Goal: Information Seeking & Learning: Learn about a topic

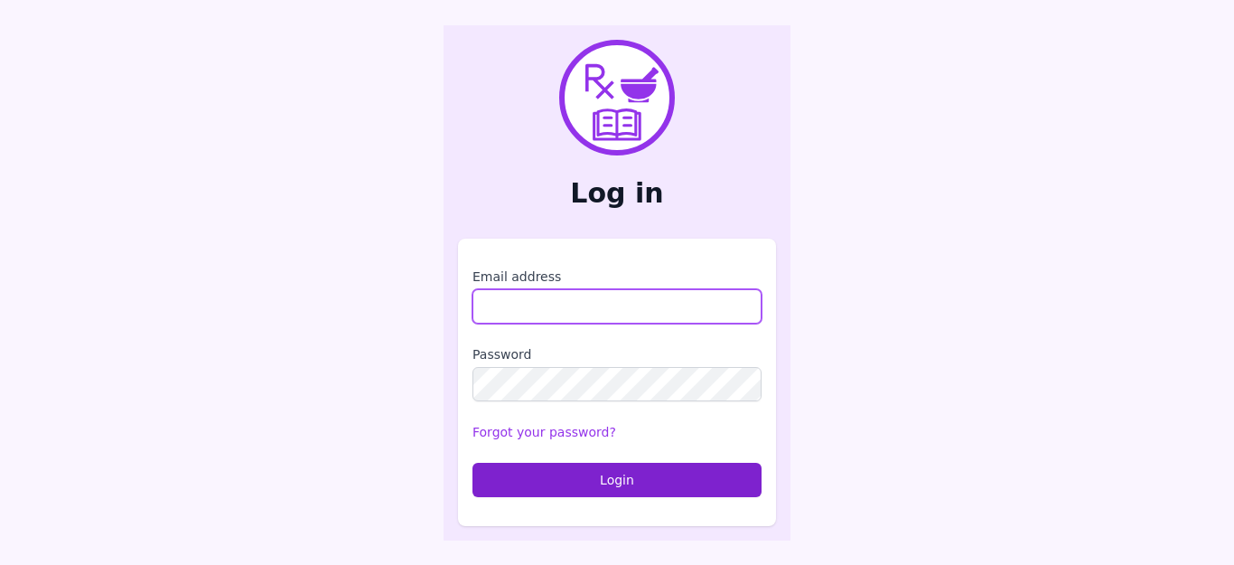
type input "**********"
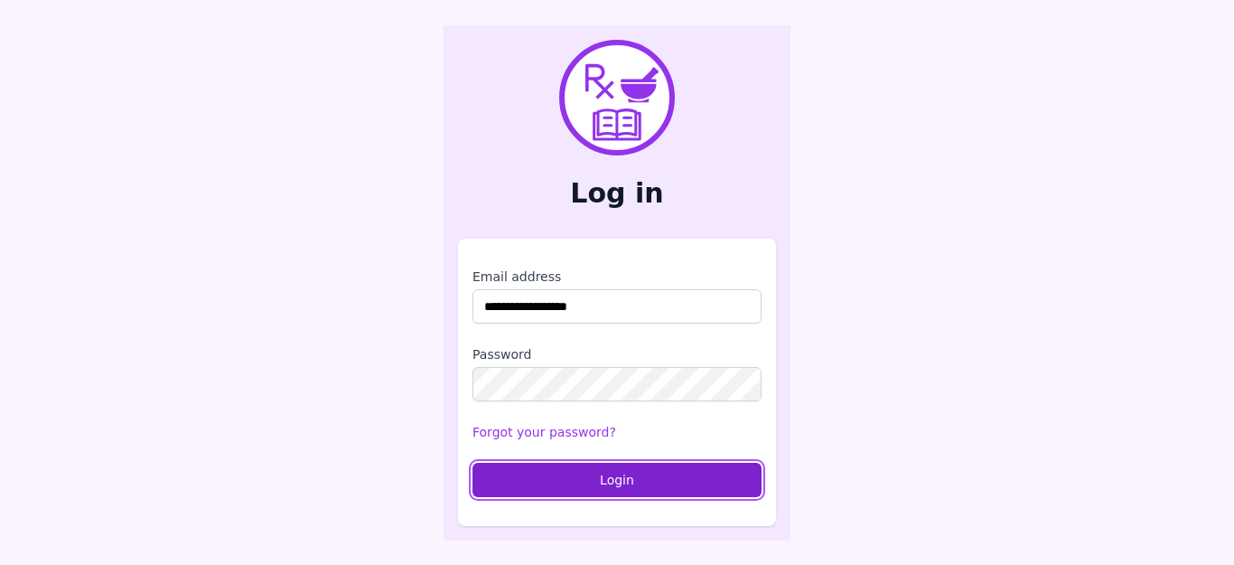
click at [620, 478] on button "Login" at bounding box center [617, 480] width 289 height 34
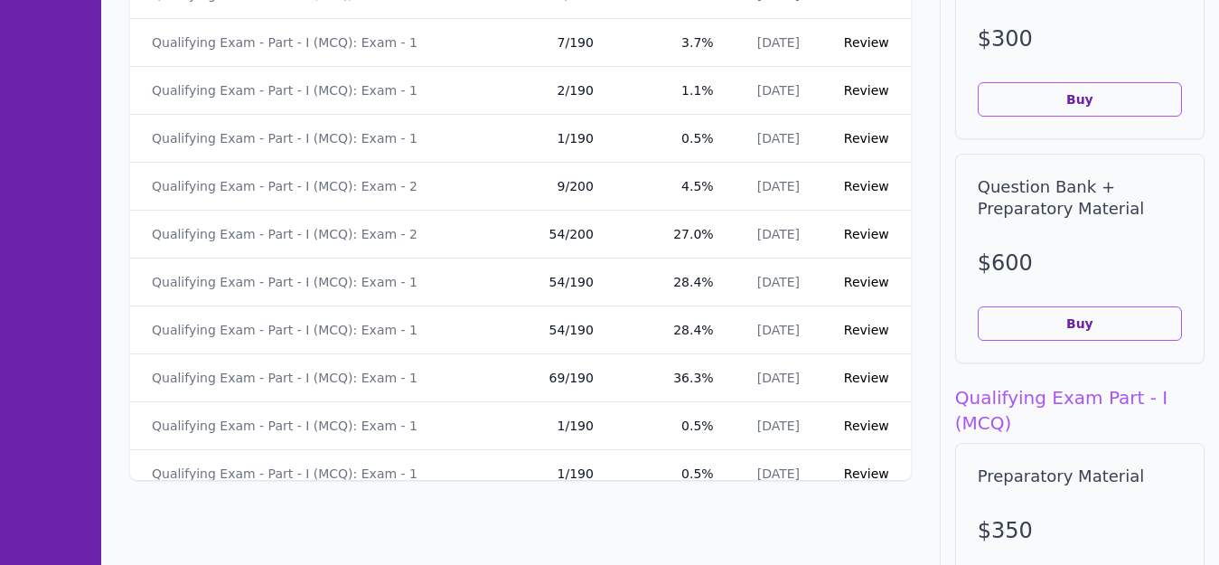
scroll to position [5336, 0]
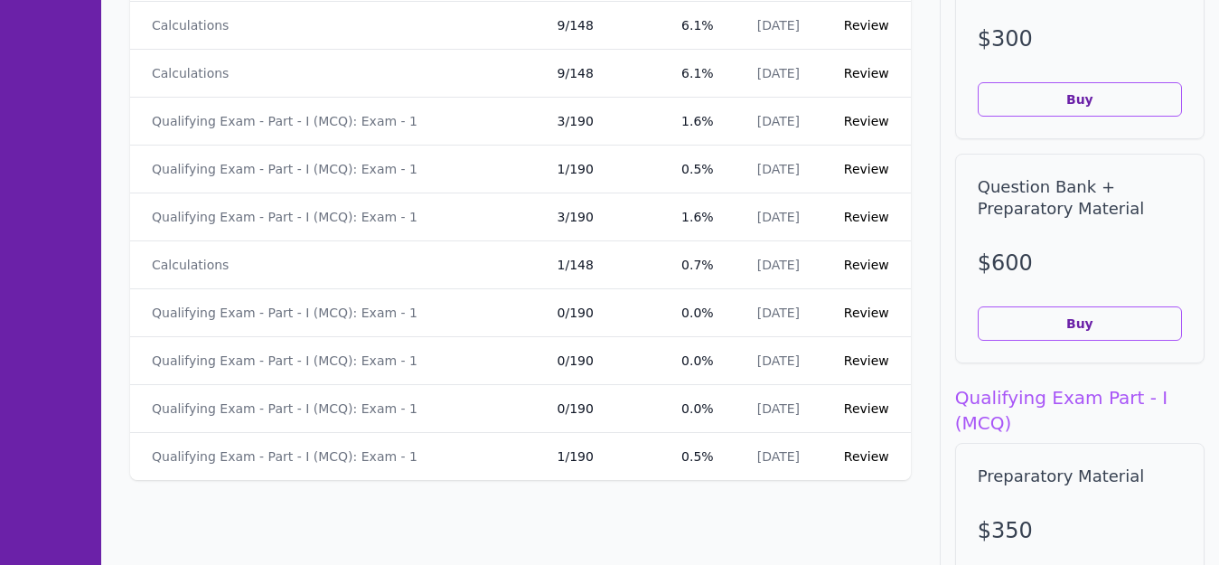
click at [855, 454] on link "Review" at bounding box center [866, 456] width 45 height 14
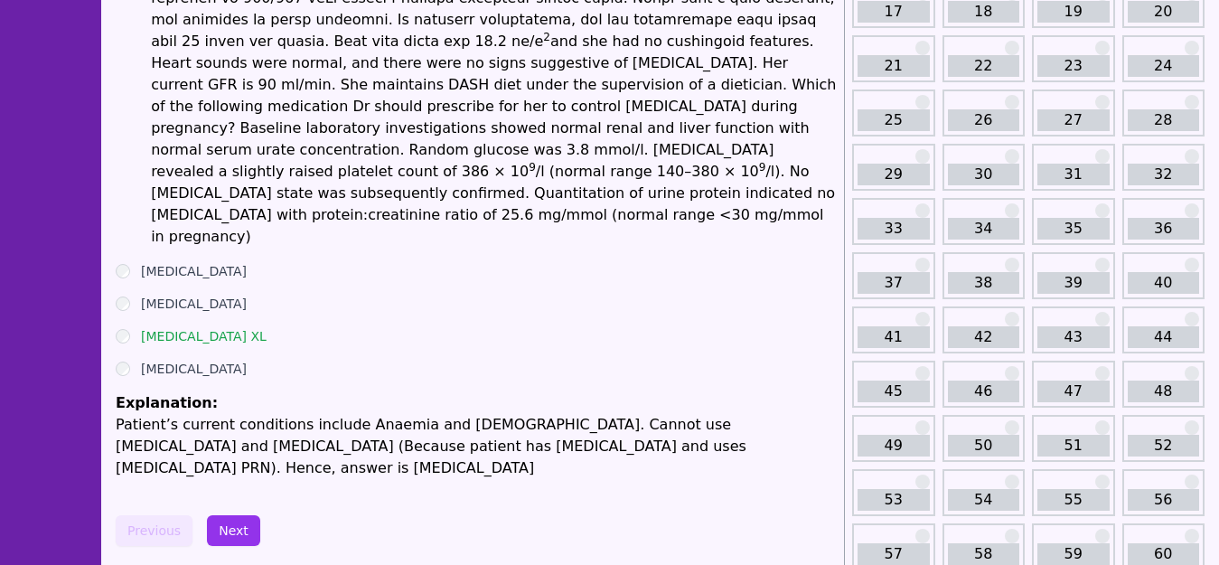
scroll to position [361, 0]
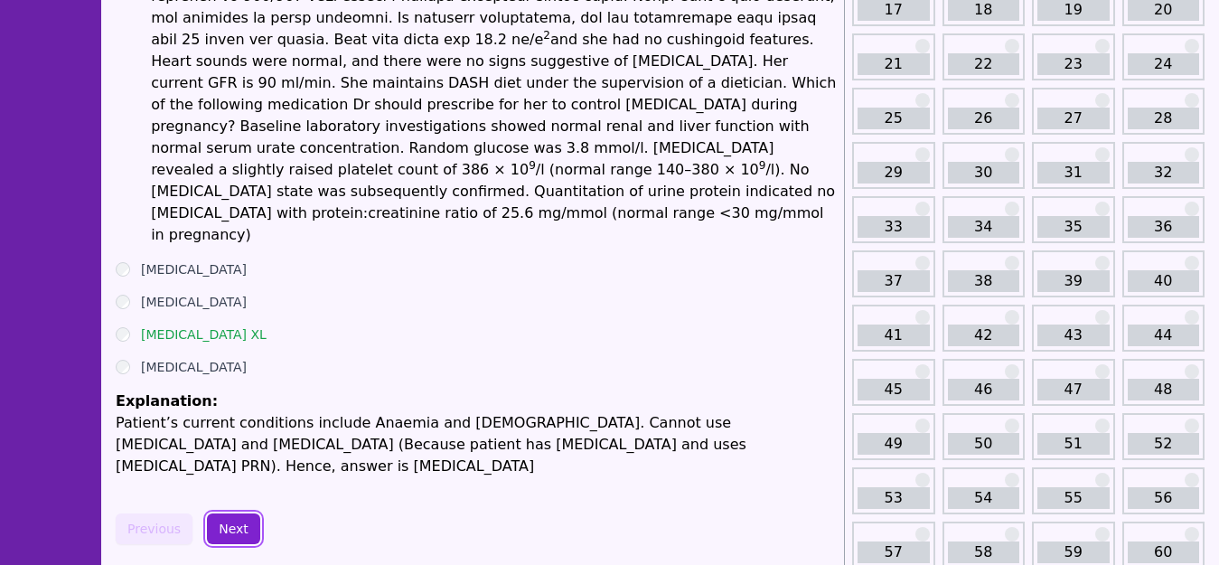
click at [226, 513] on button "Next" at bounding box center [233, 528] width 53 height 31
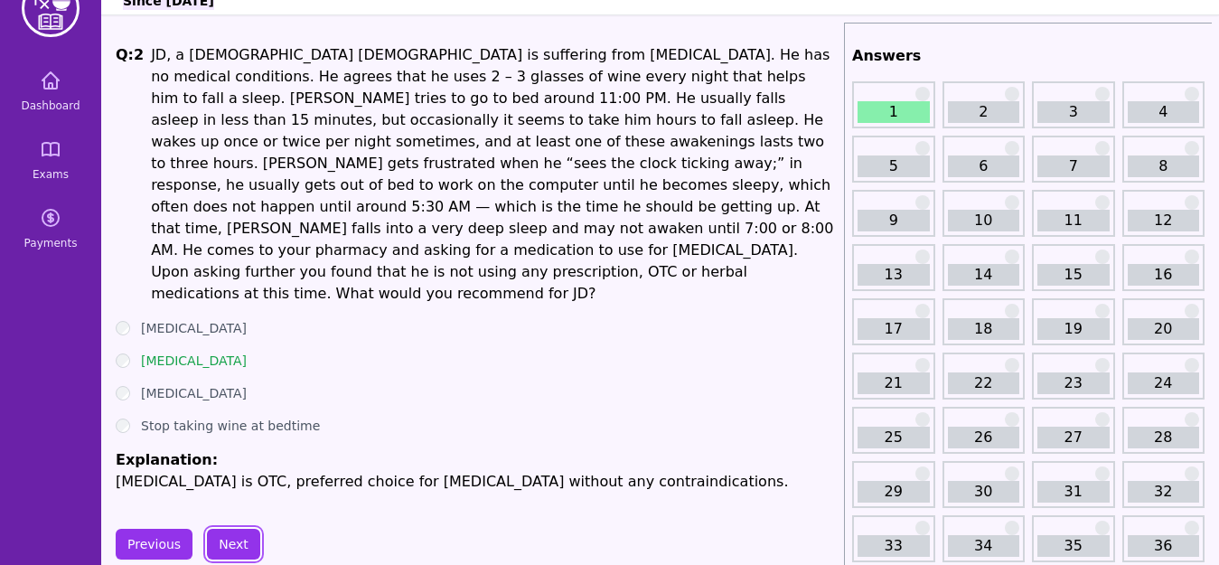
scroll to position [52, 0]
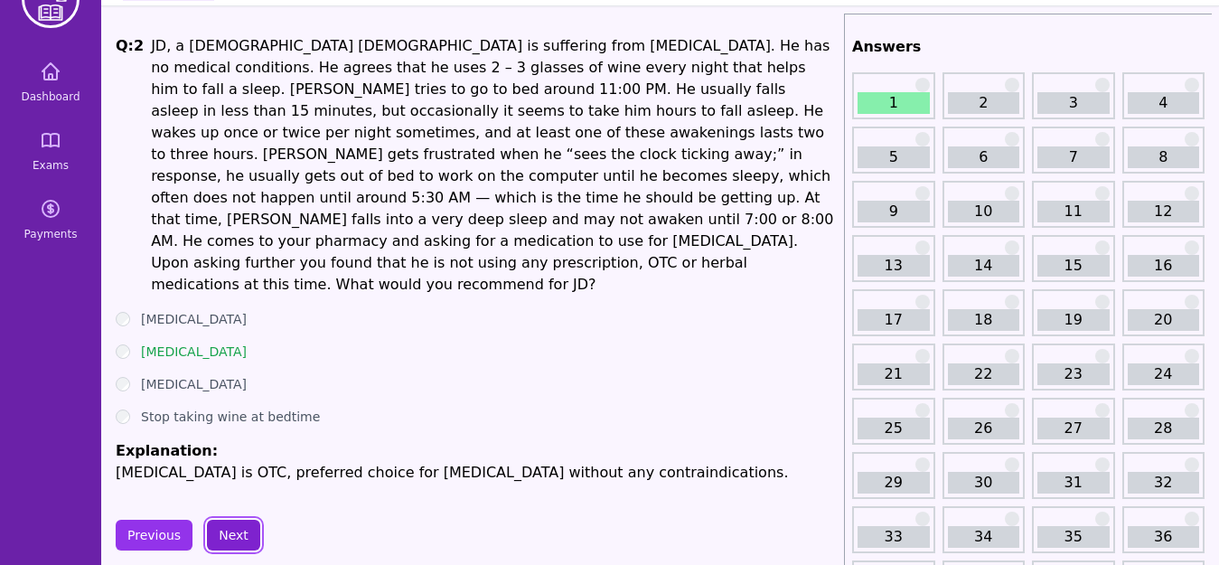
click at [246, 520] on button "Next" at bounding box center [233, 535] width 53 height 31
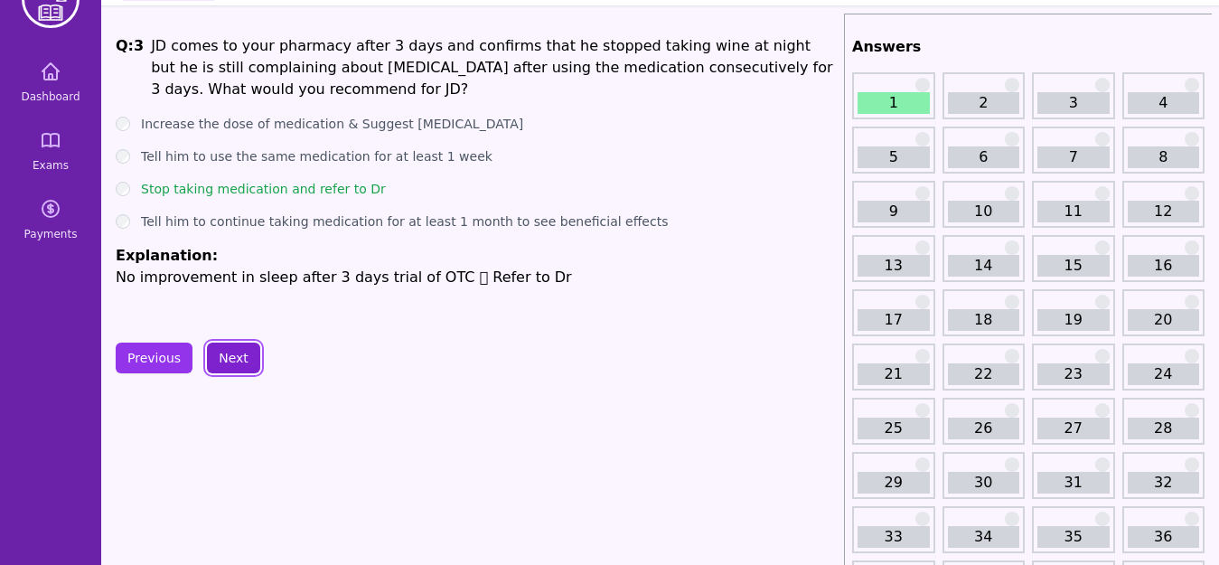
click at [230, 359] on button "Next" at bounding box center [233, 357] width 53 height 31
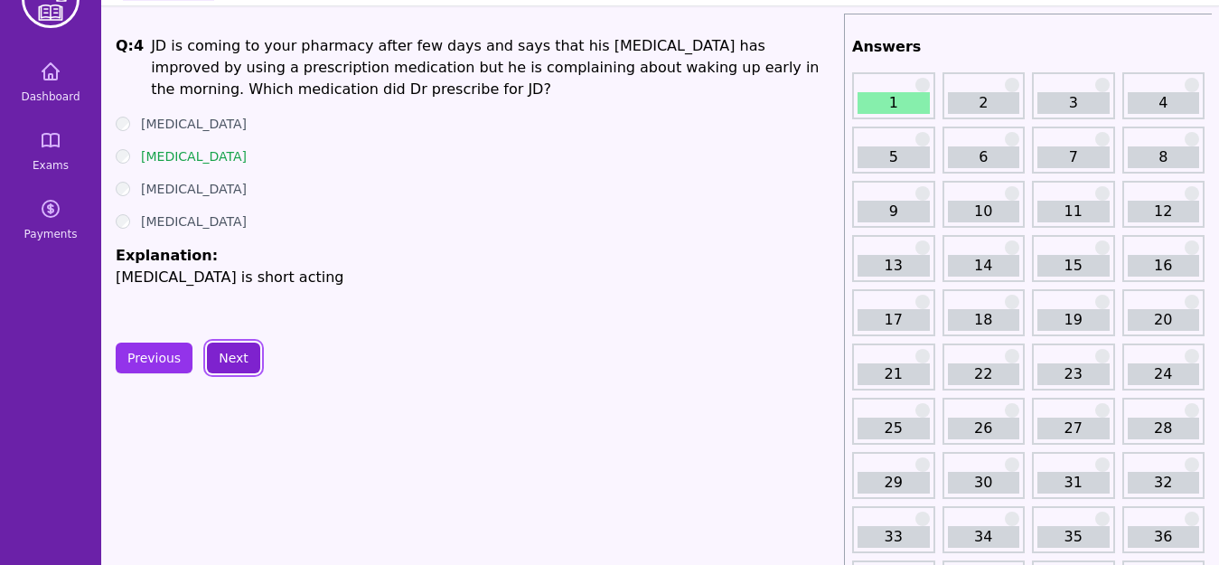
click at [230, 359] on button "Next" at bounding box center [233, 357] width 53 height 31
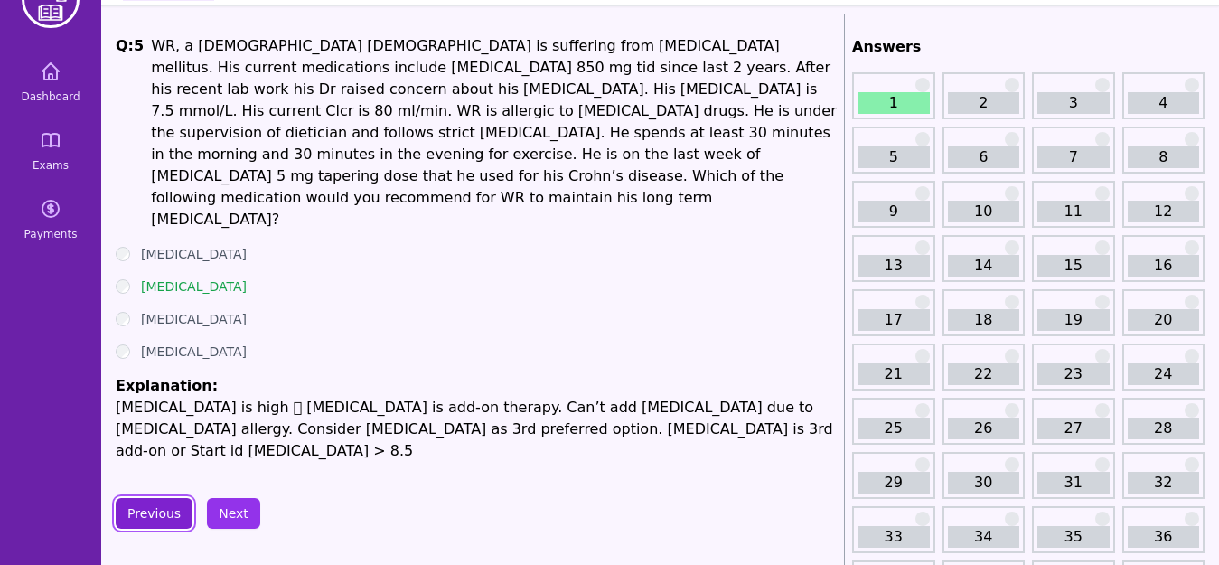
click at [164, 498] on button "Previous" at bounding box center [154, 513] width 77 height 31
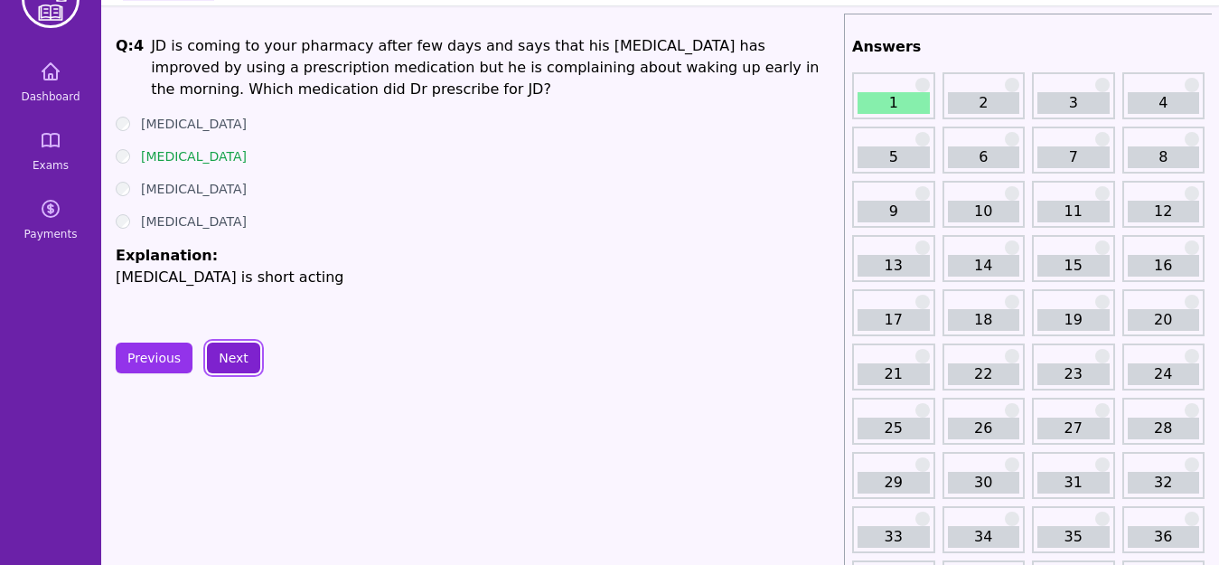
click at [239, 362] on button "Next" at bounding box center [233, 357] width 53 height 31
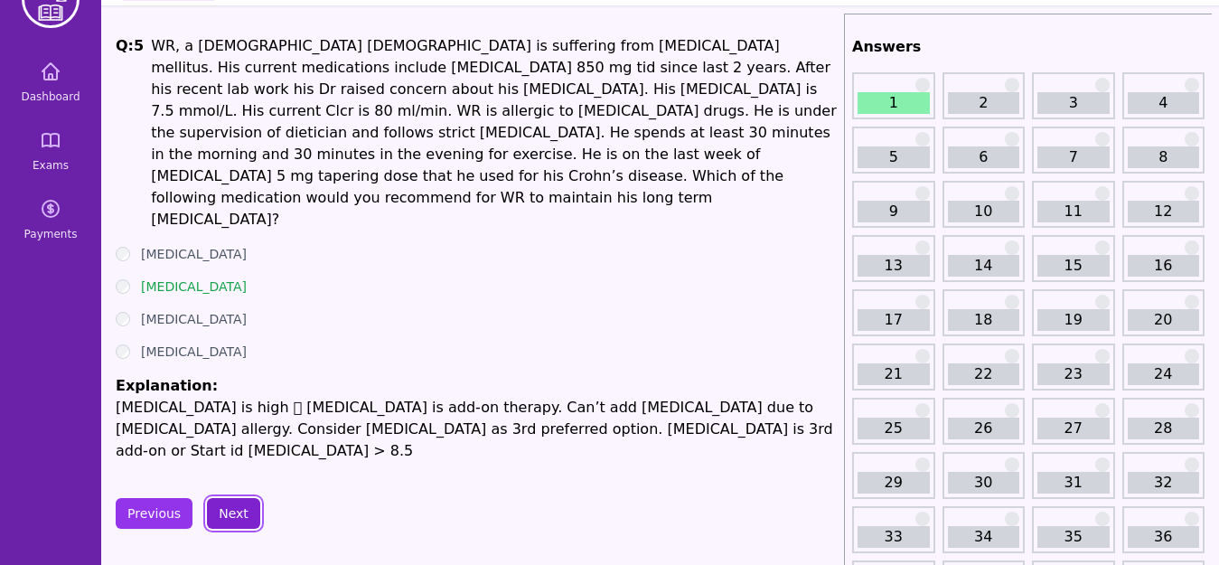
click at [231, 498] on button "Next" at bounding box center [233, 513] width 53 height 31
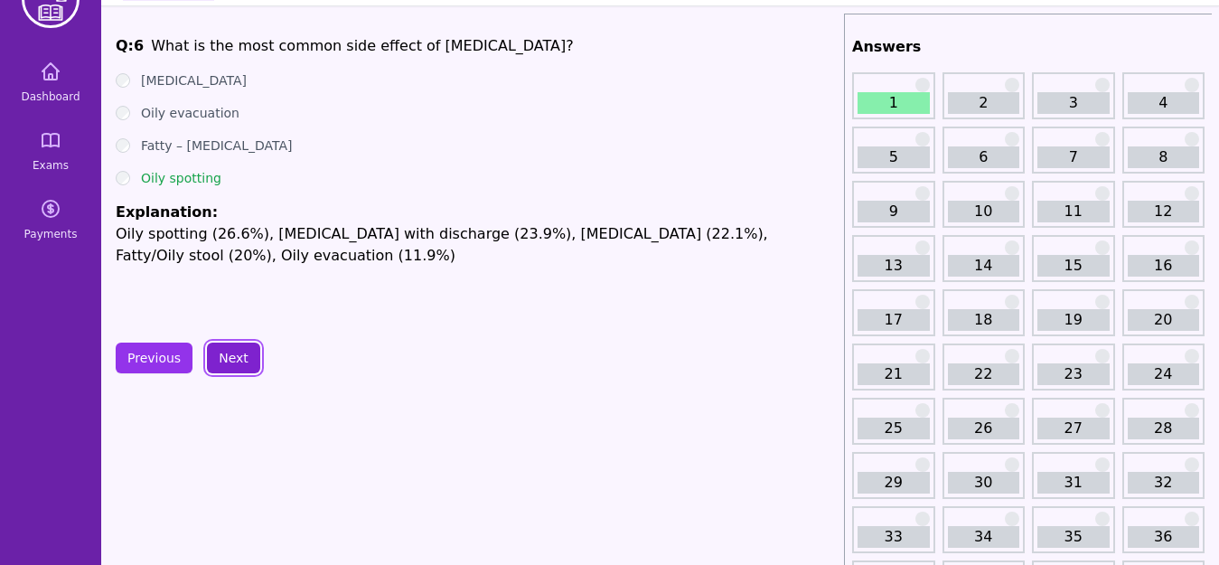
click at [241, 370] on button "Next" at bounding box center [233, 357] width 53 height 31
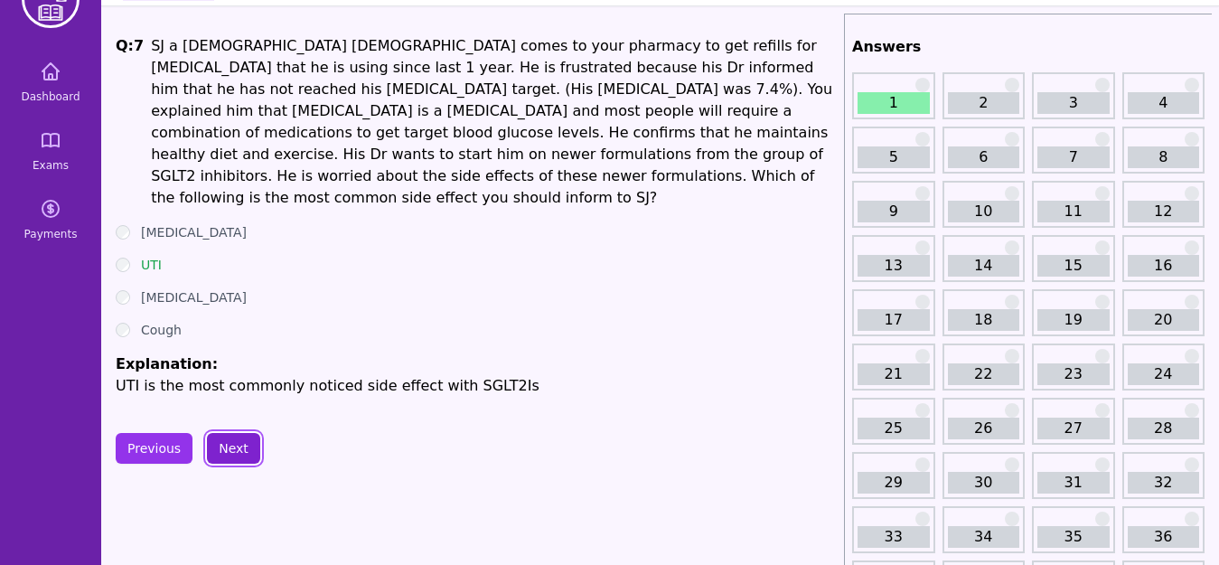
click at [244, 437] on button "Next" at bounding box center [233, 448] width 53 height 31
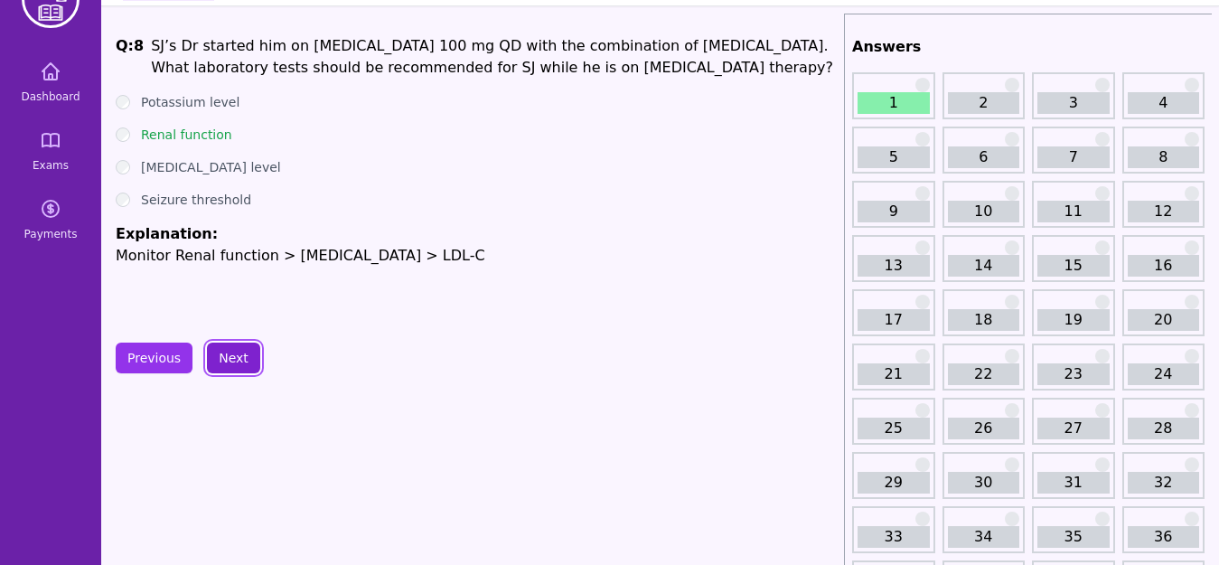
click at [224, 356] on button "Next" at bounding box center [233, 357] width 53 height 31
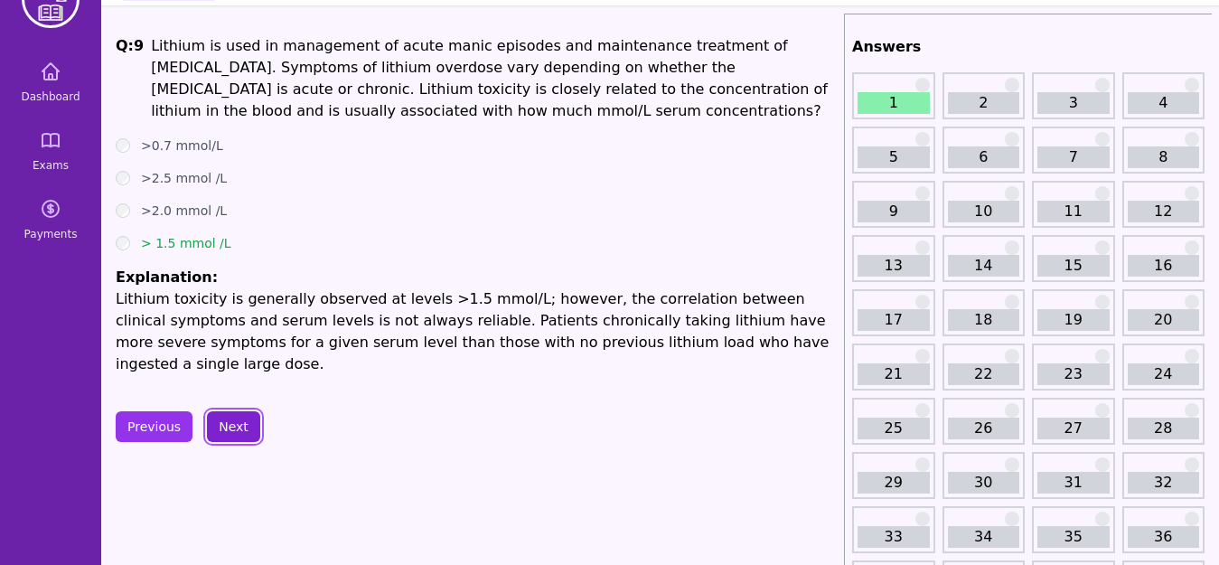
click at [221, 411] on button "Next" at bounding box center [233, 426] width 53 height 31
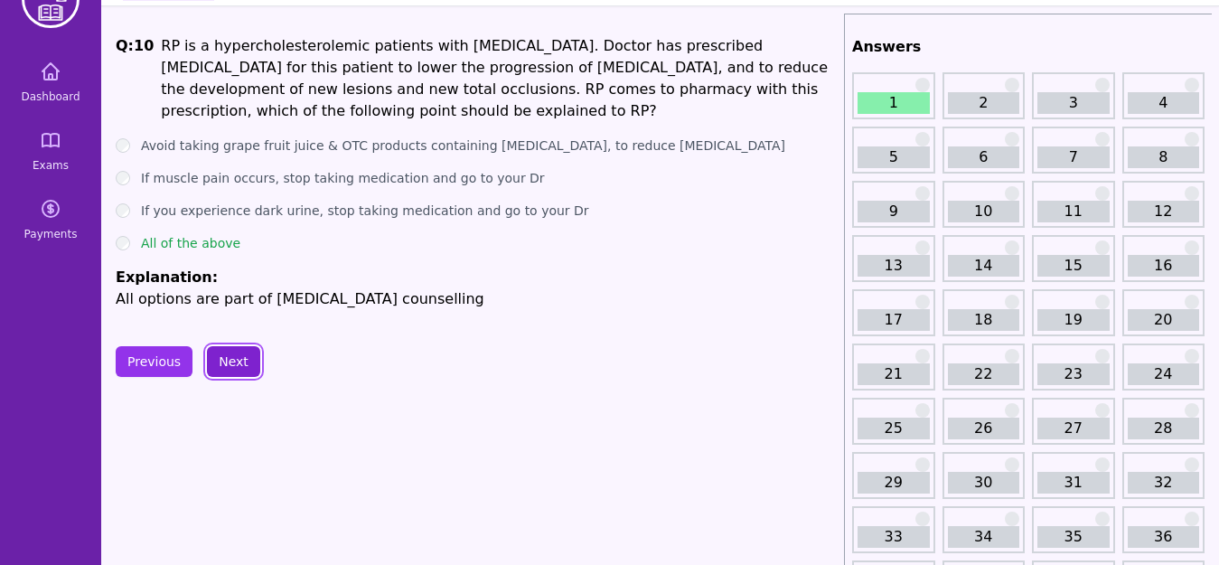
click at [247, 364] on button "Next" at bounding box center [233, 361] width 53 height 31
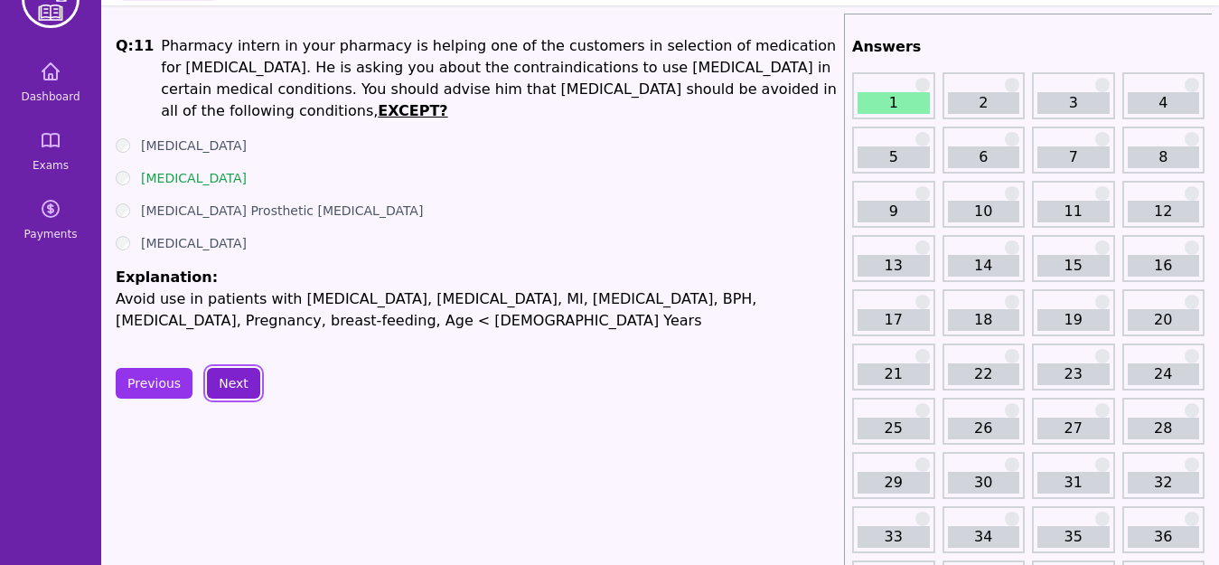
click at [238, 389] on button "Next" at bounding box center [233, 383] width 53 height 31
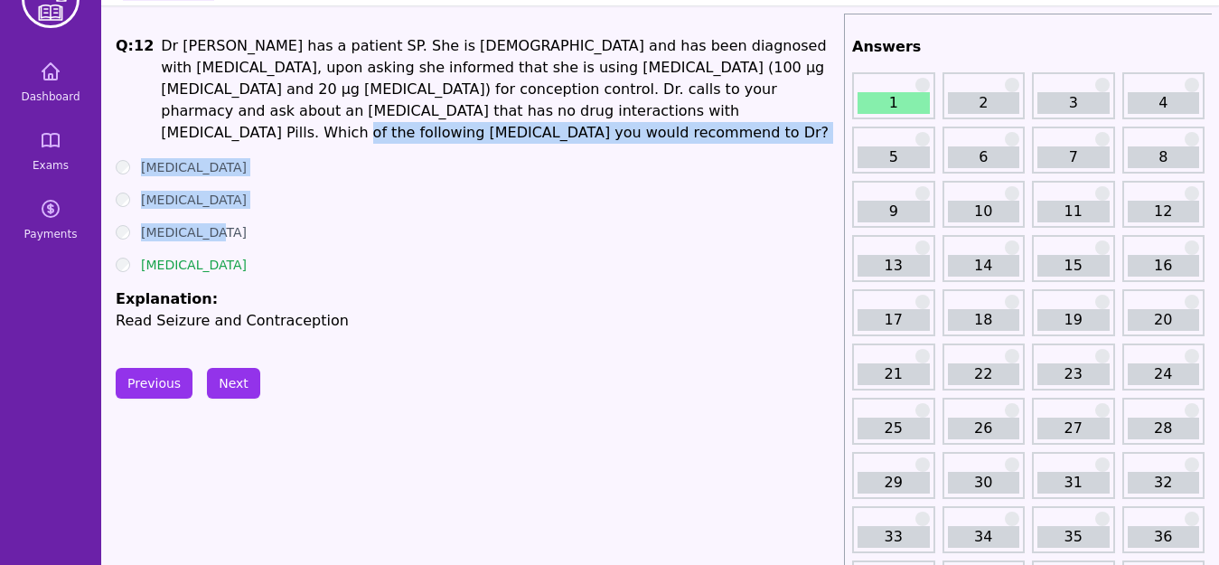
drag, startPoint x: 413, startPoint y: 190, endPoint x: 381, endPoint y: 101, distance: 94.0
click at [381, 101] on div "Q: 12 Dr [PERSON_NAME] has a patient SP. She is [DEMOGRAPHIC_DATA] and has been…" at bounding box center [476, 183] width 721 height 296
click at [482, 260] on ul "[MEDICAL_DATA] [MEDICAL_DATA] [MEDICAL_DATA] [MEDICAL_DATA] Explanation: Read S…" at bounding box center [476, 244] width 721 height 173
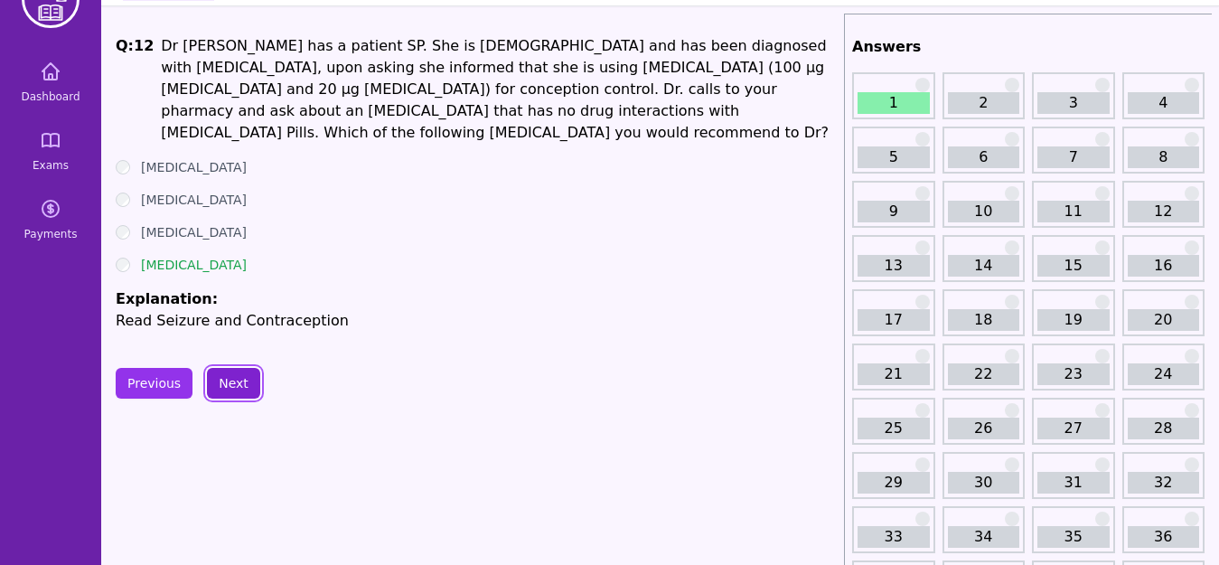
click at [233, 368] on button "Next" at bounding box center [233, 383] width 53 height 31
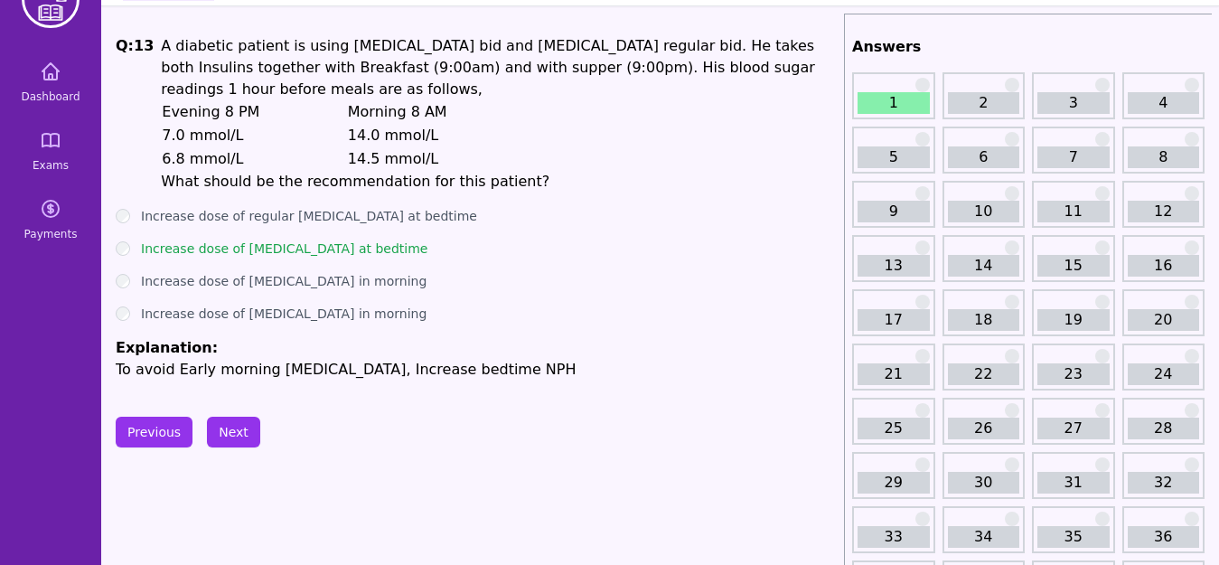
click at [433, 301] on ul "Increase dose of regular [MEDICAL_DATA] at bedtime Increase dose of [MEDICAL_DA…" at bounding box center [476, 293] width 721 height 173
click at [239, 417] on button "Next" at bounding box center [233, 432] width 53 height 31
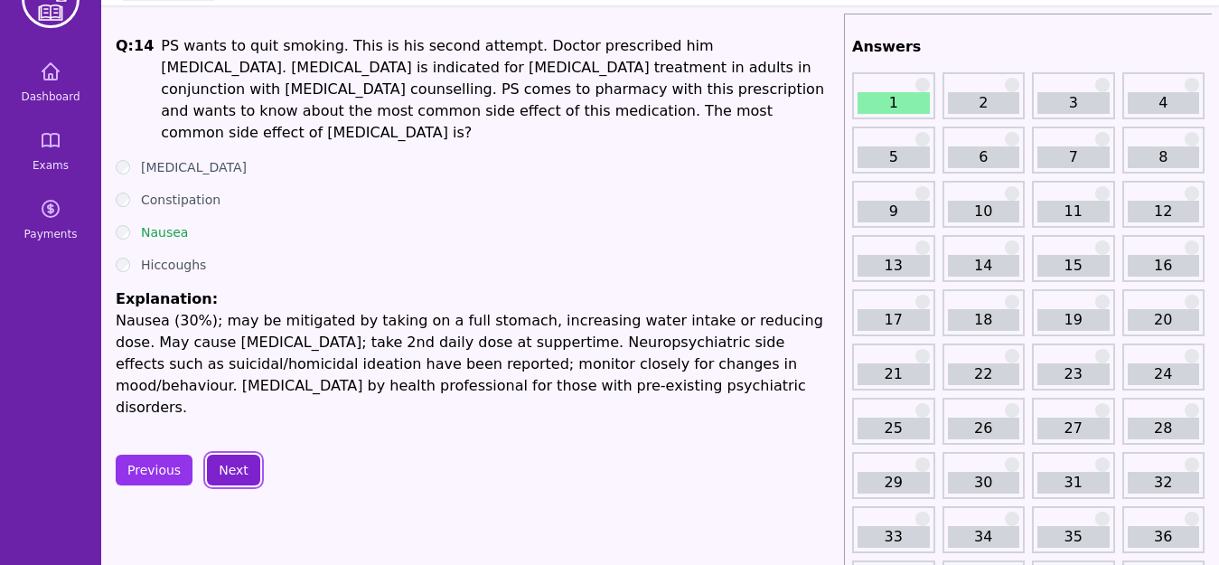
click at [240, 454] on button "Next" at bounding box center [233, 469] width 53 height 31
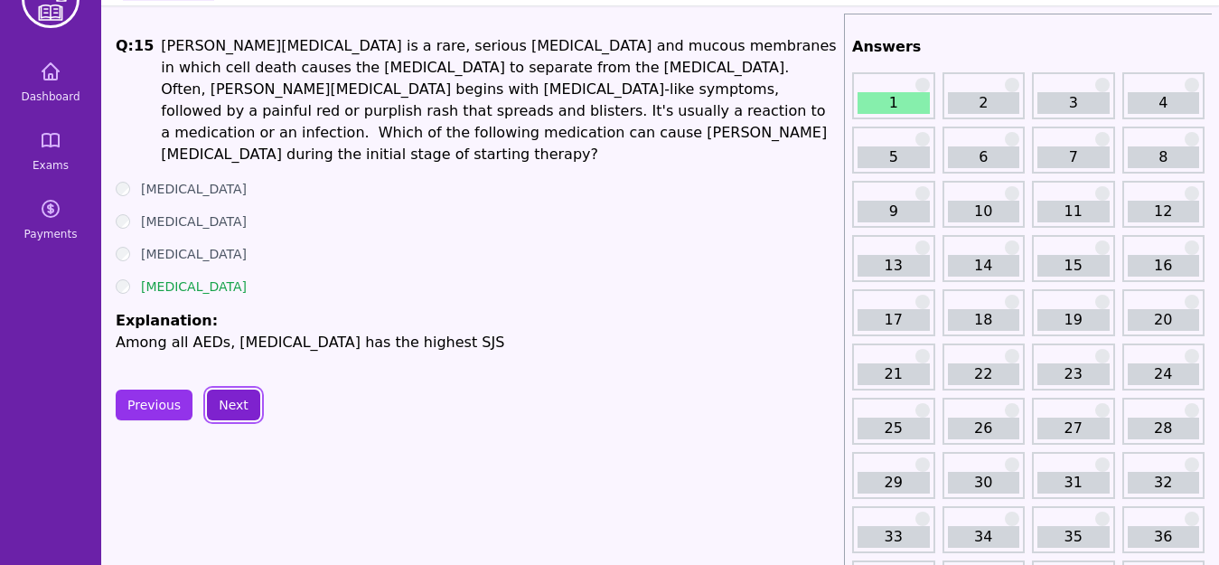
click at [239, 389] on button "Next" at bounding box center [233, 404] width 53 height 31
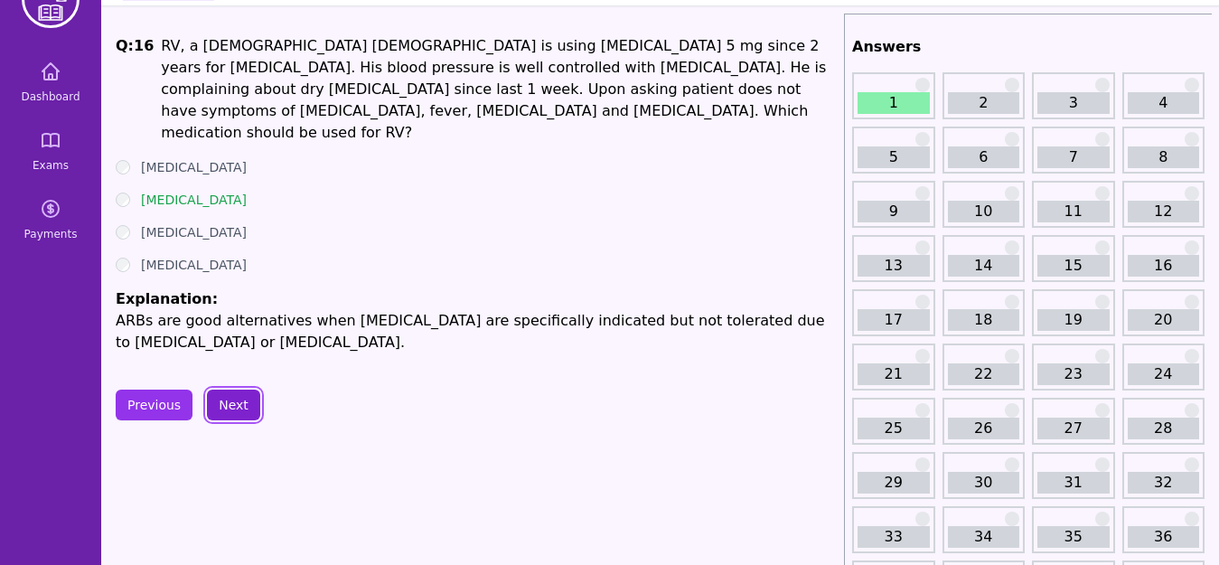
click at [236, 389] on button "Next" at bounding box center [233, 404] width 53 height 31
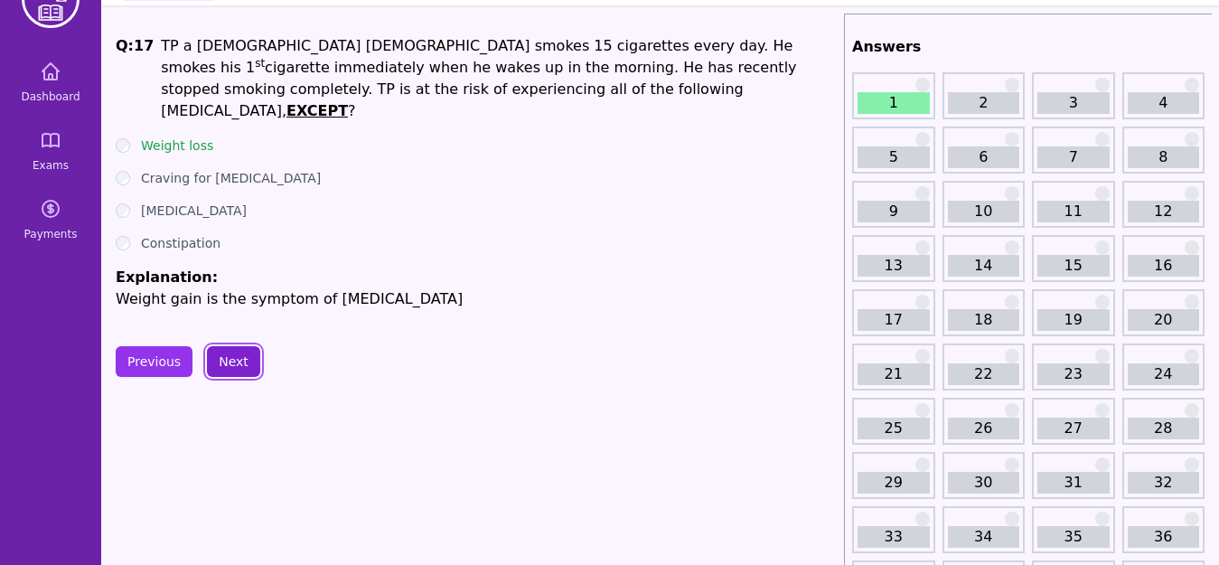
click at [239, 365] on button "Next" at bounding box center [233, 361] width 53 height 31
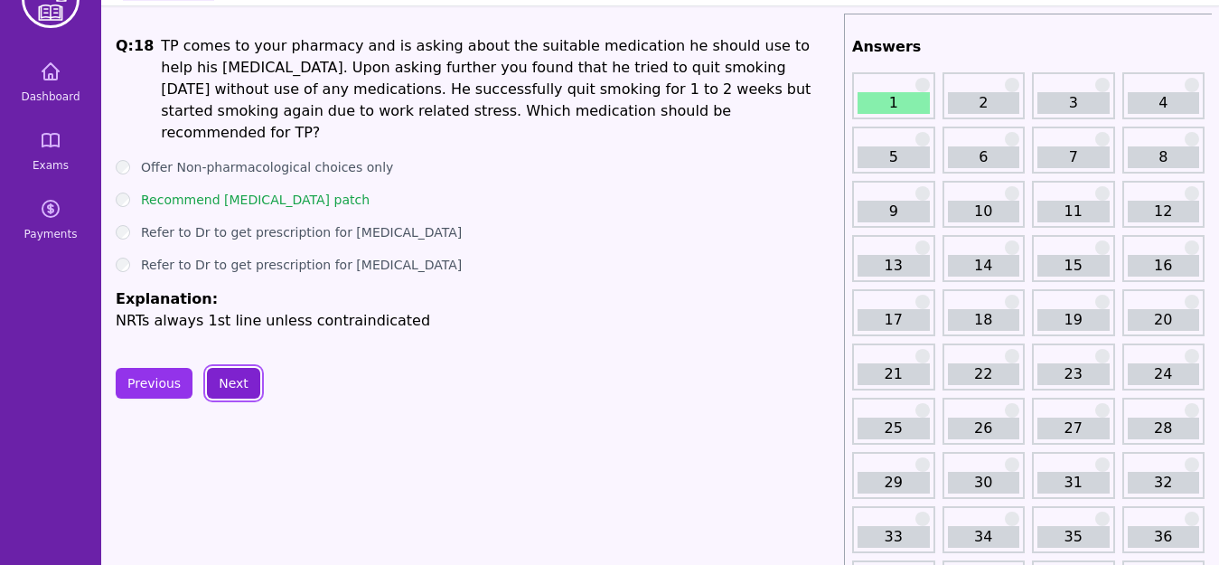
click at [251, 369] on button "Next" at bounding box center [233, 383] width 53 height 31
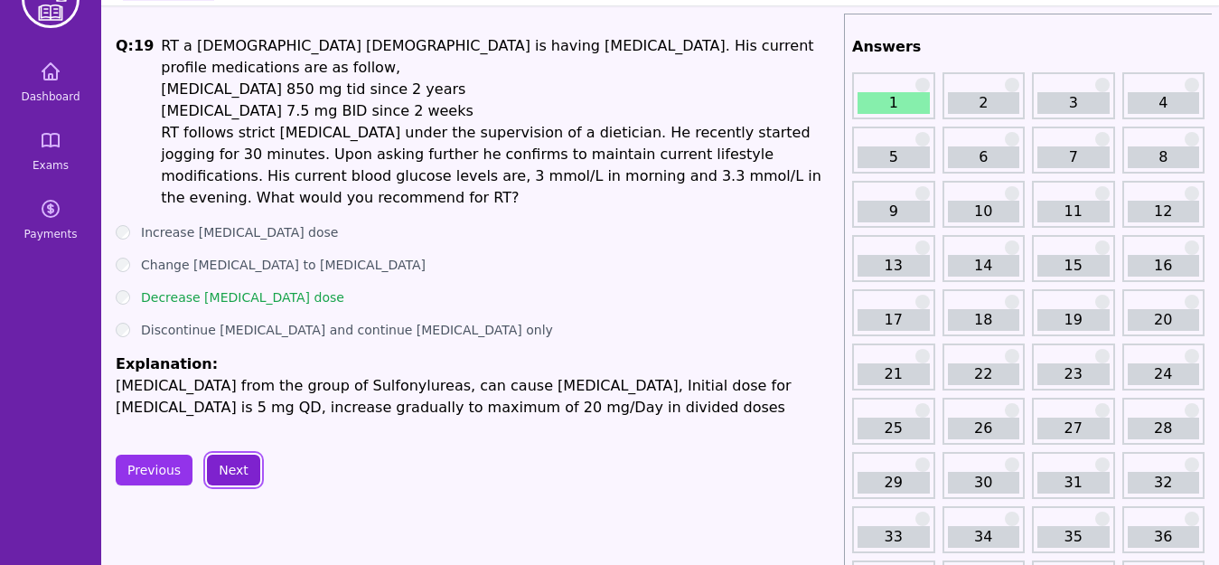
click at [231, 454] on button "Next" at bounding box center [233, 469] width 53 height 31
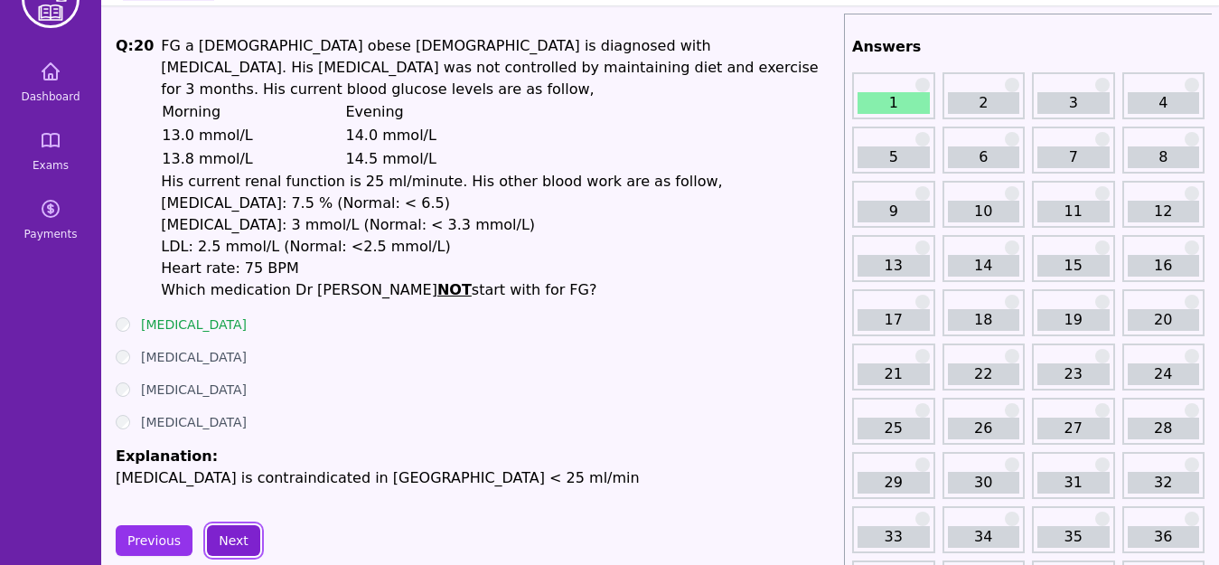
click at [229, 525] on button "Next" at bounding box center [233, 540] width 53 height 31
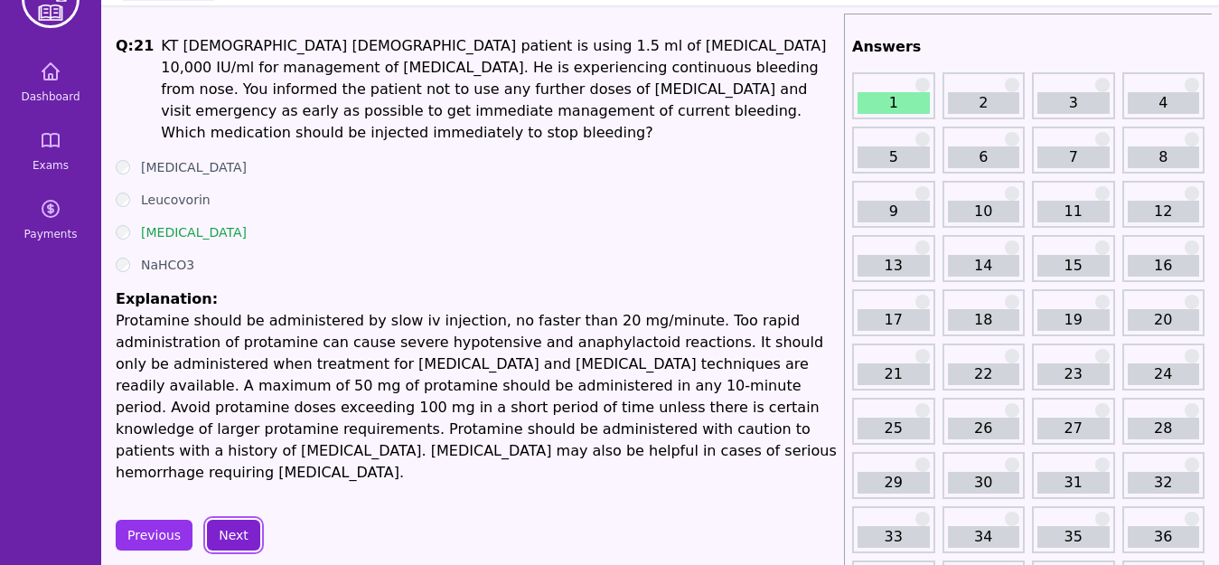
click at [239, 520] on button "Next" at bounding box center [233, 535] width 53 height 31
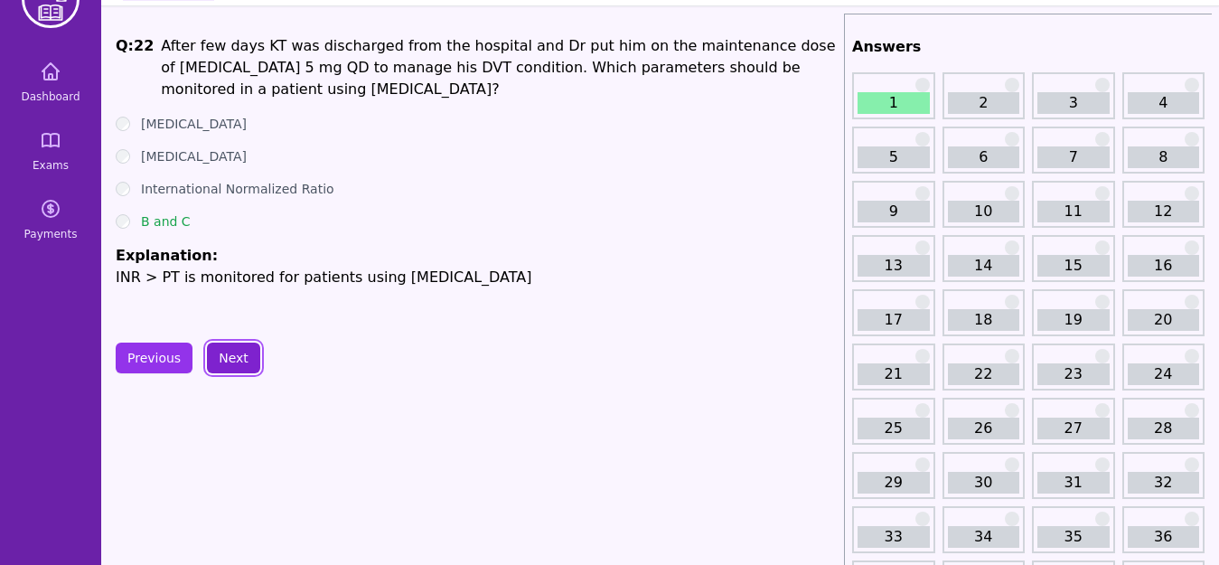
click at [233, 361] on button "Next" at bounding box center [233, 357] width 53 height 31
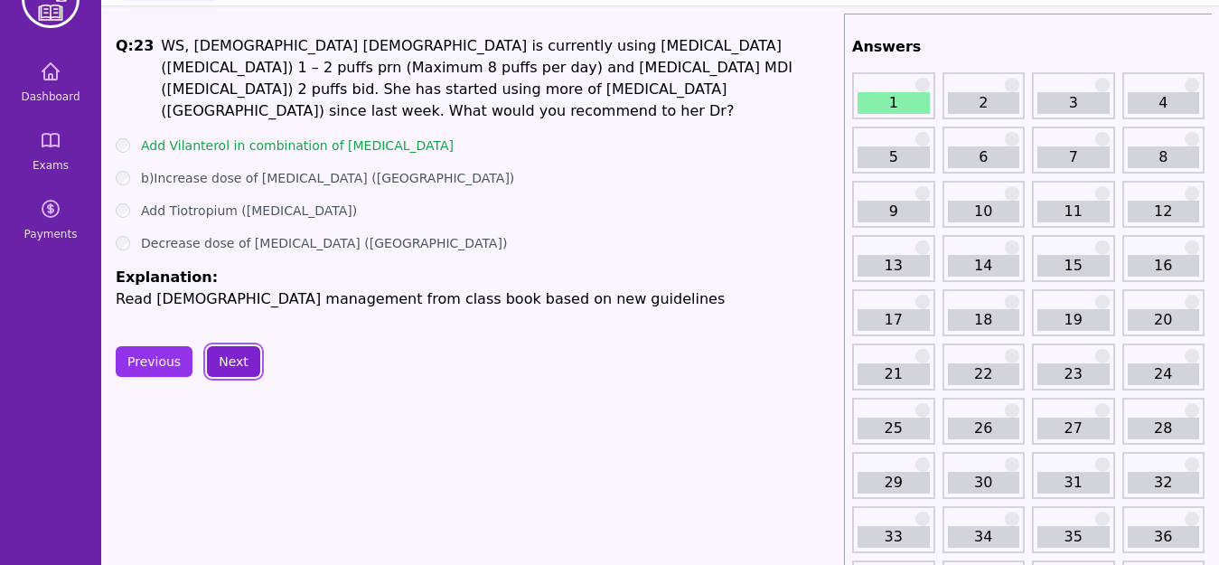
click at [234, 356] on button "Next" at bounding box center [233, 361] width 53 height 31
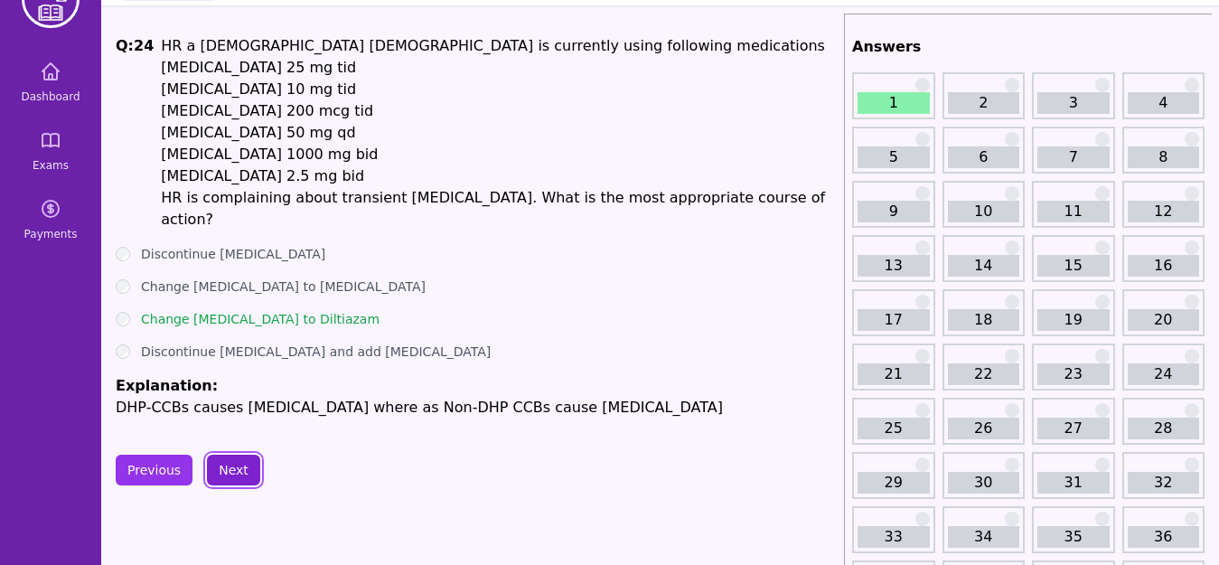
click at [238, 454] on button "Next" at bounding box center [233, 469] width 53 height 31
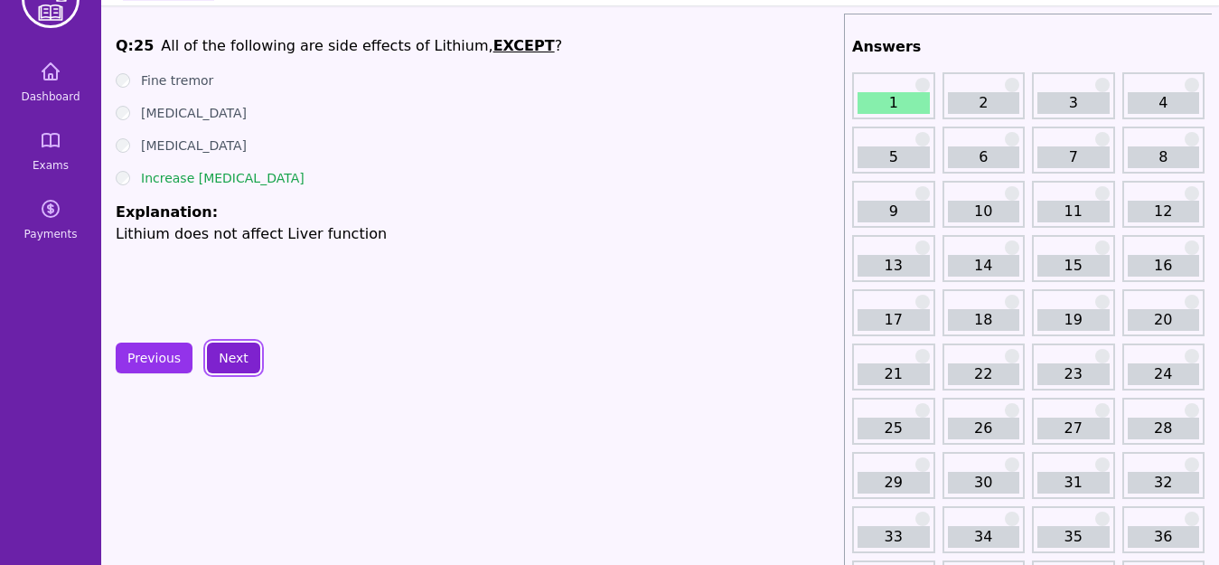
click at [235, 352] on button "Next" at bounding box center [233, 357] width 53 height 31
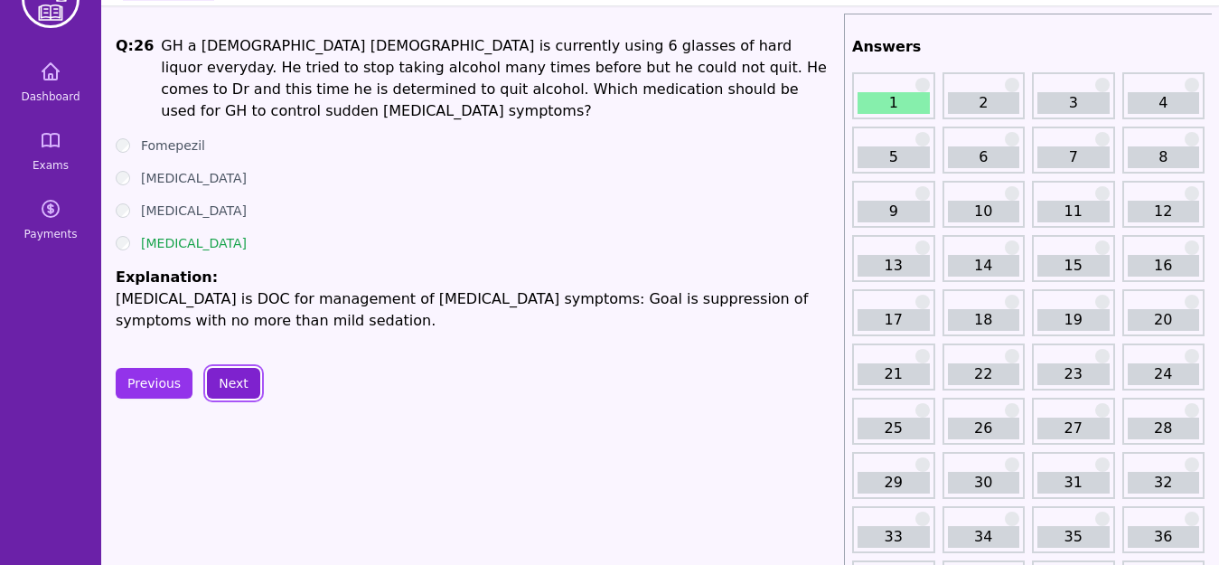
click at [241, 372] on button "Next" at bounding box center [233, 383] width 53 height 31
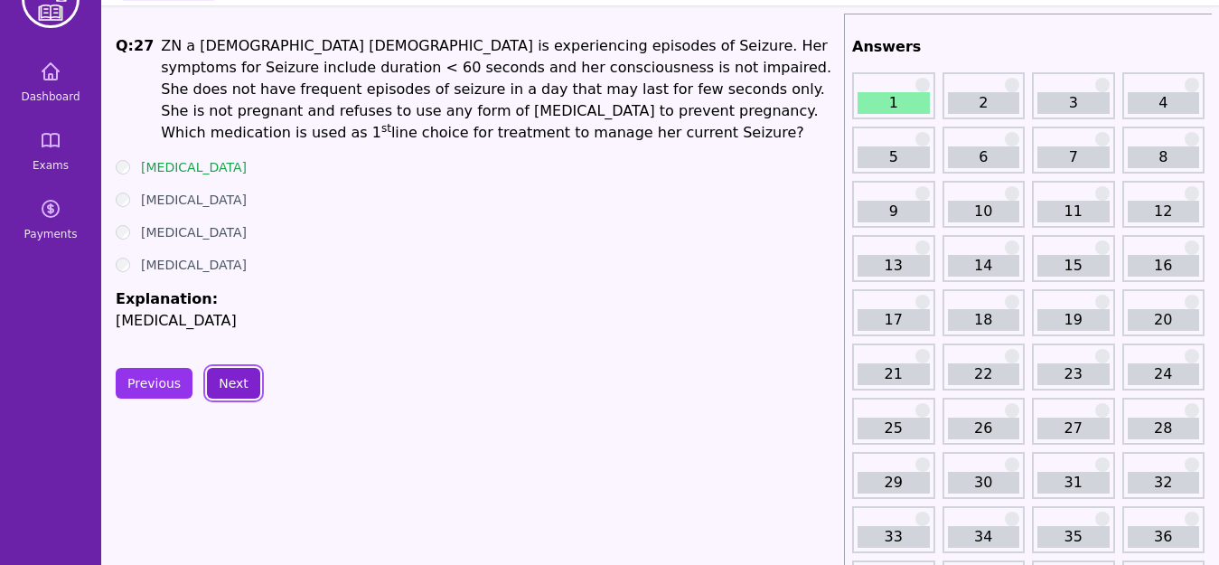
click at [241, 372] on button "Next" at bounding box center [233, 383] width 53 height 31
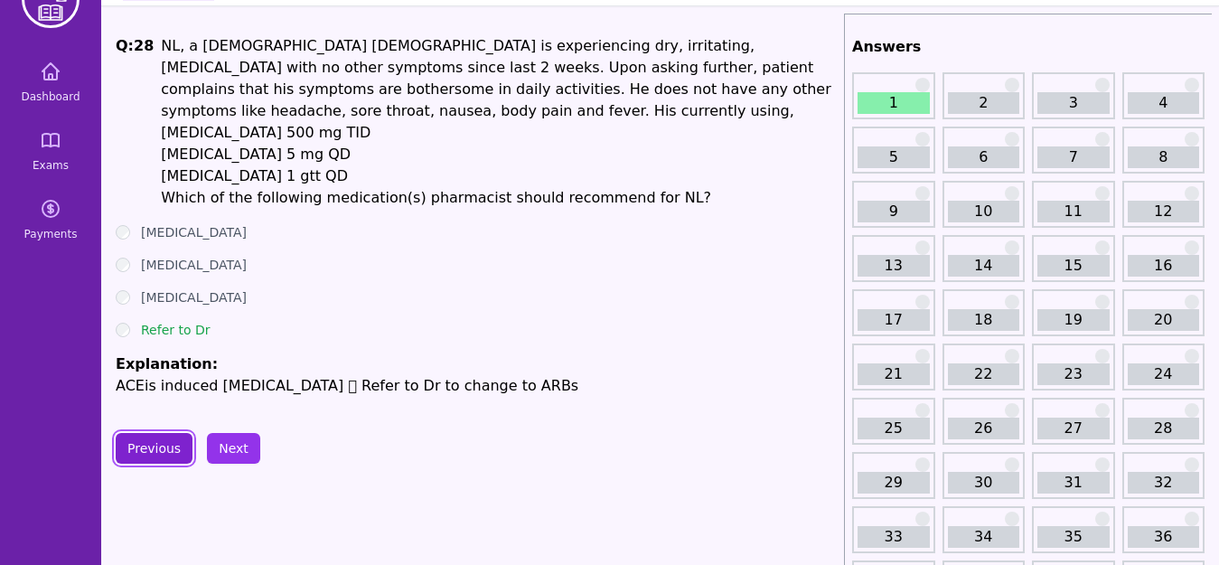
click at [147, 445] on button "Previous" at bounding box center [154, 448] width 77 height 31
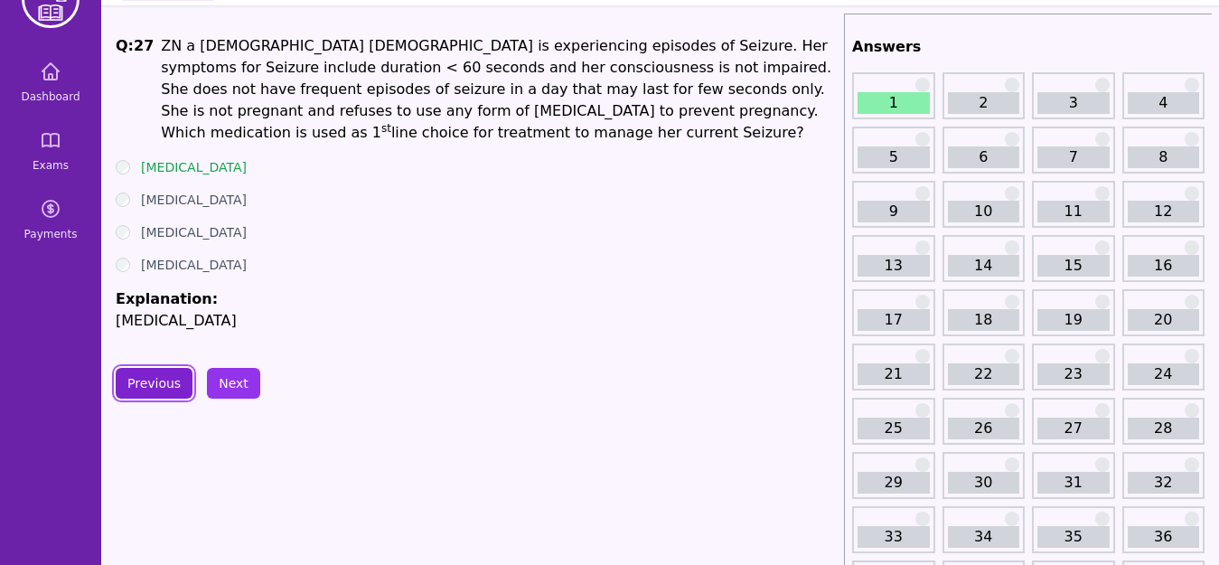
click at [162, 385] on button "Previous" at bounding box center [154, 383] width 77 height 31
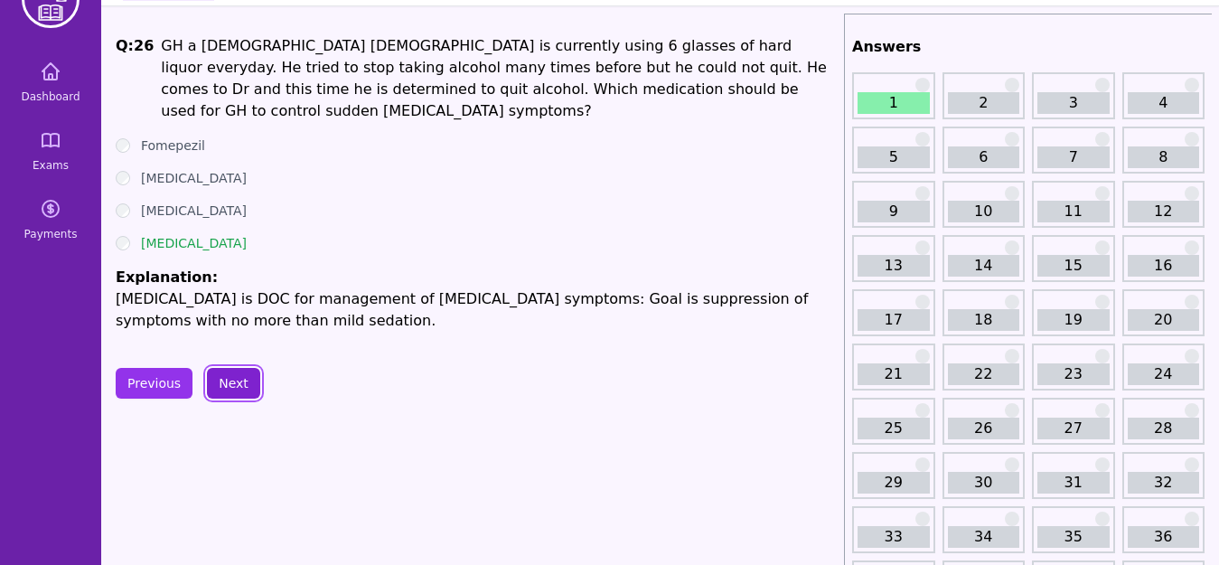
click at [229, 368] on button "Next" at bounding box center [233, 383] width 53 height 31
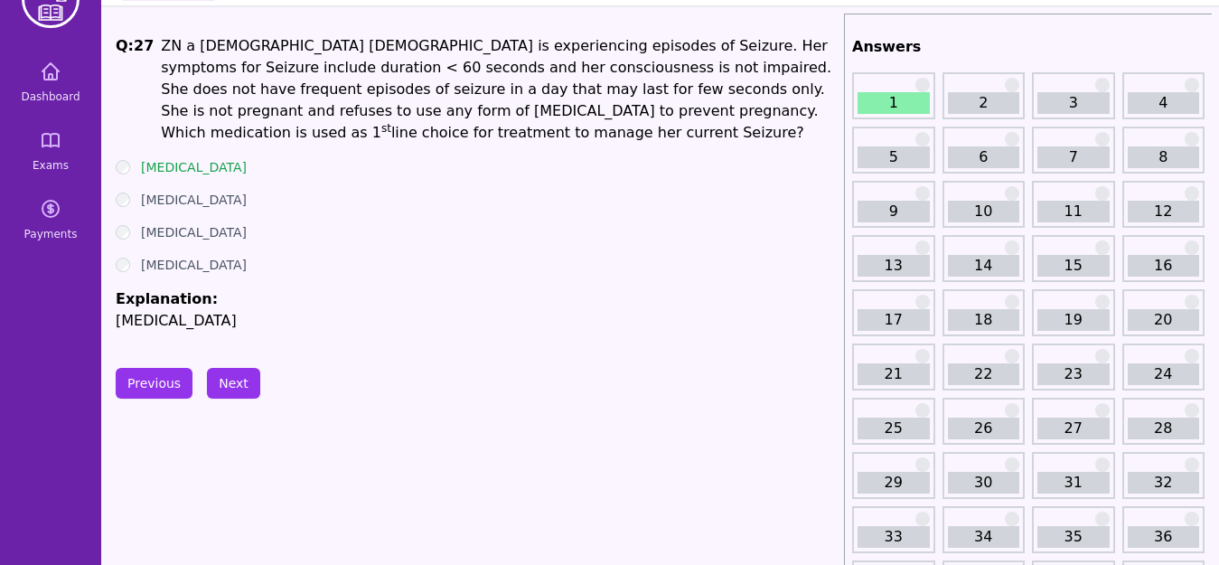
drag, startPoint x: 386, startPoint y: 307, endPoint x: 161, endPoint y: 379, distance: 236.3
click at [235, 383] on button "Next" at bounding box center [233, 383] width 53 height 31
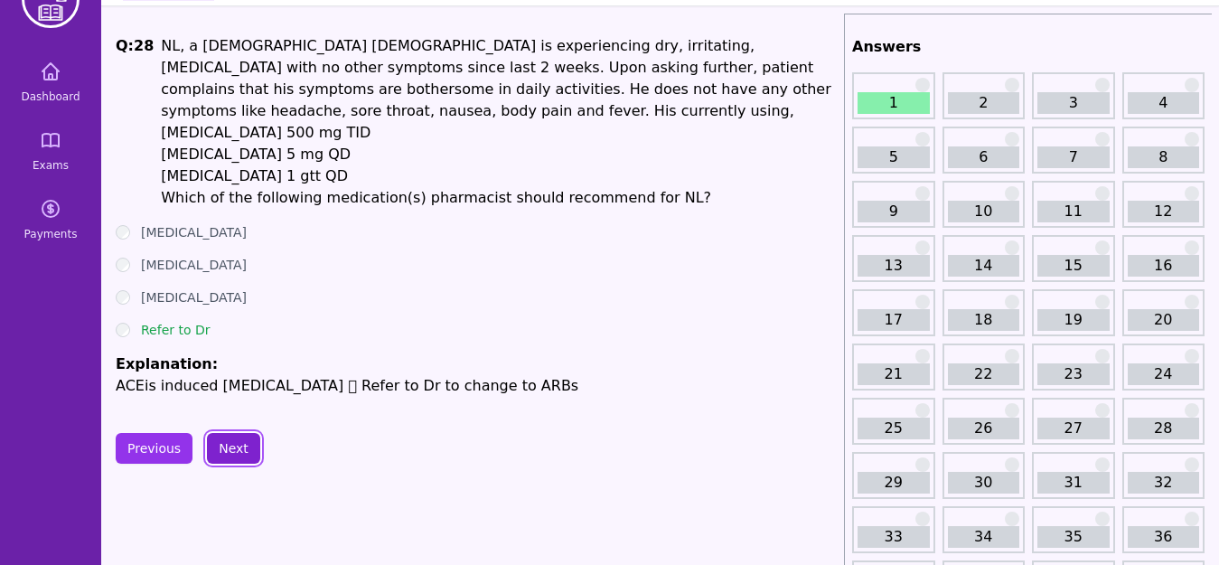
click at [239, 453] on button "Next" at bounding box center [233, 448] width 53 height 31
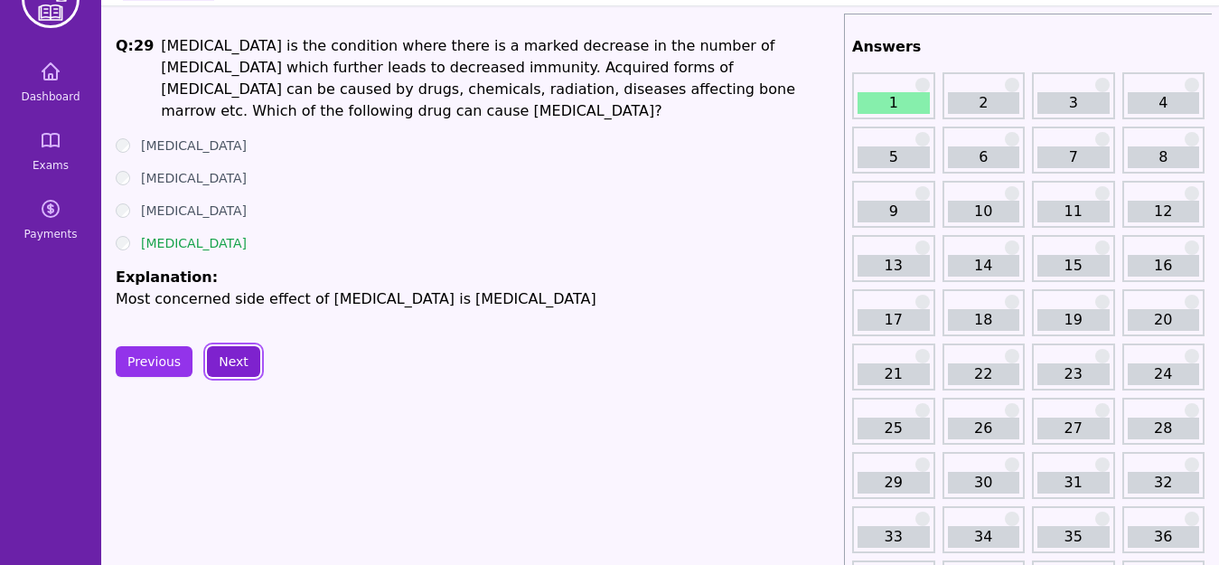
click at [234, 361] on button "Next" at bounding box center [233, 361] width 53 height 31
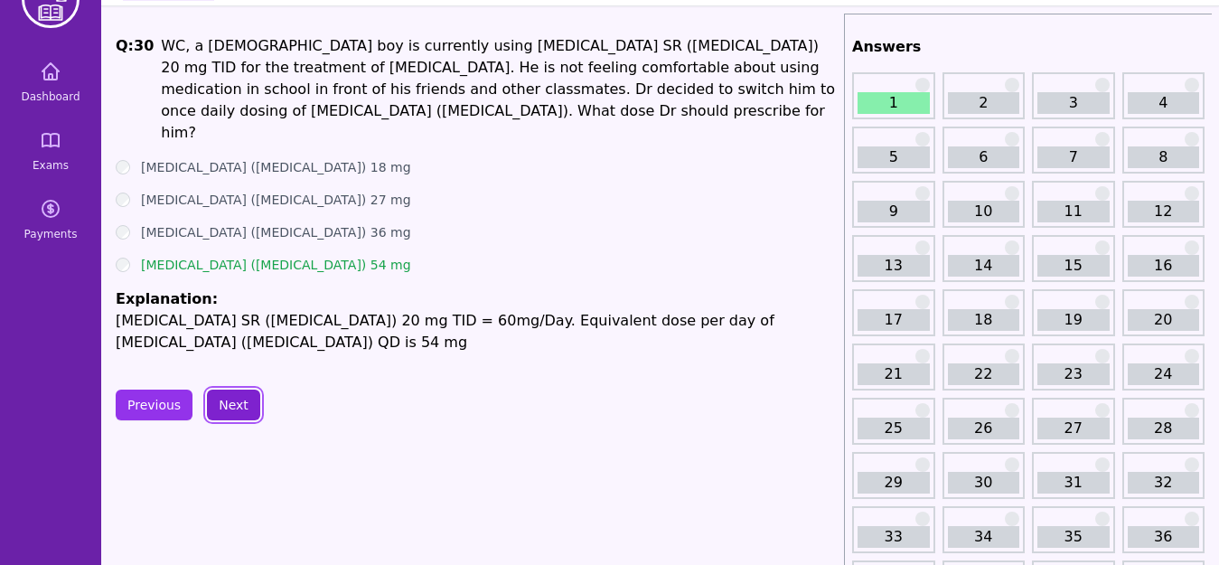
click at [232, 389] on button "Next" at bounding box center [233, 404] width 53 height 31
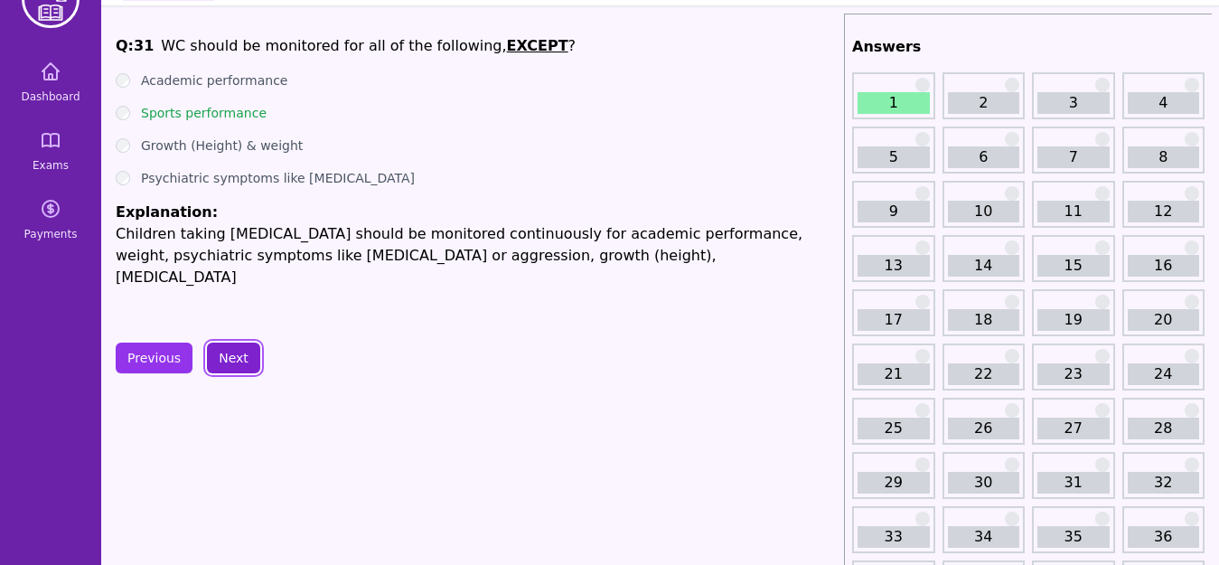
click at [233, 356] on button "Next" at bounding box center [233, 357] width 53 height 31
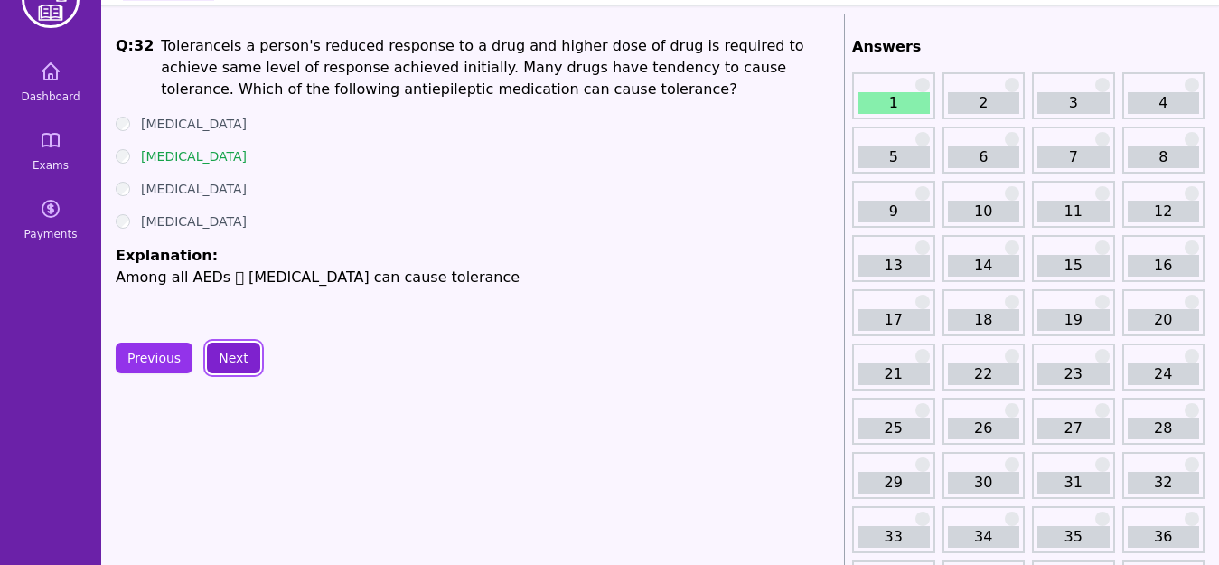
click at [239, 360] on button "Next" at bounding box center [233, 357] width 53 height 31
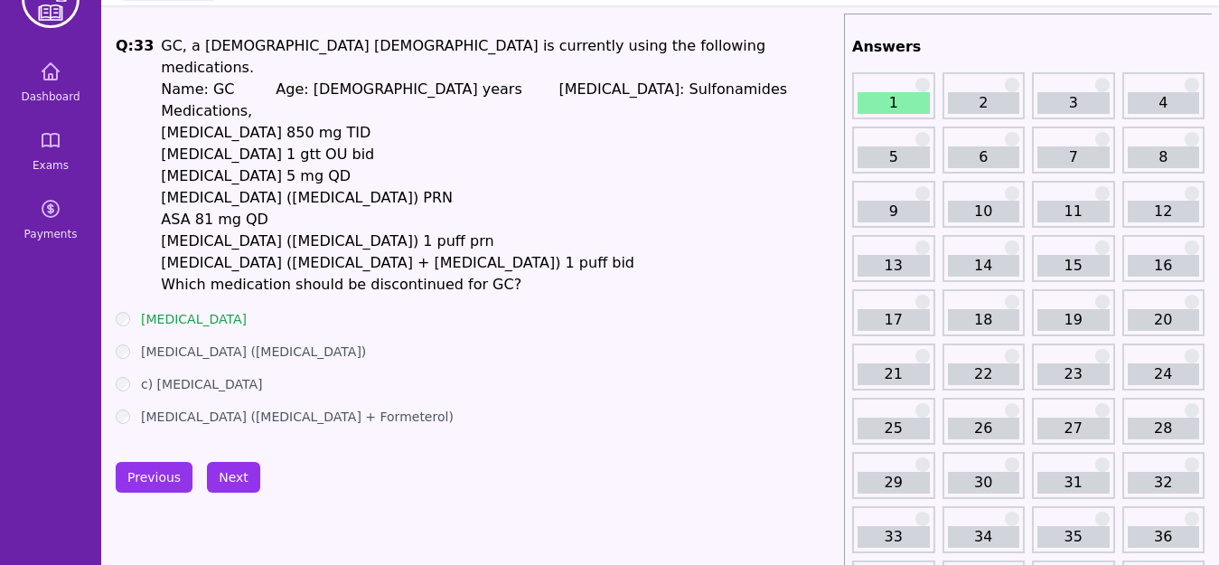
click at [372, 378] on ul "[MEDICAL_DATA] [MEDICAL_DATA] ([MEDICAL_DATA]) c) [MEDICAL_DATA] [MEDICAL_DATA]…" at bounding box center [476, 368] width 721 height 116
click at [238, 462] on button "Next" at bounding box center [233, 477] width 53 height 31
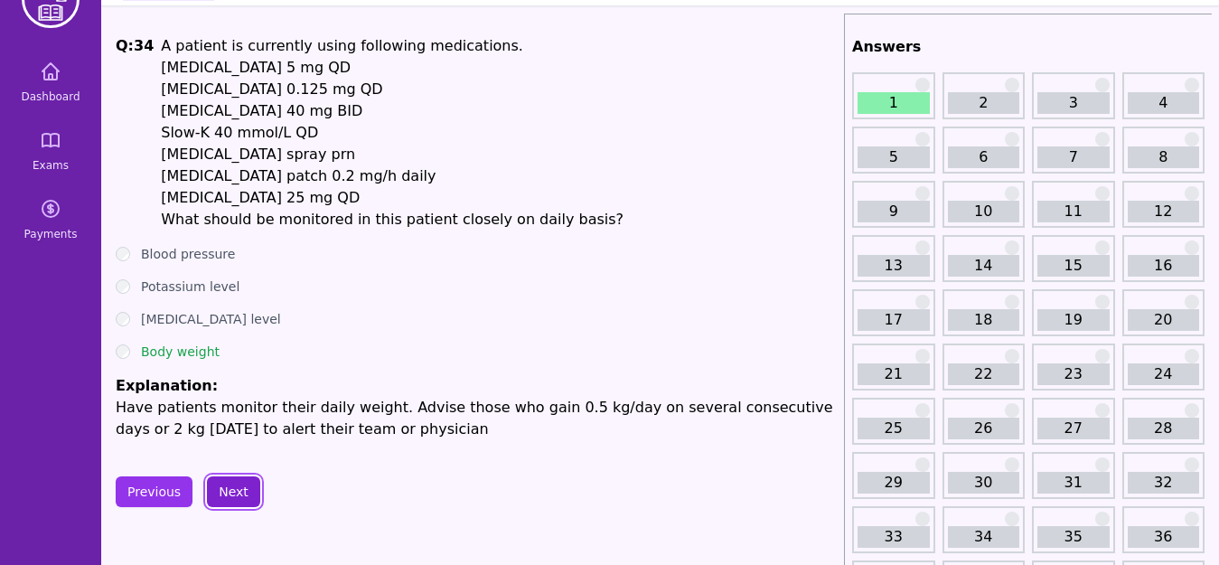
click at [230, 489] on button "Next" at bounding box center [233, 491] width 53 height 31
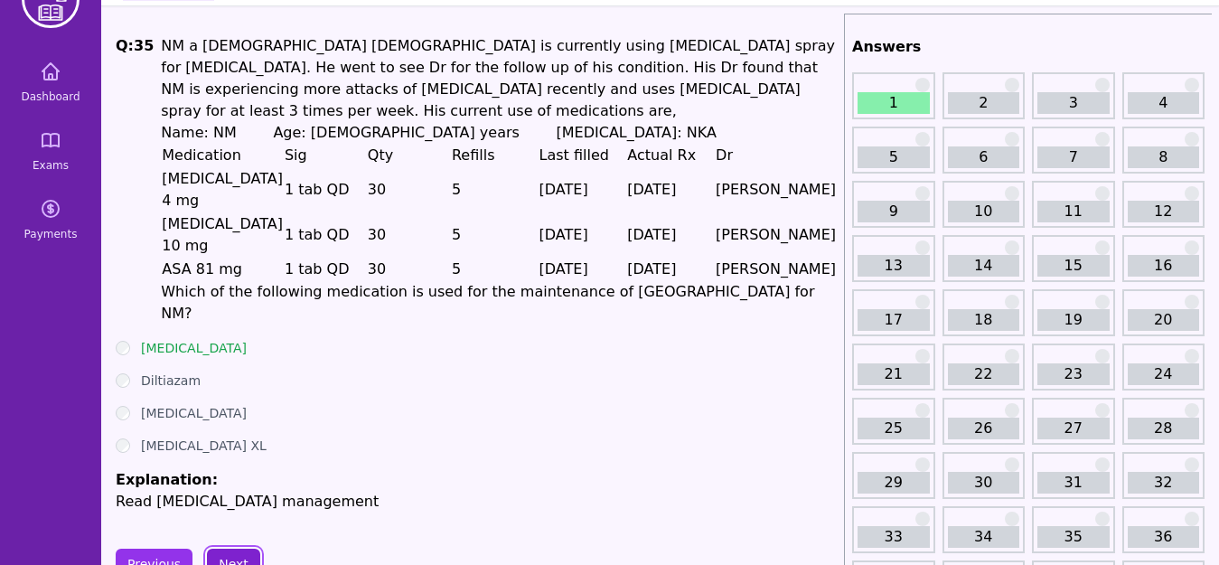
click at [232, 548] on button "Next" at bounding box center [233, 563] width 53 height 31
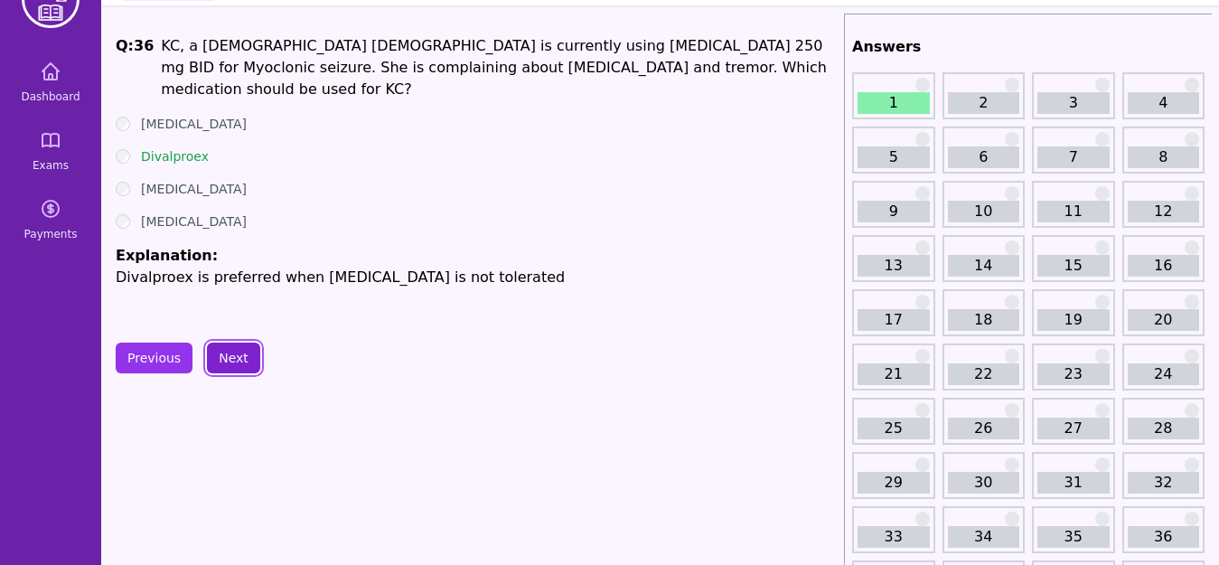
click at [237, 352] on button "Next" at bounding box center [233, 357] width 53 height 31
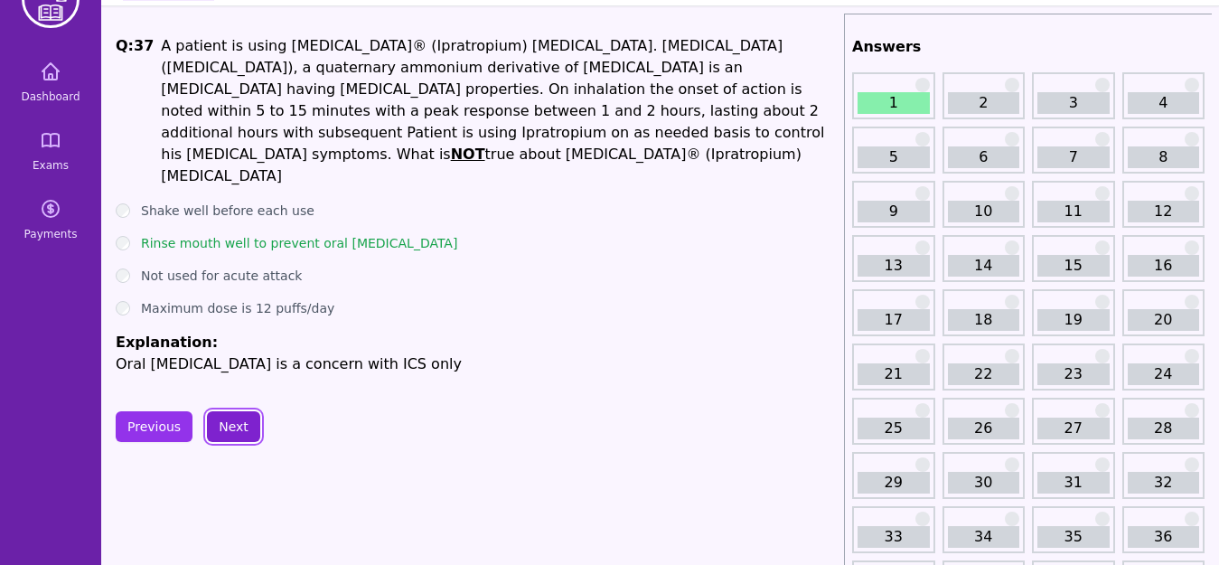
click at [241, 411] on button "Next" at bounding box center [233, 426] width 53 height 31
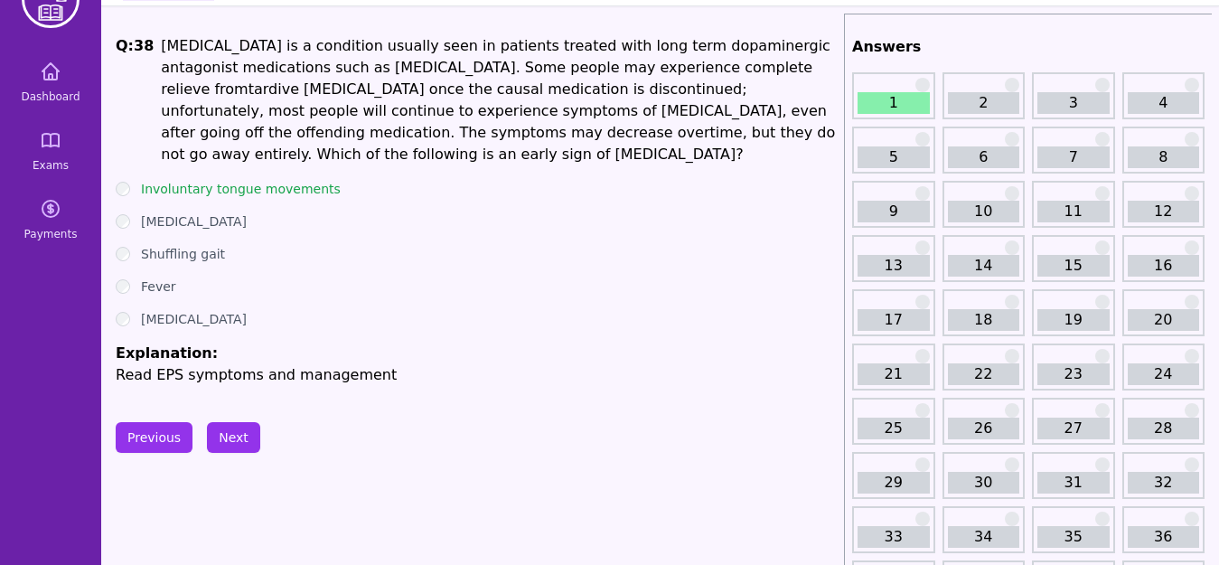
click at [359, 241] on ul "Involuntary tongue movements [MEDICAL_DATA] Shuffling gait Fever [MEDICAL_DATA]…" at bounding box center [476, 283] width 721 height 206
click at [354, 239] on ul "Involuntary tongue movements [MEDICAL_DATA] Shuffling gait Fever [MEDICAL_DATA]…" at bounding box center [476, 283] width 721 height 206
click at [351, 238] on ul "Involuntary tongue movements [MEDICAL_DATA] Shuffling gait Fever [MEDICAL_DATA]…" at bounding box center [476, 283] width 721 height 206
click at [346, 233] on ul "Involuntary tongue movements [MEDICAL_DATA] Shuffling gait Fever [MEDICAL_DATA]…" at bounding box center [476, 283] width 721 height 206
click at [345, 232] on ul "Involuntary tongue movements [MEDICAL_DATA] Shuffling gait Fever [MEDICAL_DATA]…" at bounding box center [476, 283] width 721 height 206
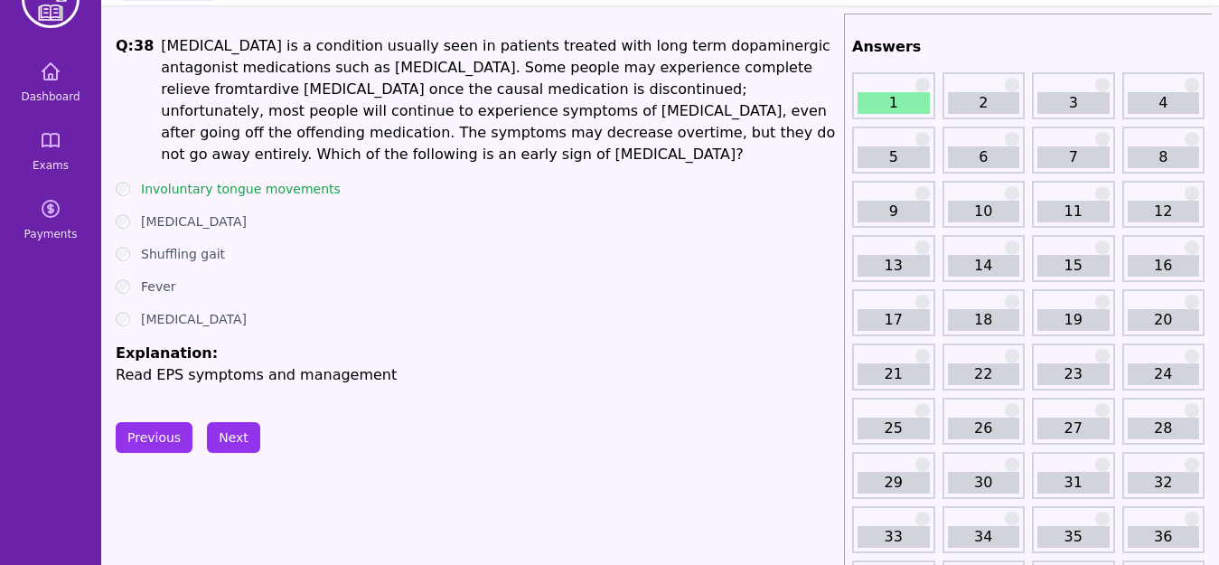
click at [342, 231] on ul "Involuntary tongue movements [MEDICAL_DATA] Shuffling gait Fever [MEDICAL_DATA]…" at bounding box center [476, 283] width 721 height 206
click at [342, 230] on div "[MEDICAL_DATA]" at bounding box center [476, 221] width 721 height 18
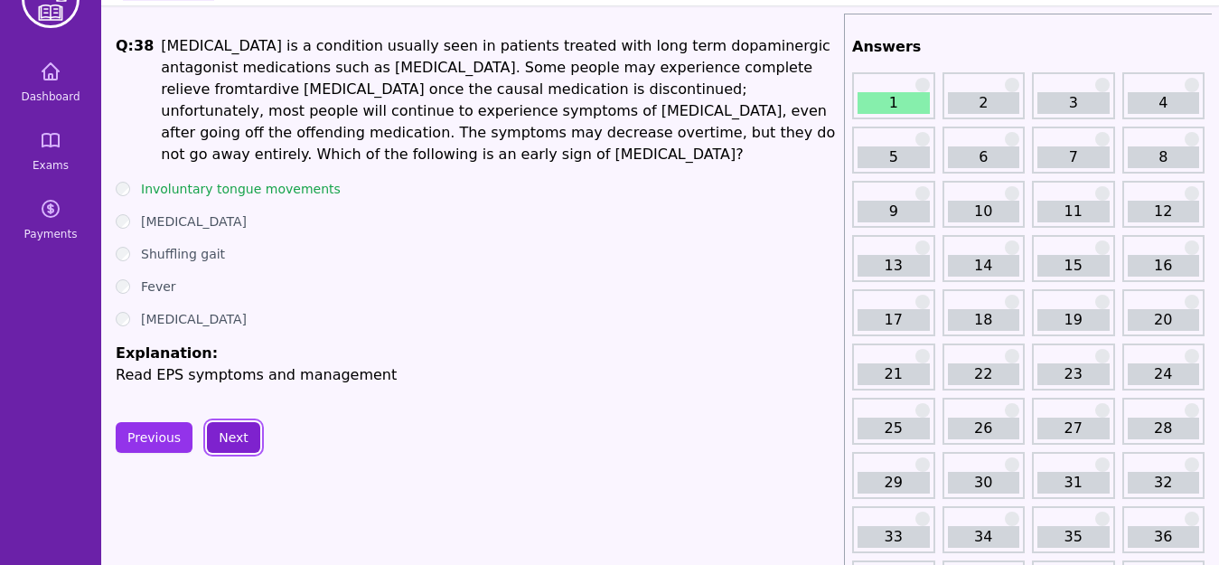
click at [230, 446] on button "Next" at bounding box center [233, 437] width 53 height 31
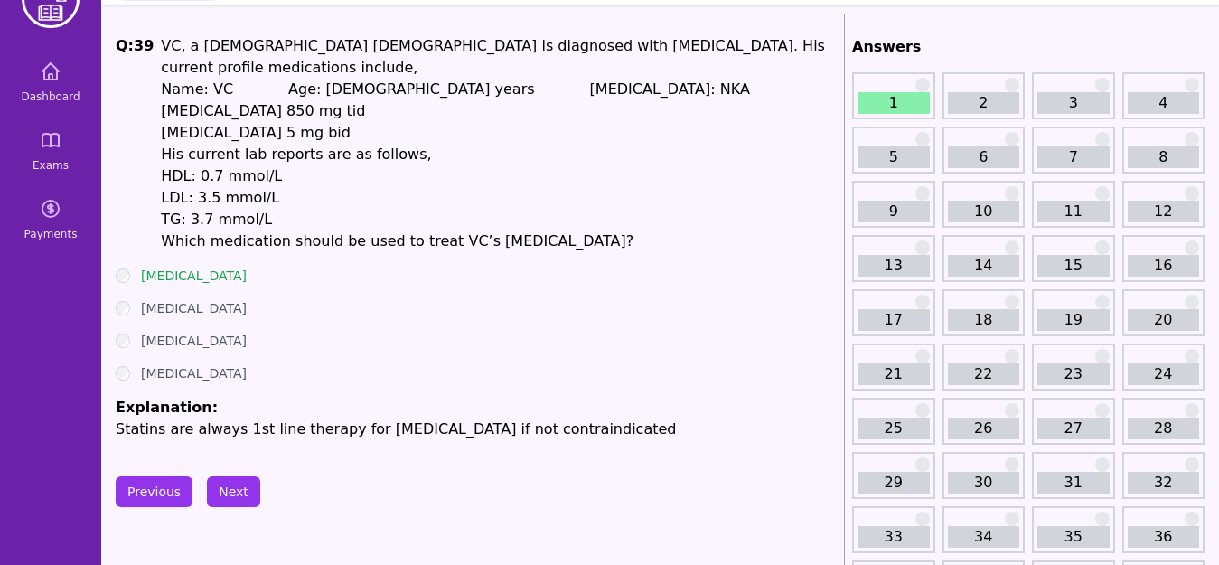
click at [578, 209] on p "TG: 3.7 mmol/L" at bounding box center [499, 220] width 676 height 22
click at [227, 476] on button "Next" at bounding box center [233, 491] width 53 height 31
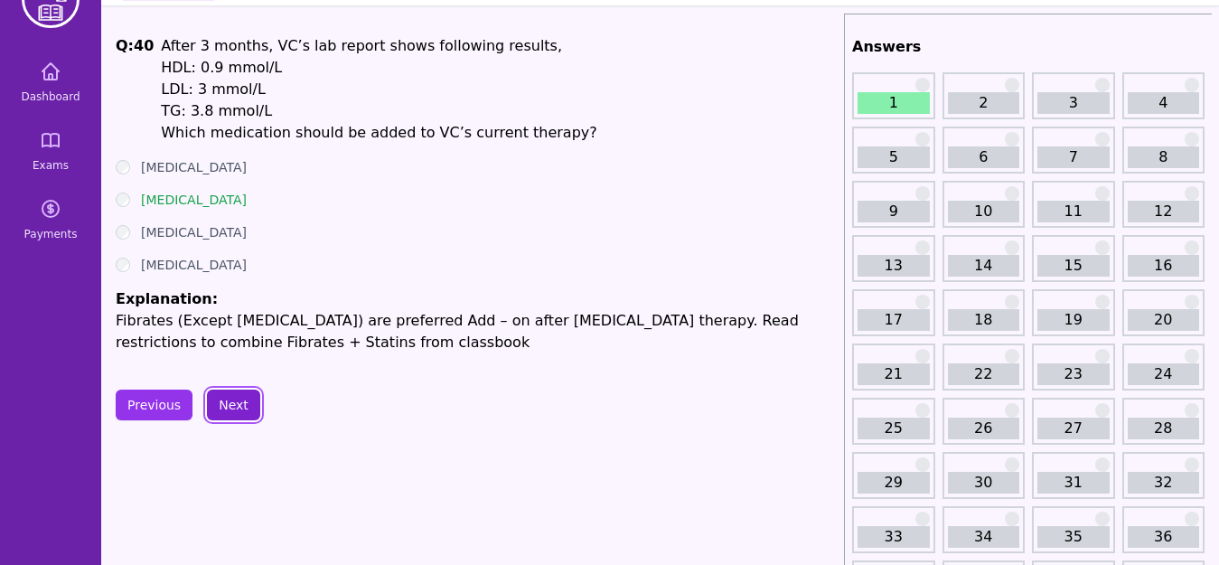
click at [241, 411] on button "Next" at bounding box center [233, 404] width 53 height 31
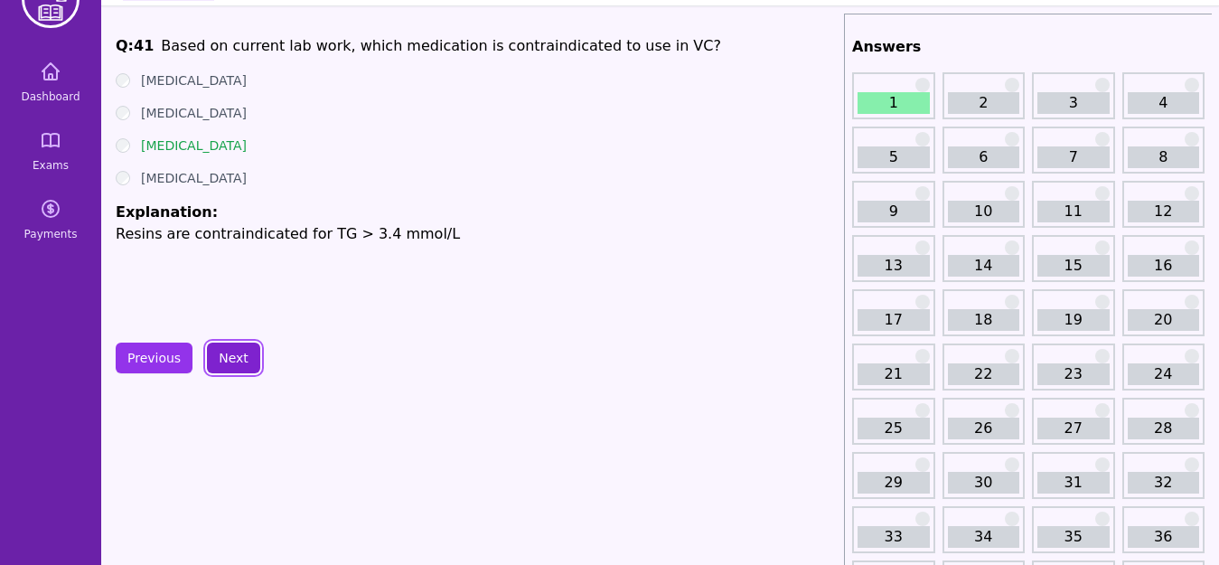
click at [230, 364] on button "Next" at bounding box center [233, 357] width 53 height 31
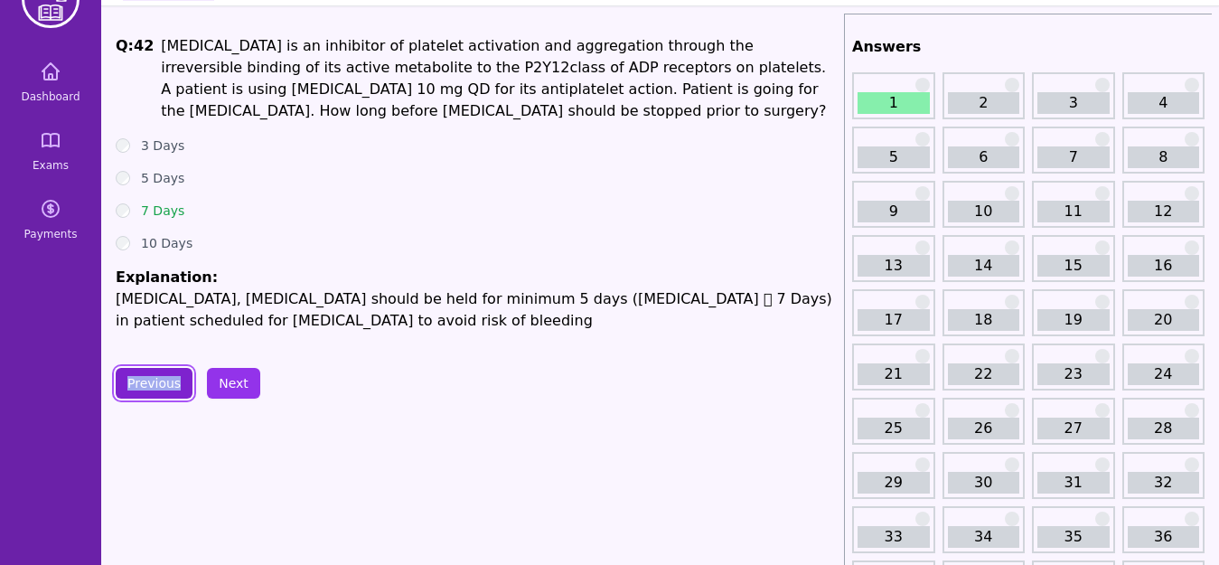
click at [152, 392] on button "Previous" at bounding box center [154, 383] width 77 height 31
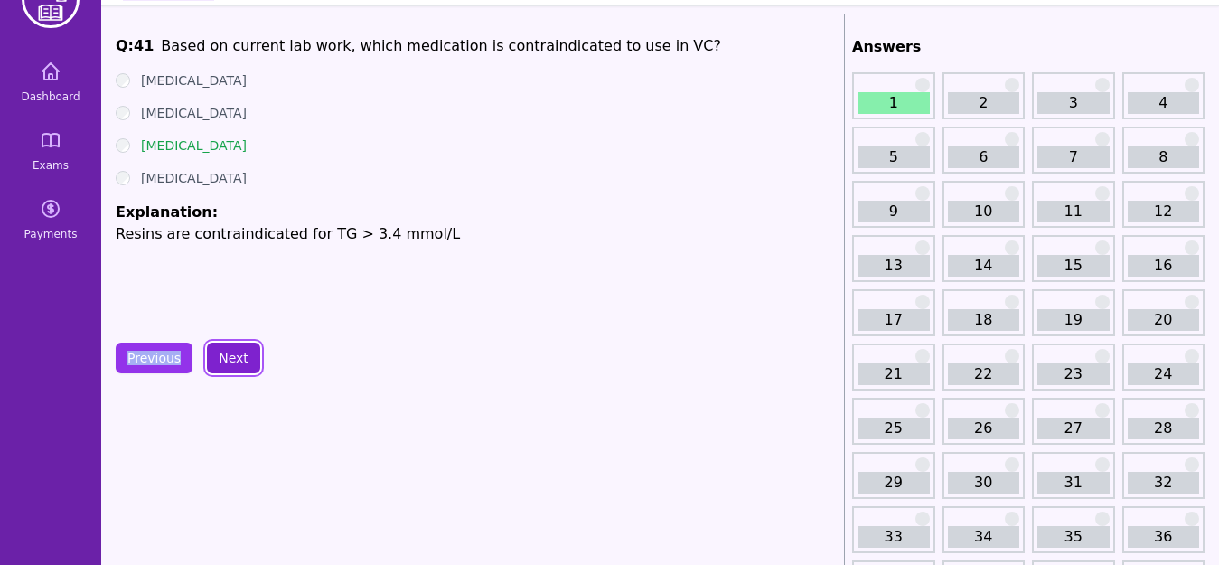
click at [241, 361] on button "Next" at bounding box center [233, 357] width 53 height 31
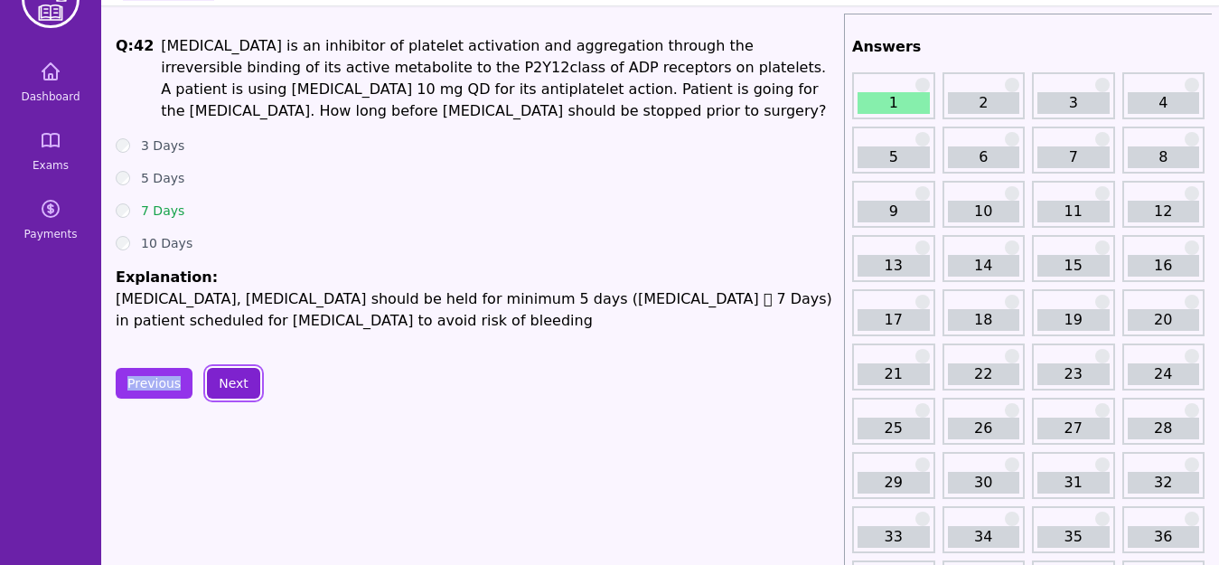
click at [240, 380] on button "Next" at bounding box center [233, 383] width 53 height 31
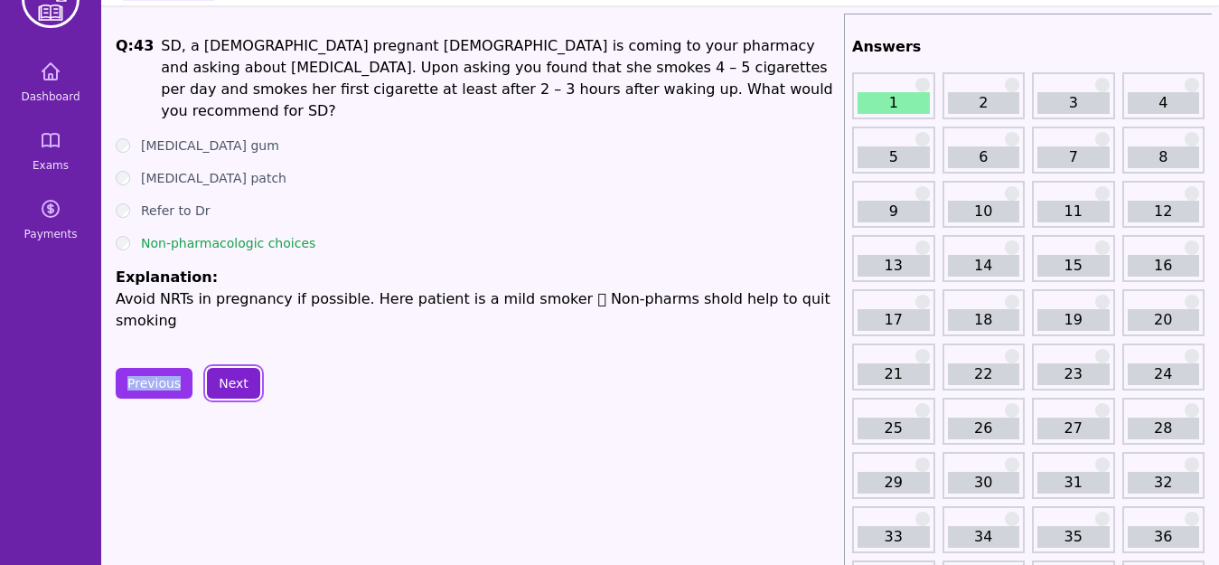
click at [240, 368] on button "Next" at bounding box center [233, 383] width 53 height 31
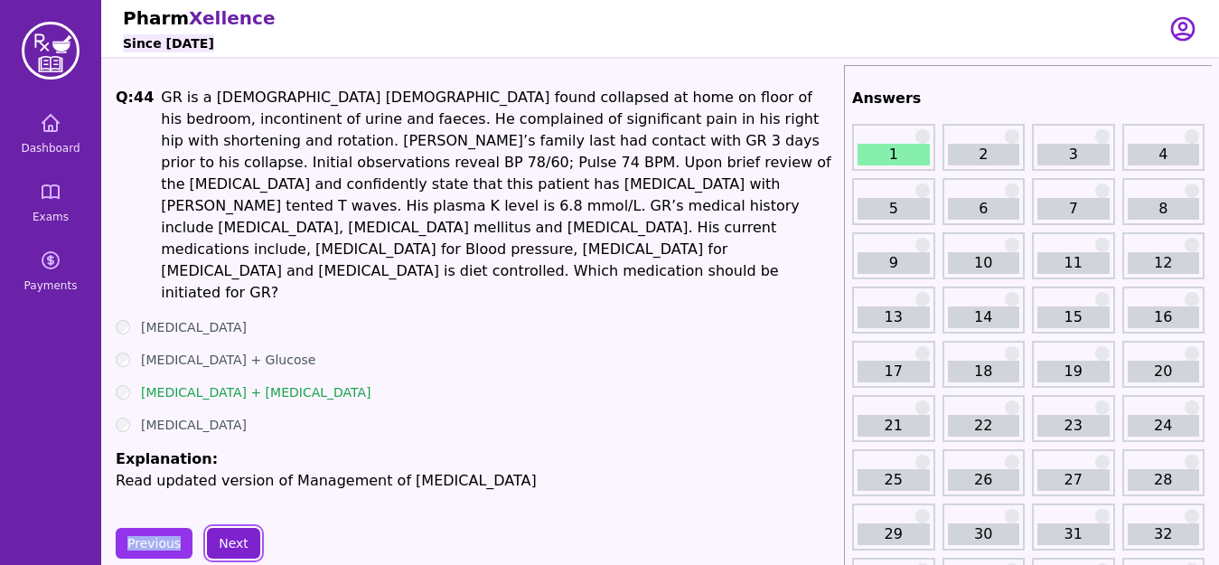
click at [228, 528] on button "Next" at bounding box center [233, 543] width 53 height 31
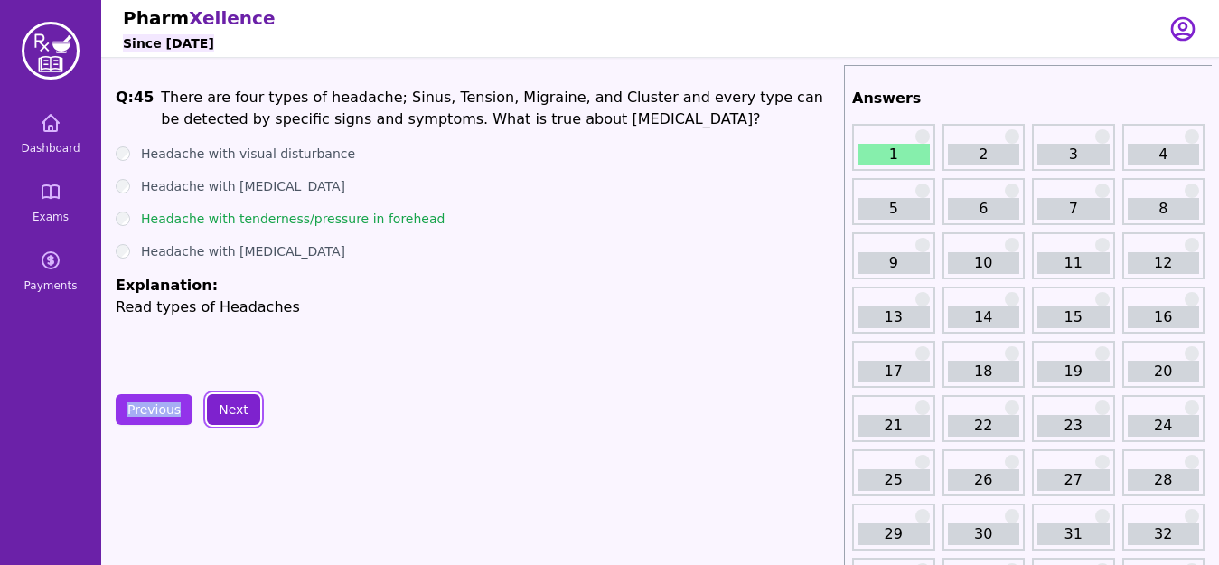
click at [246, 408] on button "Next" at bounding box center [233, 409] width 53 height 31
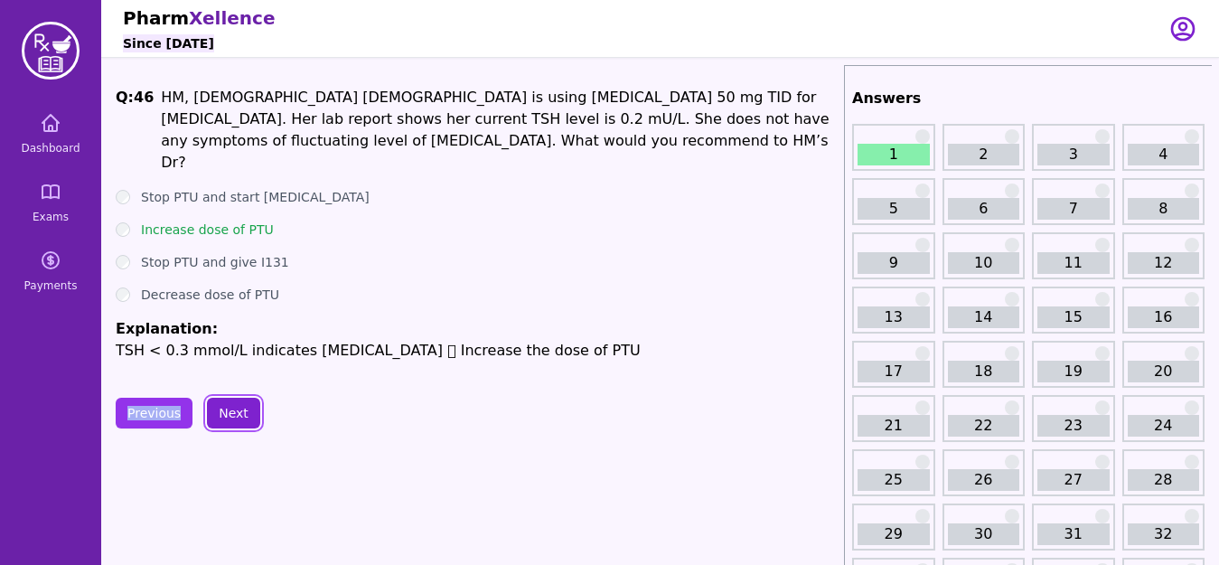
click at [230, 416] on button "Next" at bounding box center [233, 413] width 53 height 31
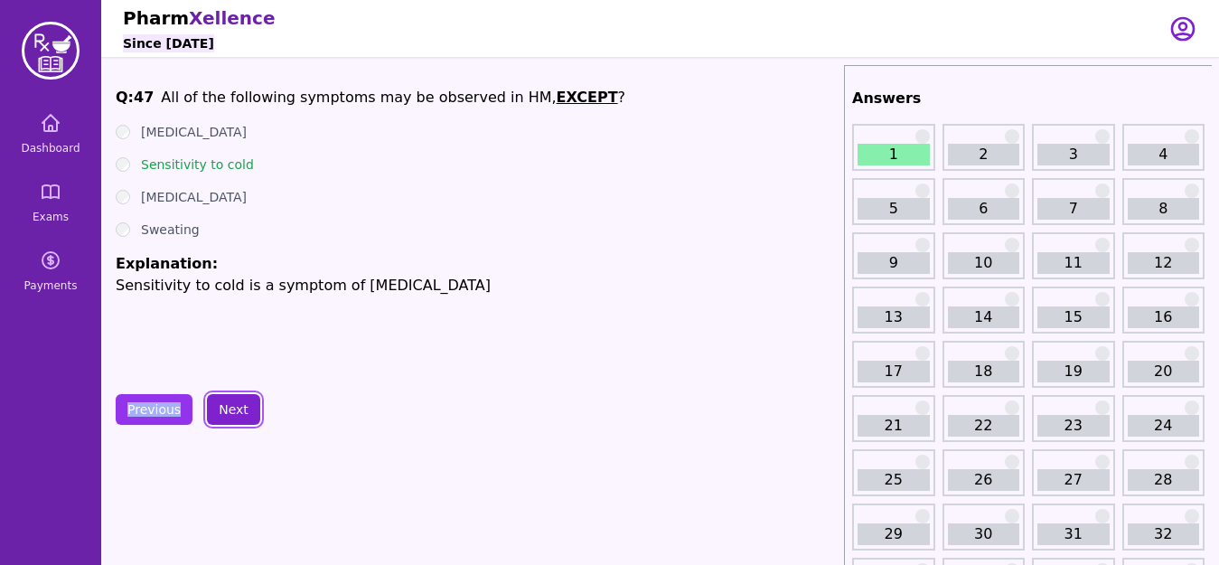
click at [242, 417] on button "Next" at bounding box center [233, 409] width 53 height 31
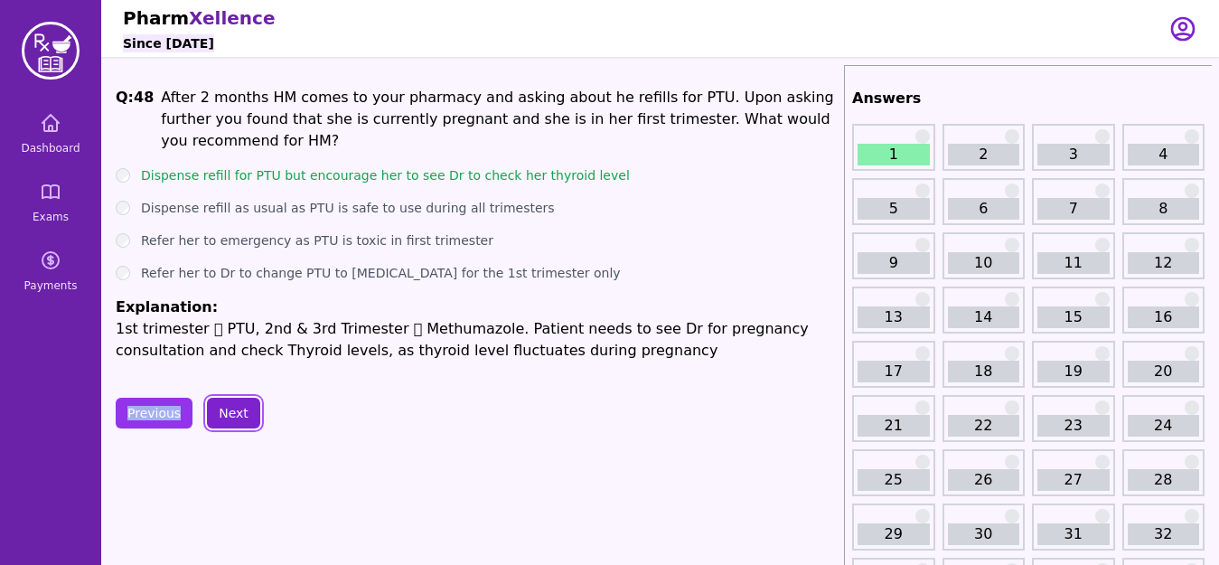
click at [242, 416] on button "Next" at bounding box center [233, 413] width 53 height 31
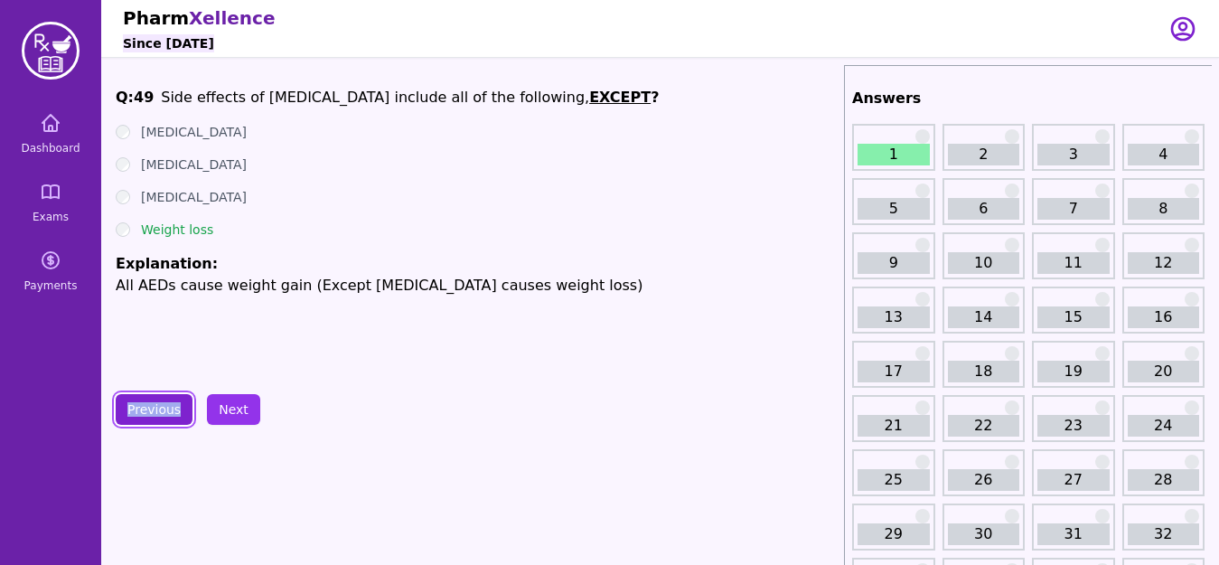
click at [162, 407] on button "Previous" at bounding box center [154, 409] width 77 height 31
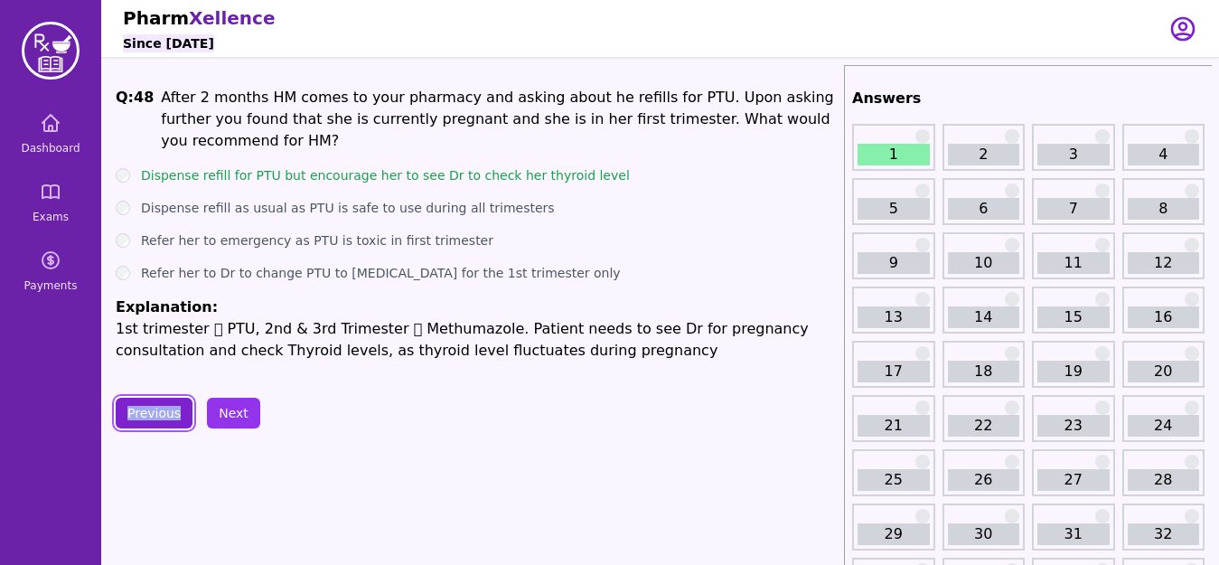
click at [162, 407] on button "Previous" at bounding box center [154, 413] width 77 height 31
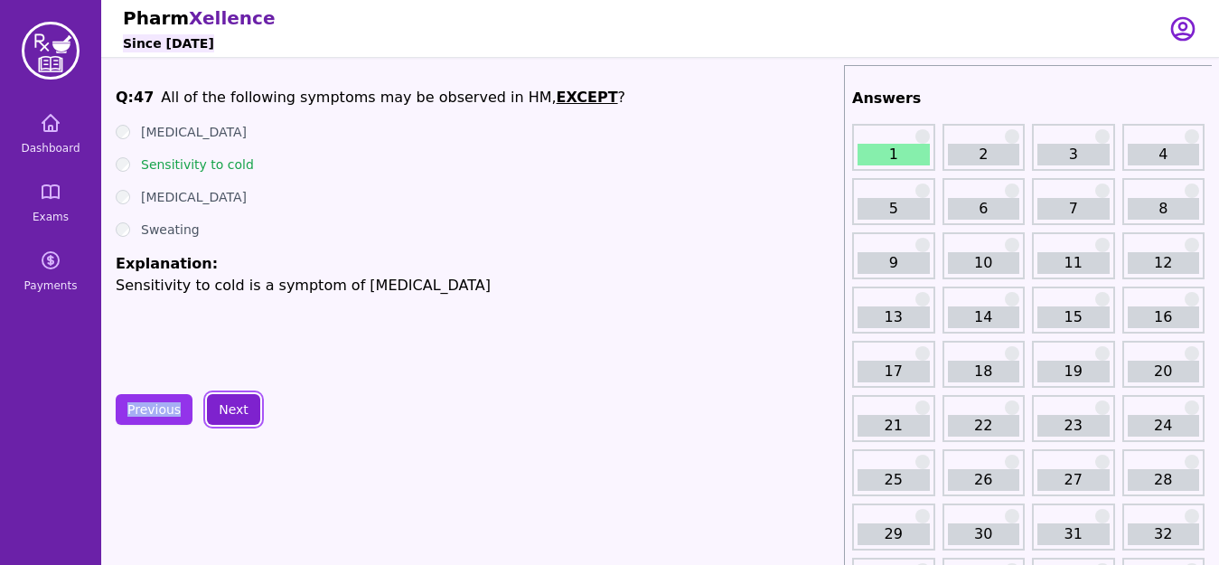
click at [238, 410] on button "Next" at bounding box center [233, 409] width 53 height 31
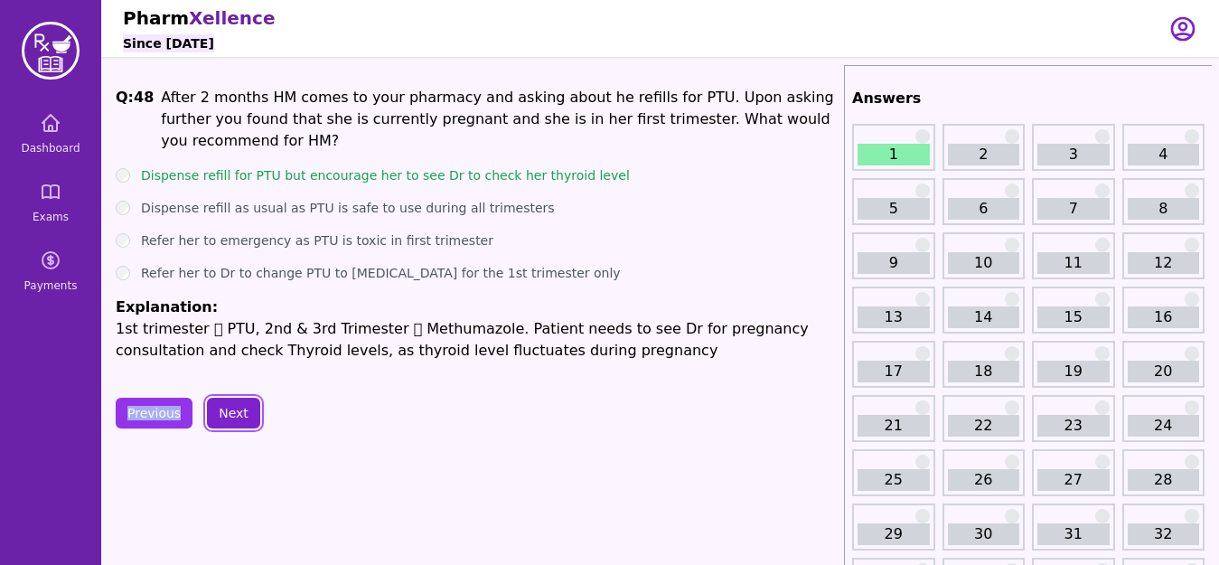
click at [224, 411] on button "Next" at bounding box center [233, 413] width 53 height 31
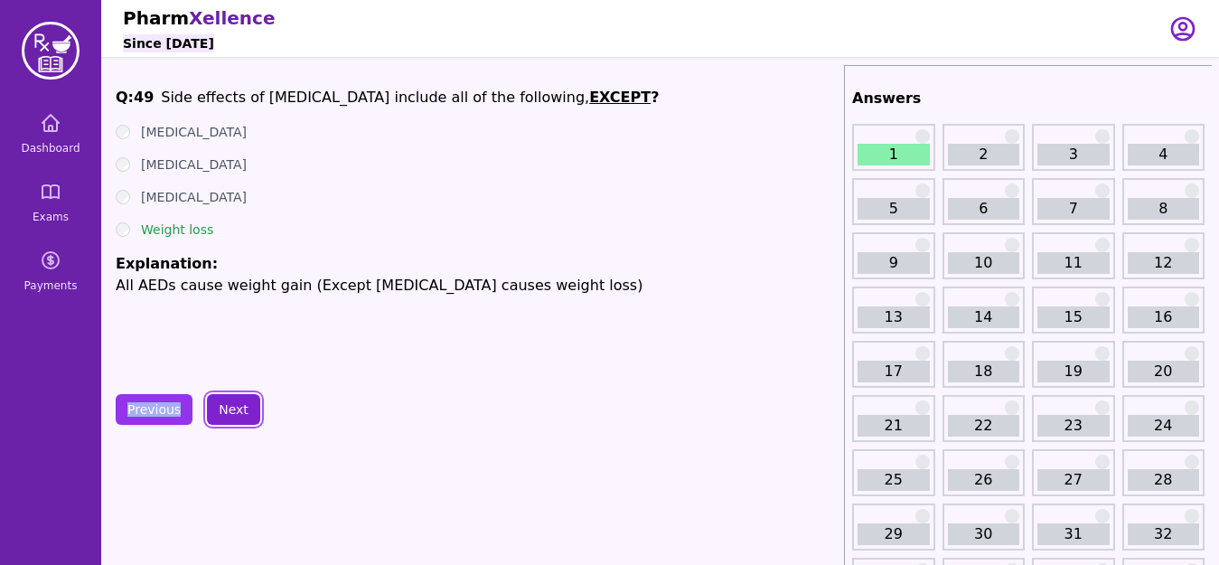
click at [239, 411] on button "Next" at bounding box center [233, 409] width 53 height 31
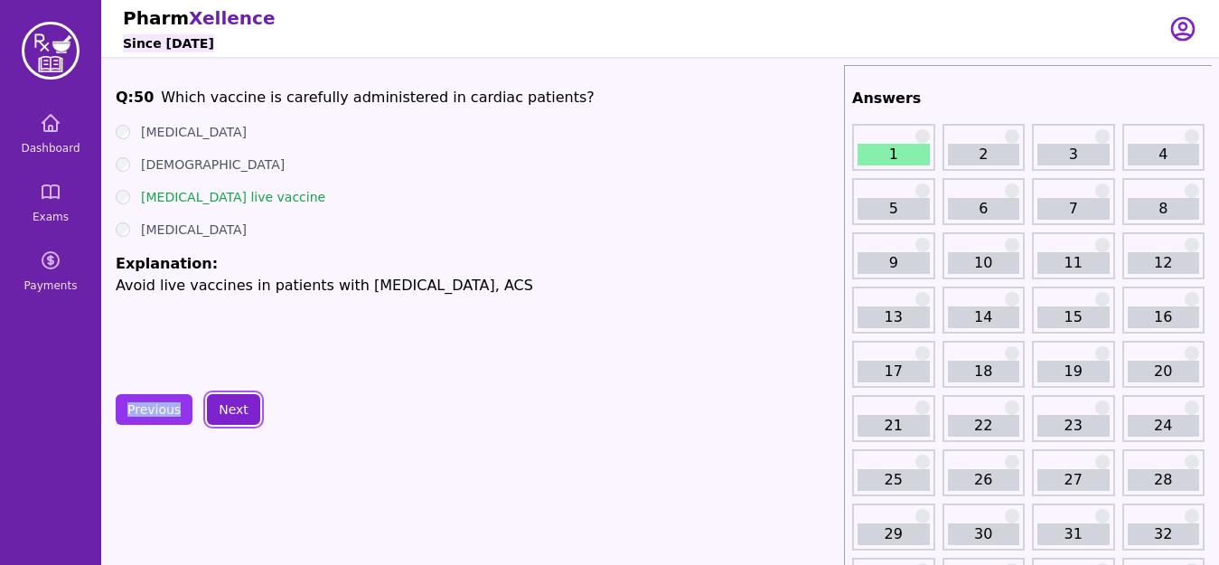
click at [235, 405] on button "Next" at bounding box center [233, 409] width 53 height 31
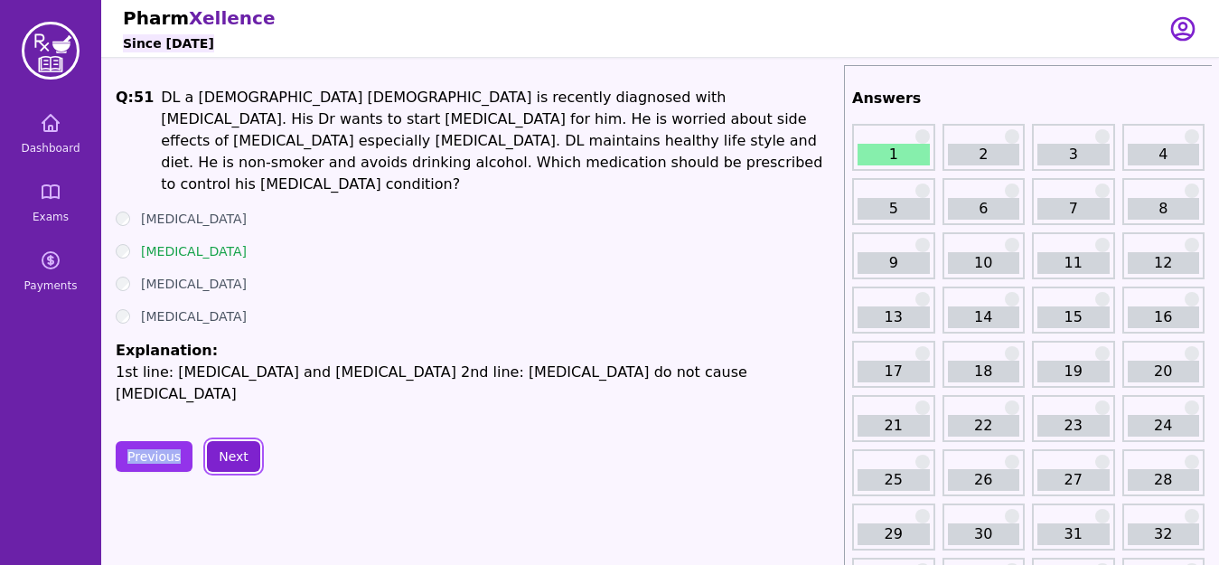
click at [239, 441] on button "Next" at bounding box center [233, 456] width 53 height 31
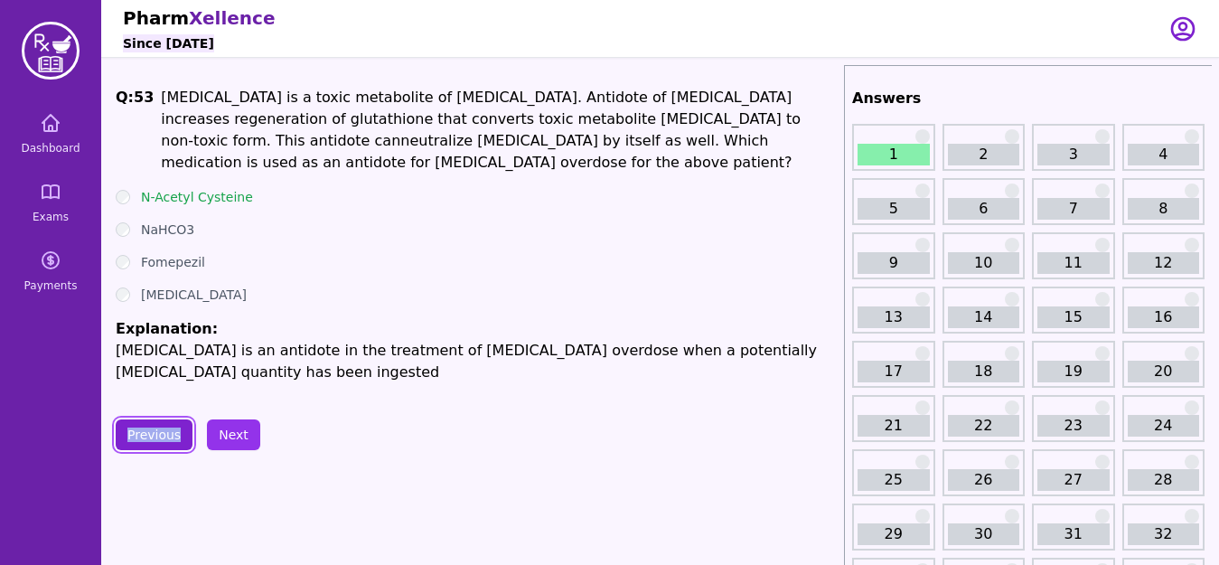
click at [136, 419] on button "Previous" at bounding box center [154, 434] width 77 height 31
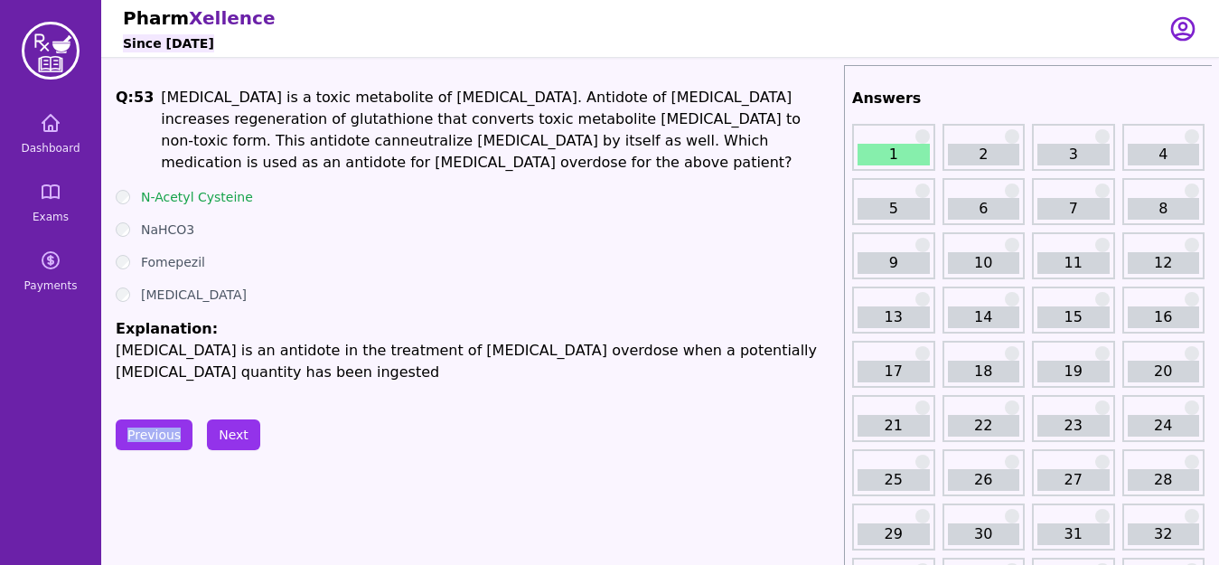
click at [238, 421] on button "Next" at bounding box center [233, 434] width 53 height 31
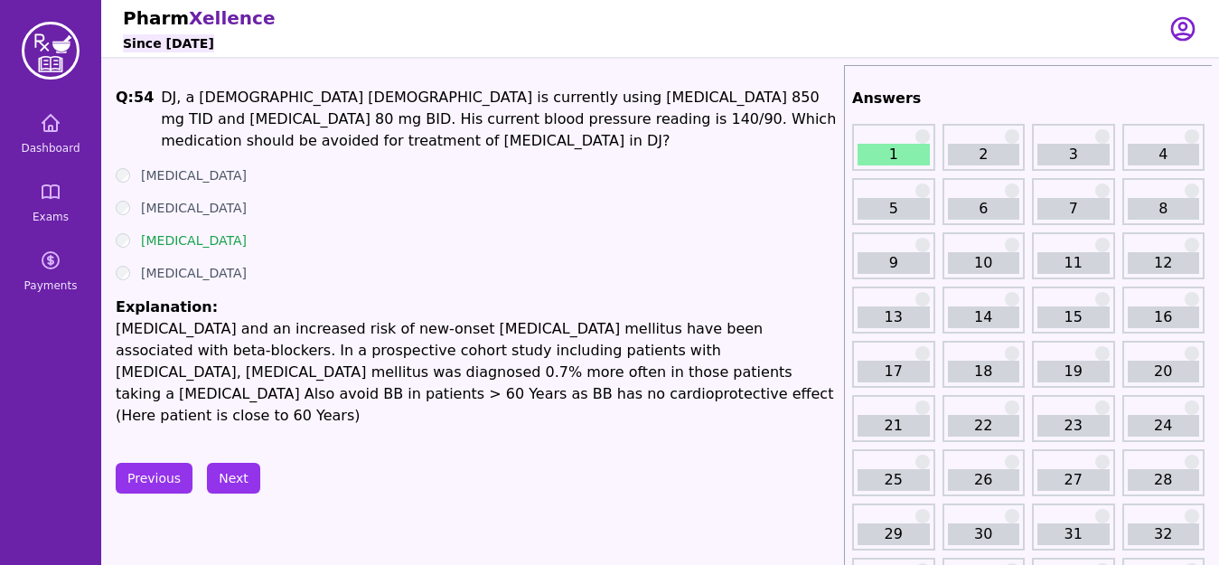
click at [430, 463] on div "Previous Next" at bounding box center [476, 478] width 721 height 31
click at [232, 463] on button "Next" at bounding box center [233, 478] width 53 height 31
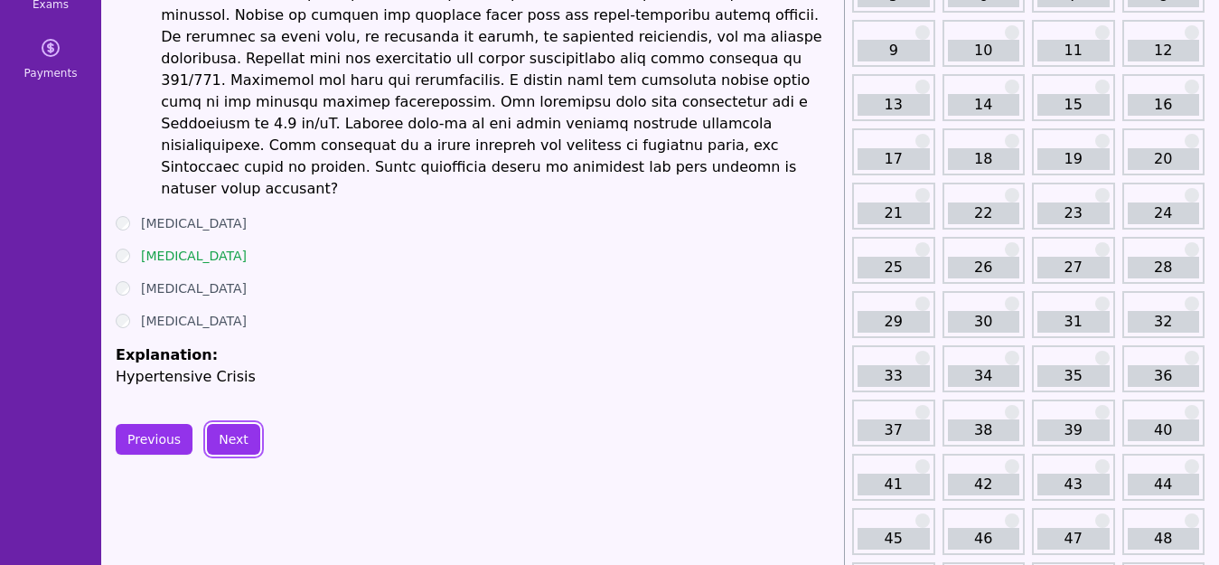
scroll to position [254, 0]
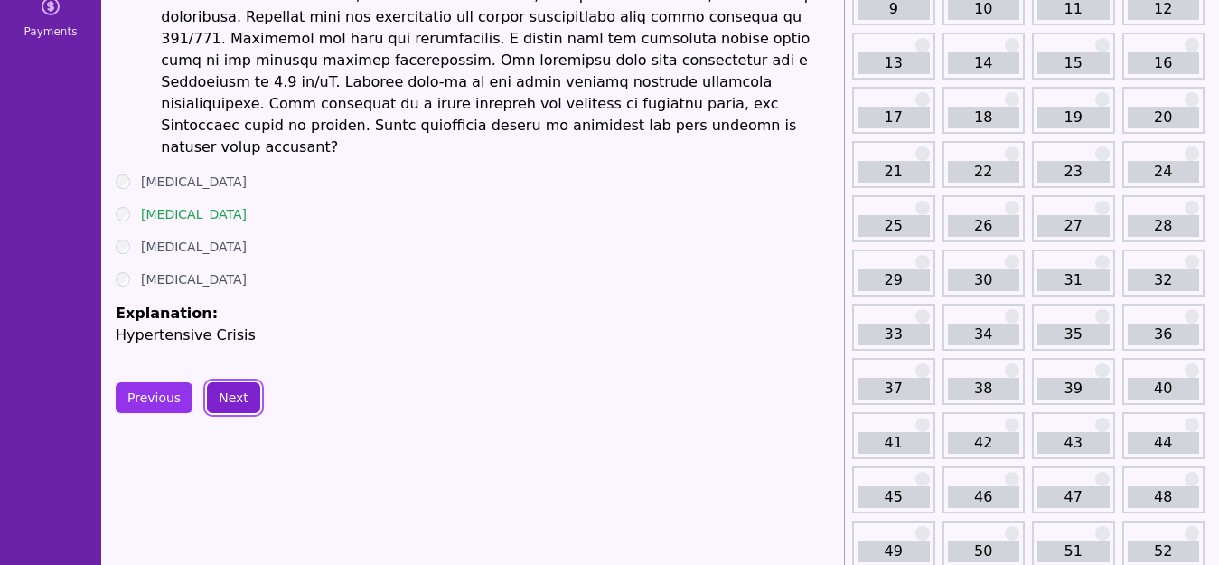
click at [240, 382] on button "Next" at bounding box center [233, 397] width 53 height 31
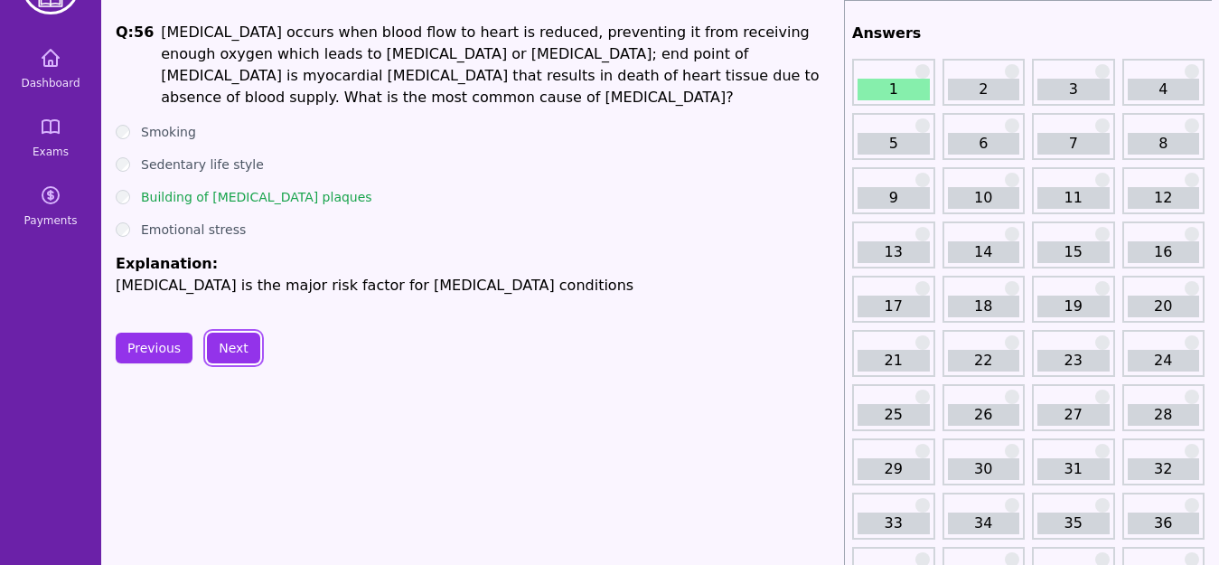
scroll to position [70, 0]
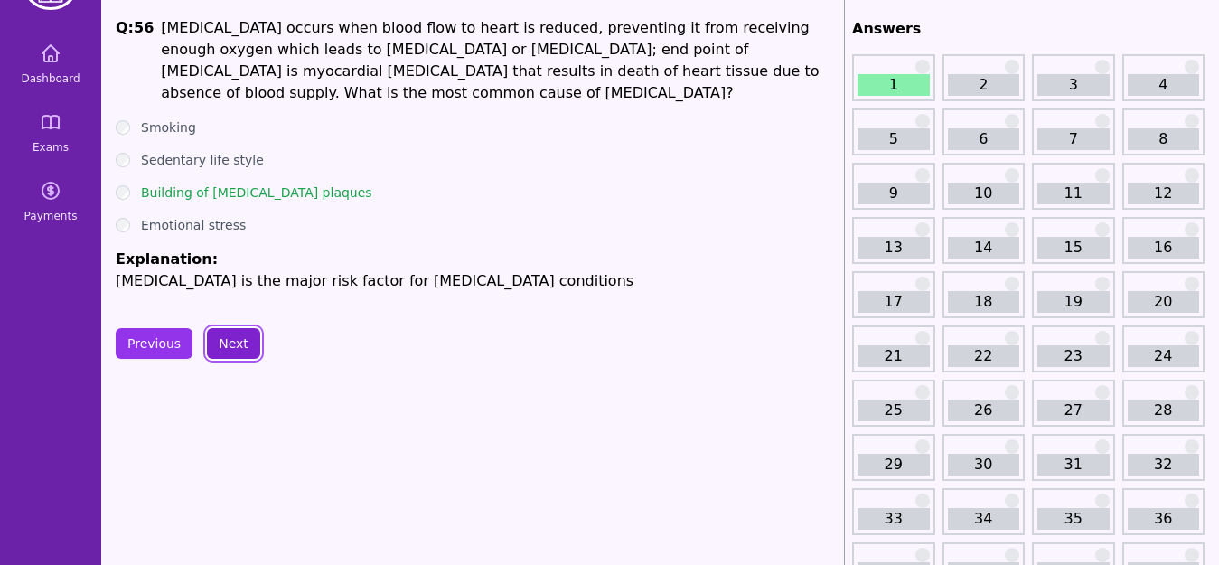
click at [232, 346] on button "Next" at bounding box center [233, 343] width 53 height 31
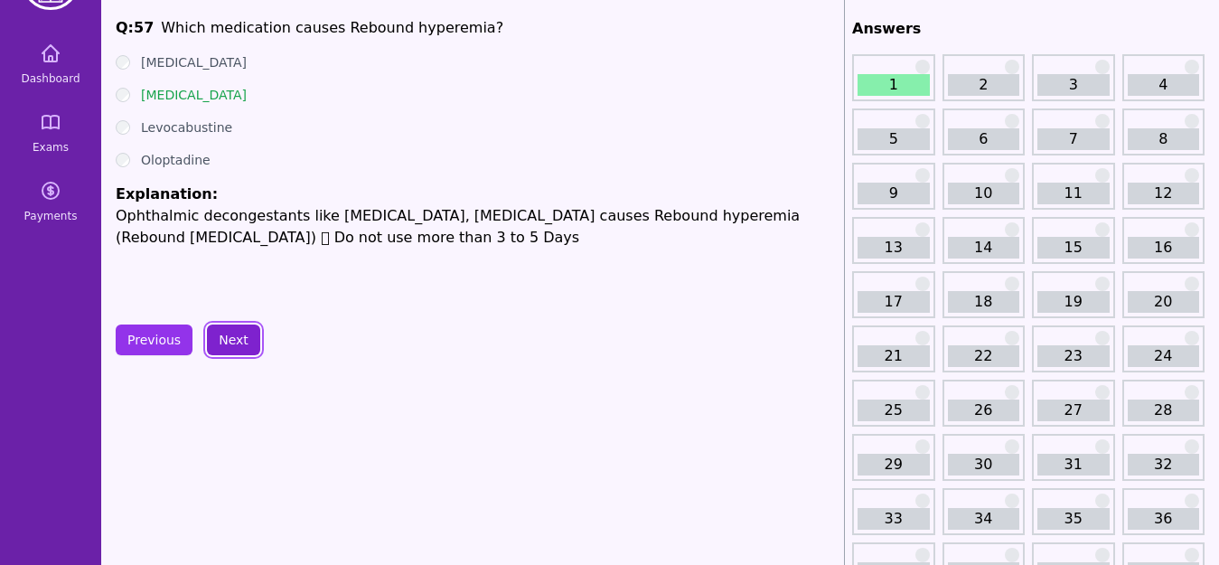
click at [243, 339] on button "Next" at bounding box center [233, 339] width 53 height 31
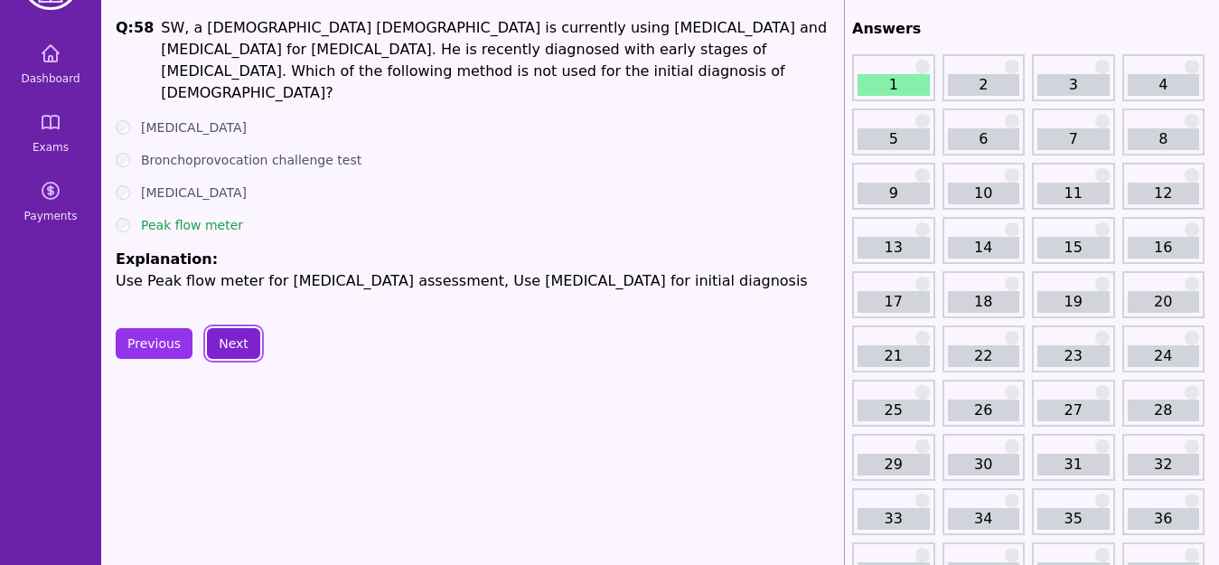
click at [239, 341] on button "Next" at bounding box center [233, 343] width 53 height 31
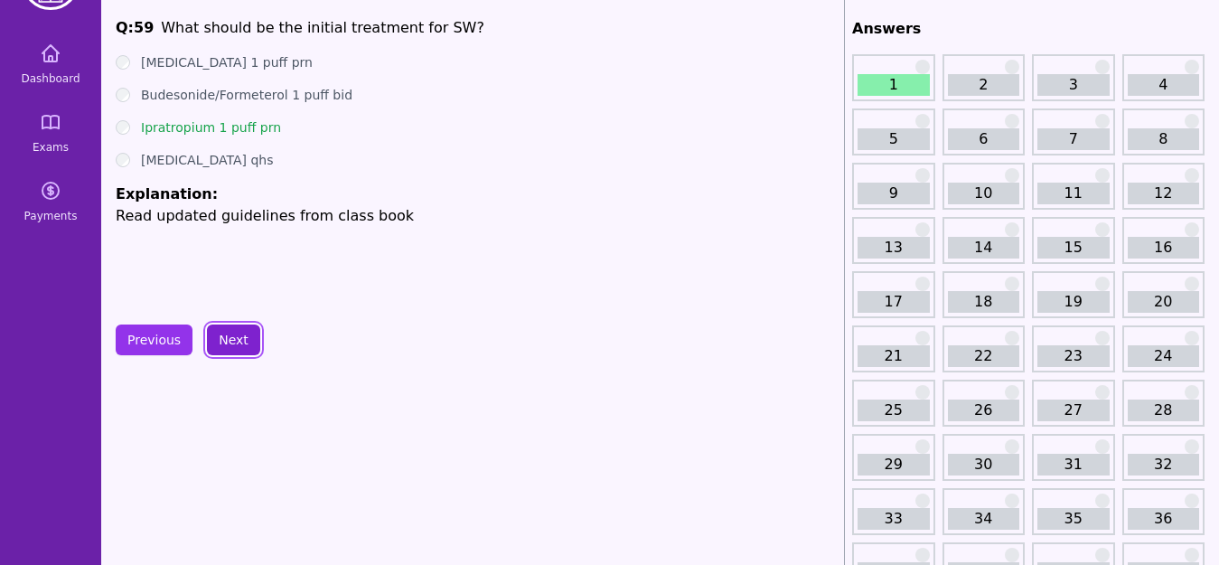
click at [247, 340] on button "Next" at bounding box center [233, 339] width 53 height 31
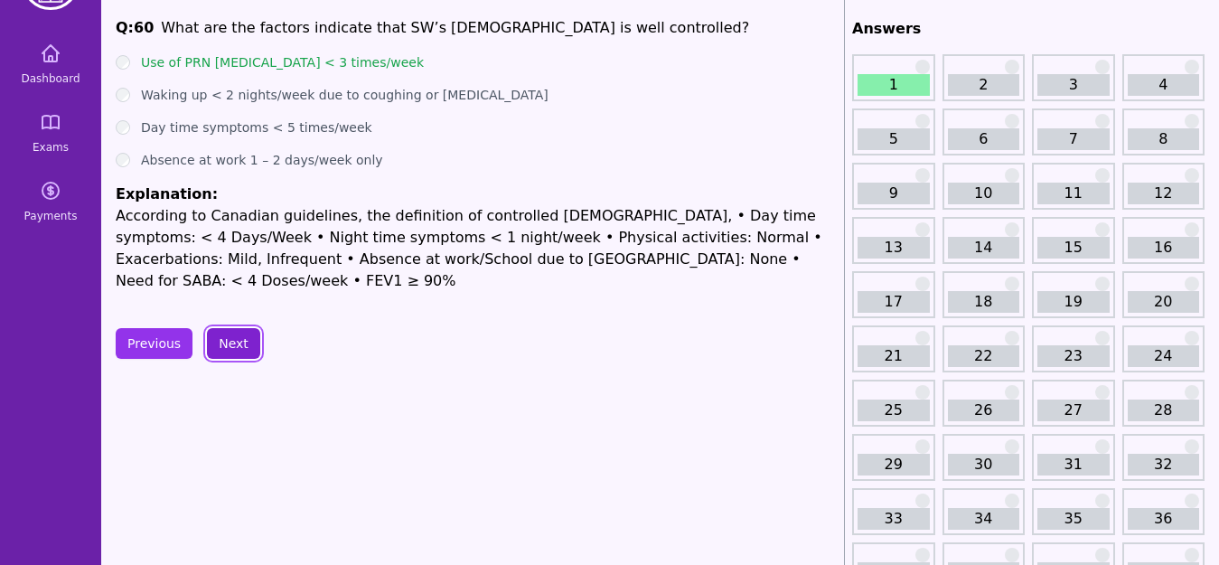
click at [248, 342] on button "Next" at bounding box center [233, 343] width 53 height 31
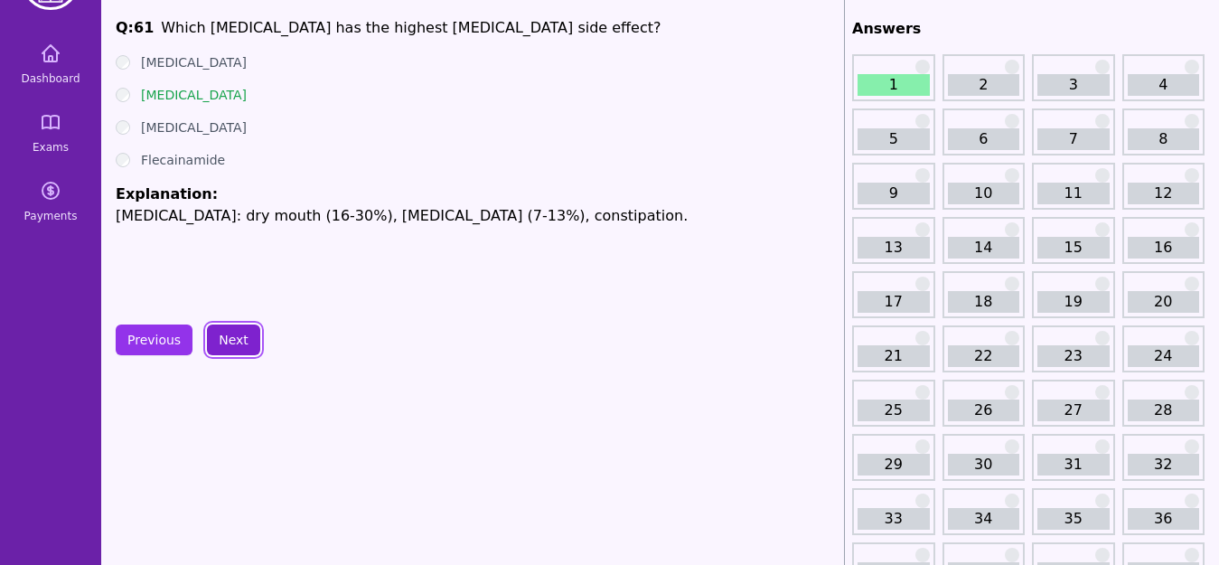
click at [241, 338] on button "Next" at bounding box center [233, 339] width 53 height 31
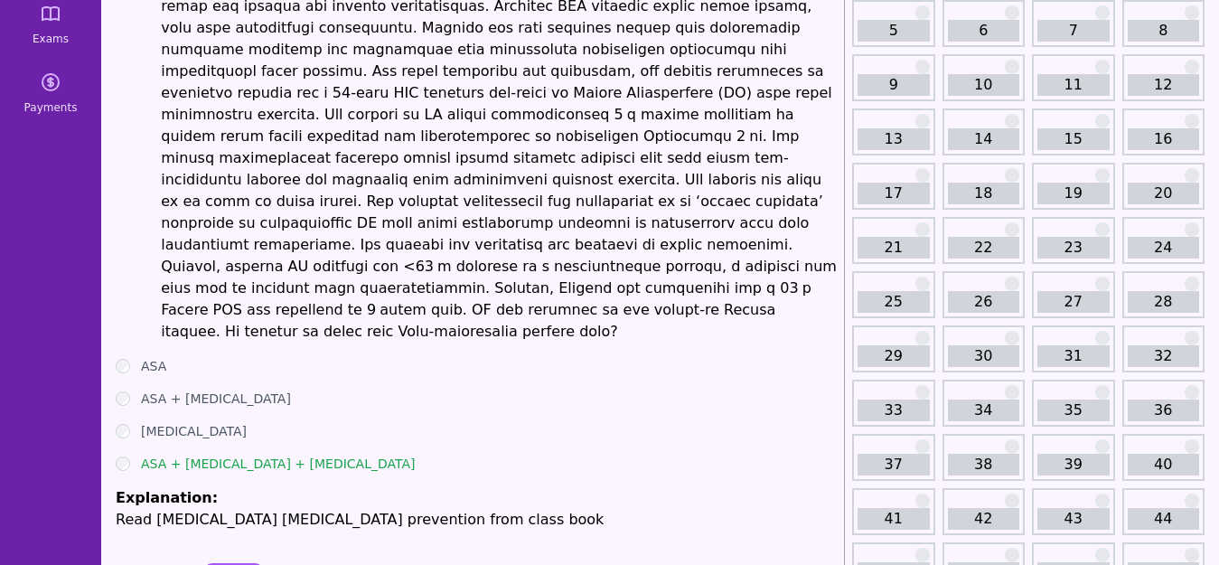
scroll to position [181, 0]
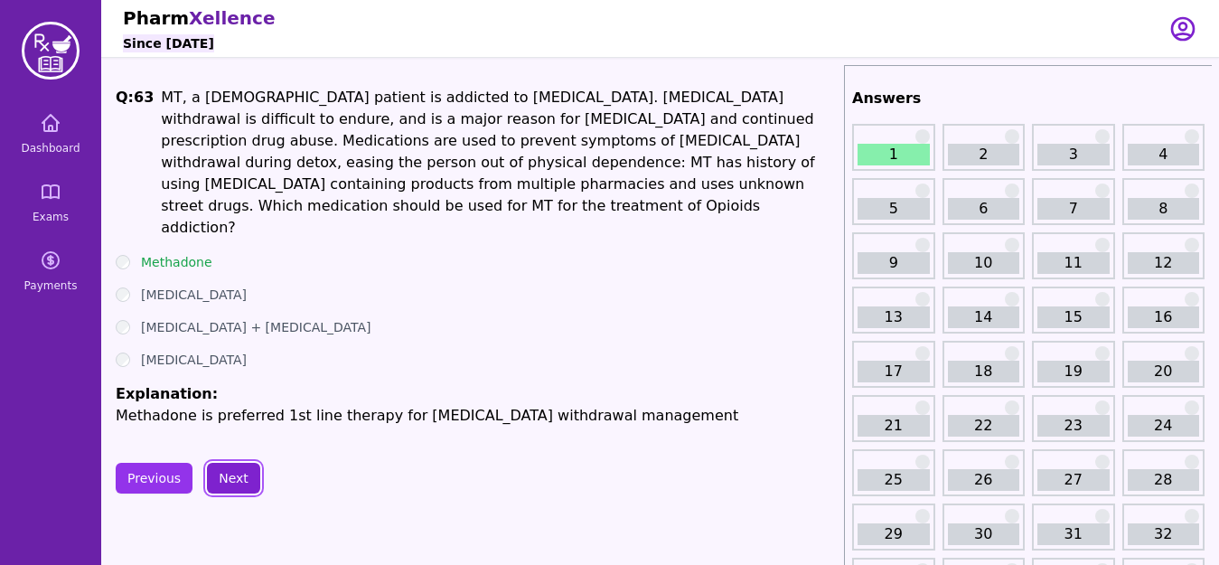
click at [241, 463] on button "Next" at bounding box center [233, 478] width 53 height 31
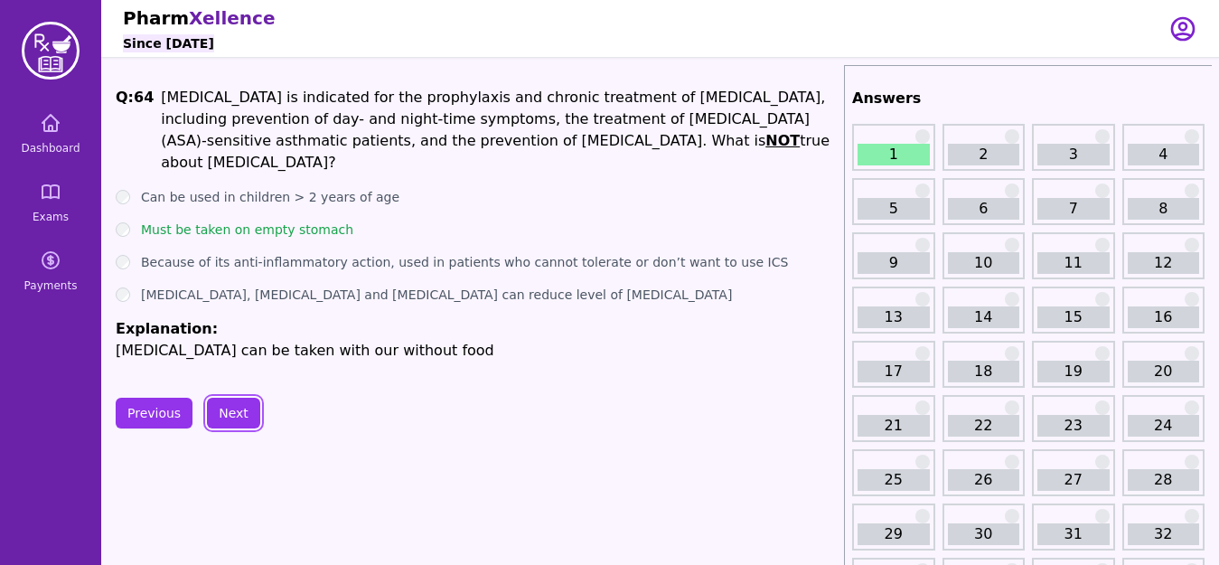
click at [238, 423] on button "Next" at bounding box center [233, 413] width 53 height 31
click at [238, 361] on ul "Can be used in children > 2 years of age Must be taken on empty stomach Because…" at bounding box center [476, 274] width 721 height 173
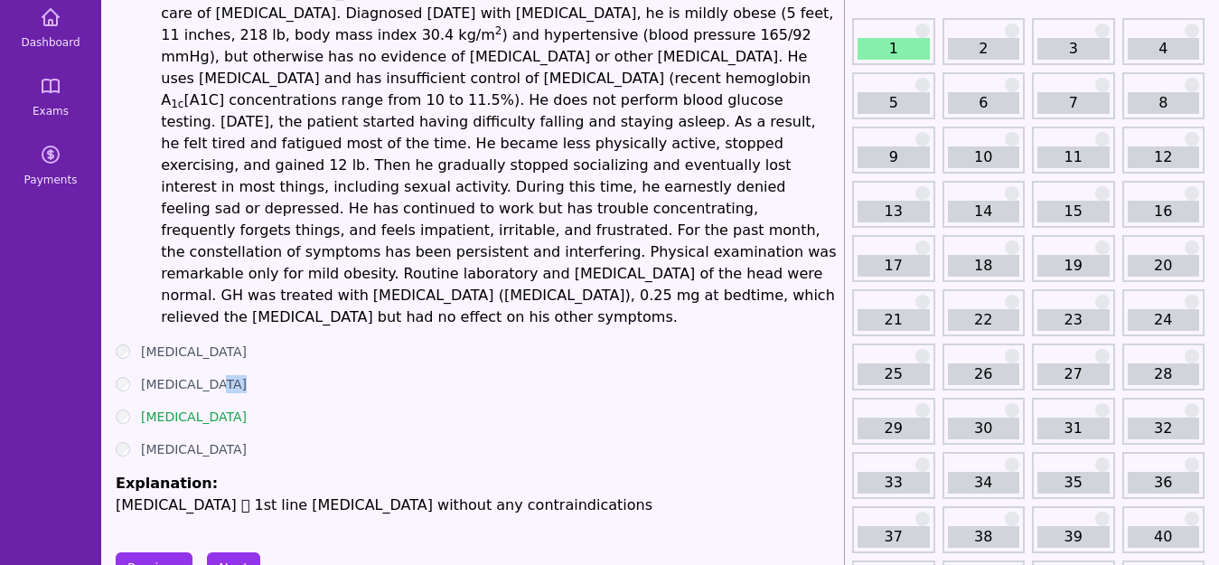
scroll to position [108, 0]
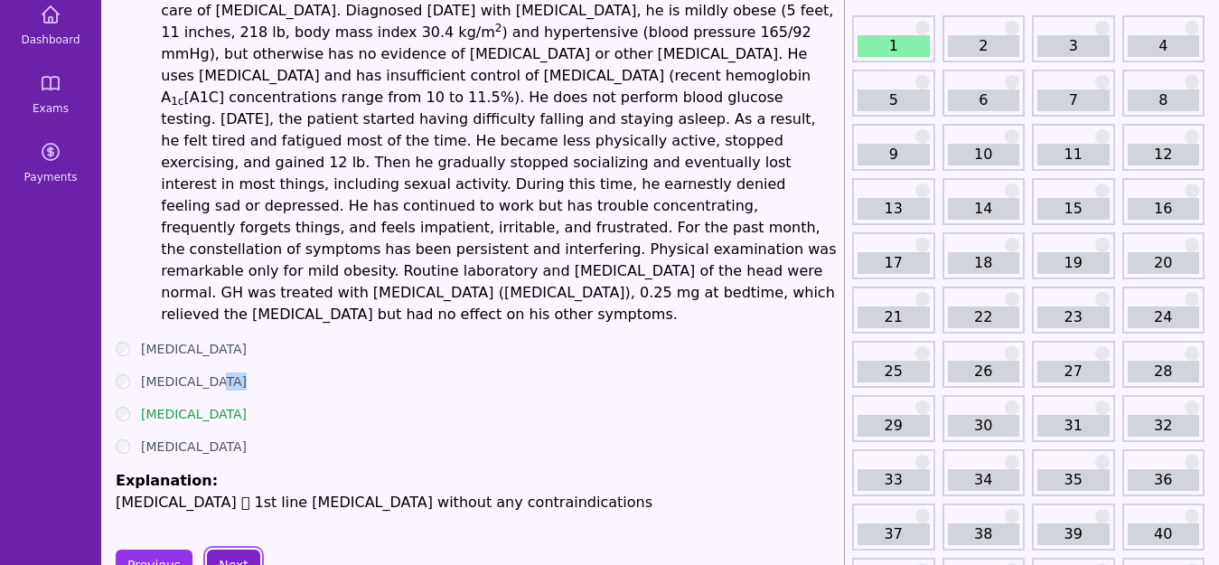
click at [239, 549] on button "Next" at bounding box center [233, 564] width 53 height 31
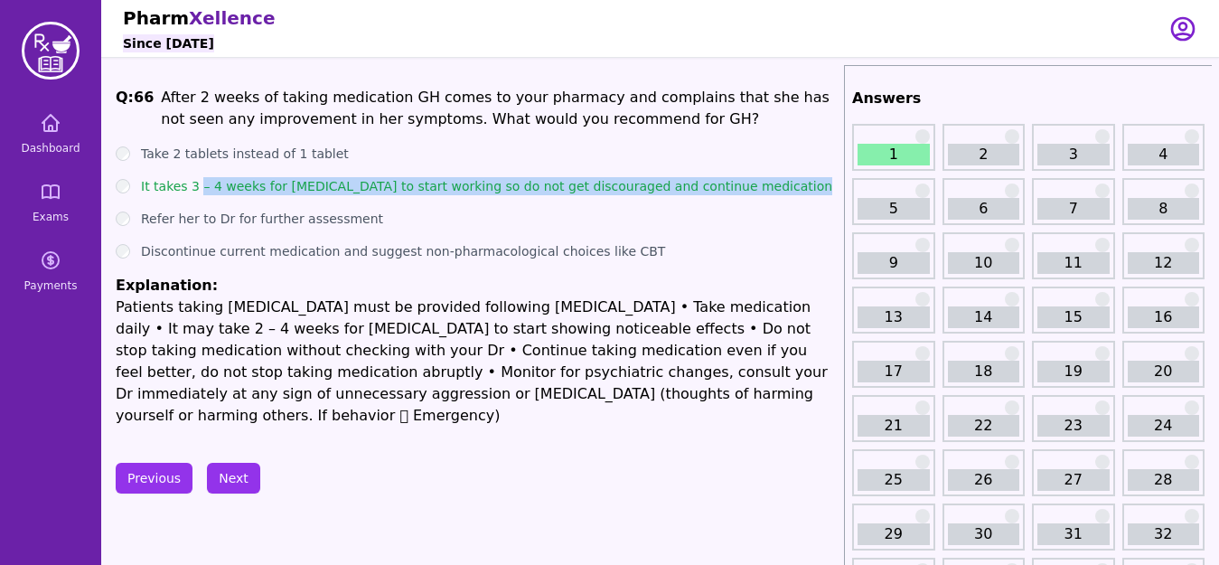
click at [623, 234] on ul "Take 2 tablets instead of 1 tablet It takes 3 – 4 weeks for [MEDICAL_DATA] to s…" at bounding box center [476, 286] width 721 height 282
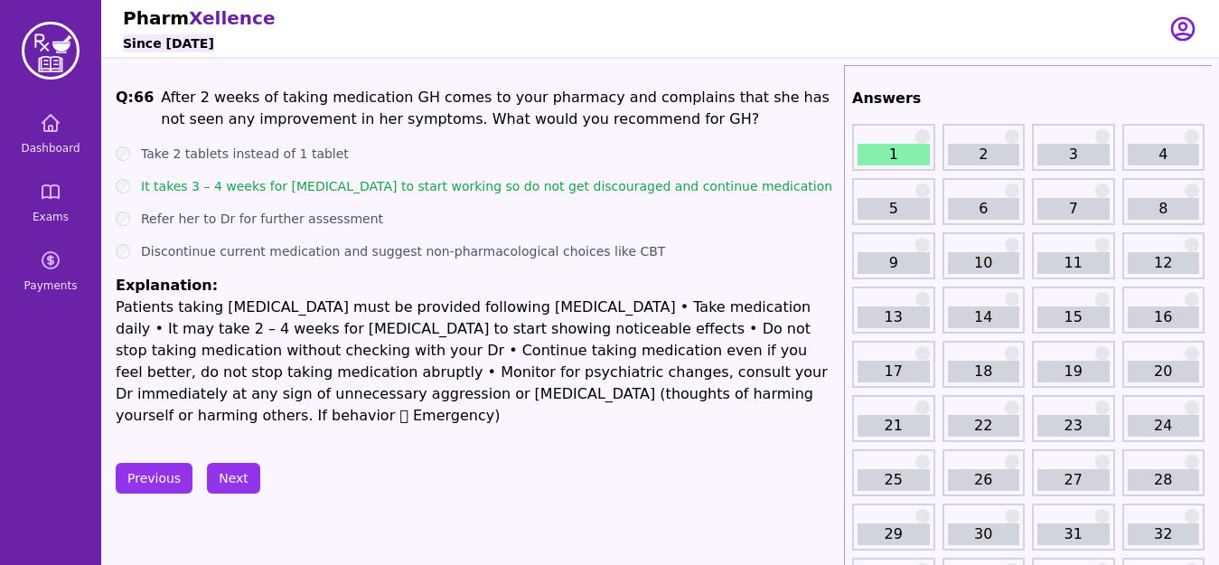
click at [596, 191] on label "It takes 3 – 4 weeks for [MEDICAL_DATA] to start working so do not get discoura…" at bounding box center [486, 186] width 691 height 18
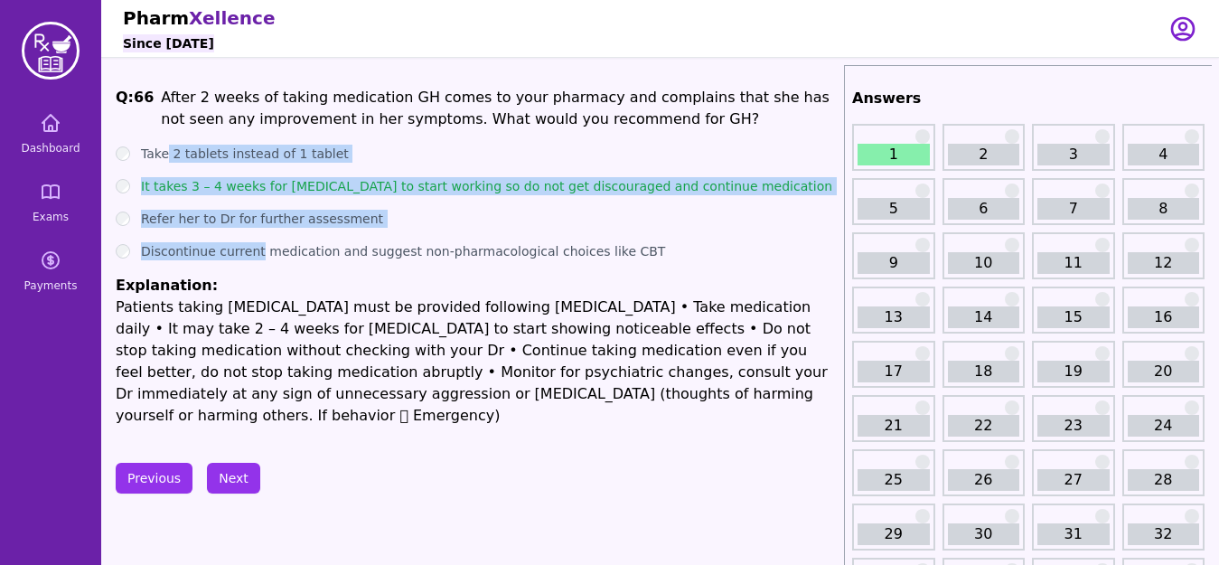
drag, startPoint x: 168, startPoint y: 154, endPoint x: 253, endPoint y: 245, distance: 124.7
click at [253, 245] on ul "Take 2 tablets instead of 1 tablet It takes 3 – 4 weeks for [MEDICAL_DATA] to s…" at bounding box center [476, 286] width 721 height 282
click at [301, 399] on p "Patients taking [MEDICAL_DATA] must be provided following [MEDICAL_DATA] • Take…" at bounding box center [476, 361] width 721 height 130
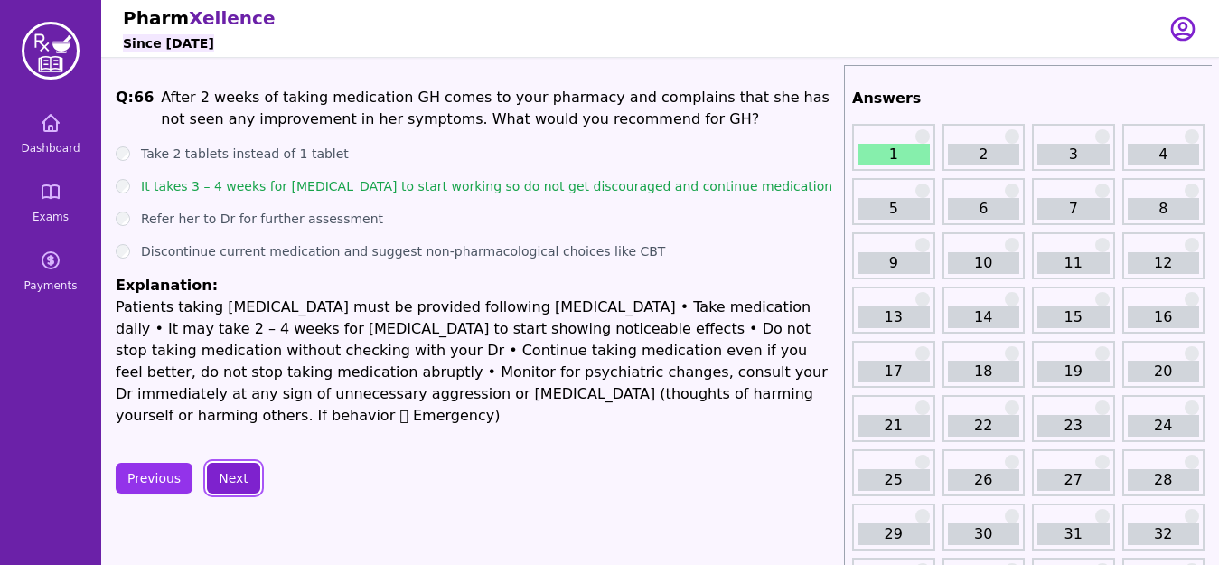
click at [244, 463] on button "Next" at bounding box center [233, 478] width 53 height 31
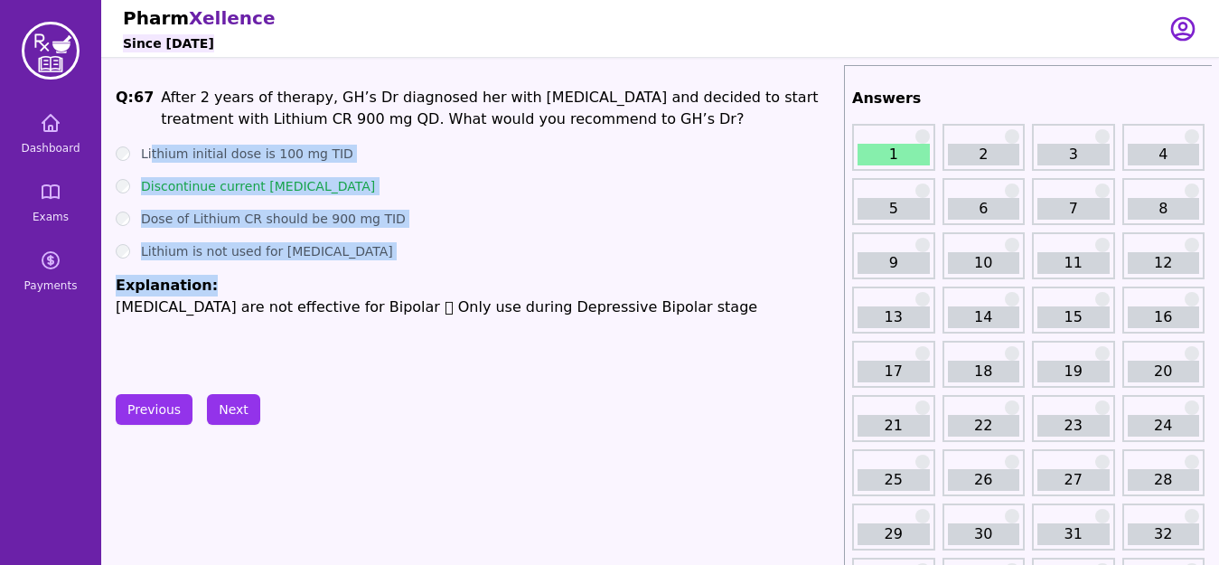
drag, startPoint x: 150, startPoint y: 149, endPoint x: 304, endPoint y: 265, distance: 193.0
click at [304, 265] on ul "Lithium initial dose is 100 mg TID Discontinue current [MEDICAL_DATA] Dose of L…" at bounding box center [476, 231] width 721 height 173
click at [304, 408] on div "Previous Next" at bounding box center [476, 409] width 721 height 31
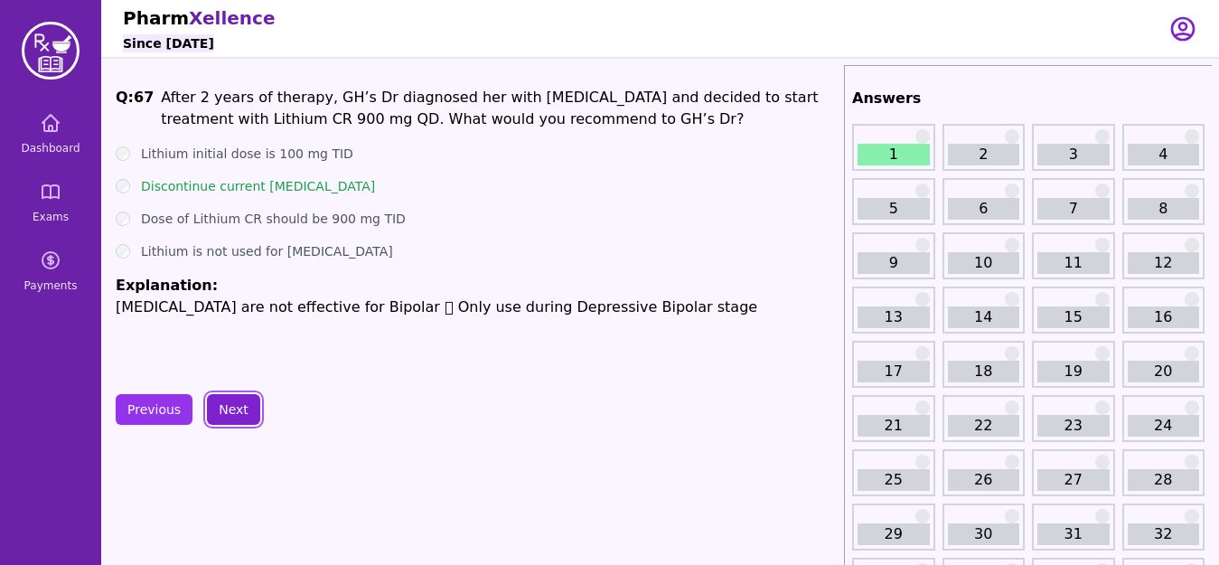
click at [237, 417] on button "Next" at bounding box center [233, 409] width 53 height 31
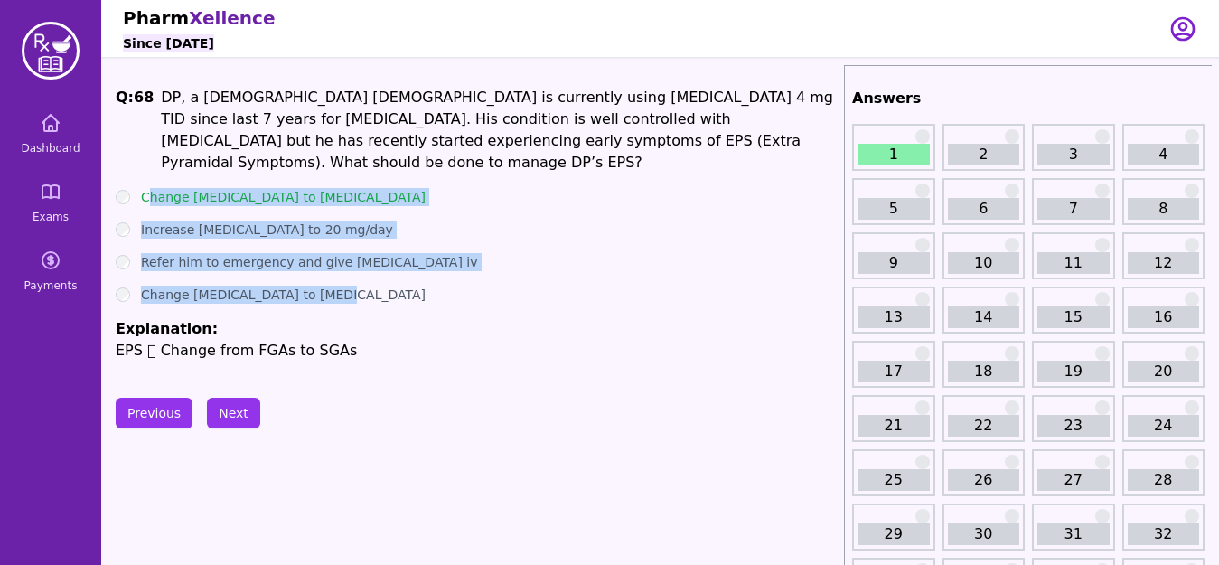
drag, startPoint x: 146, startPoint y: 171, endPoint x: 323, endPoint y: 274, distance: 204.1
click at [323, 274] on ul "Change [MEDICAL_DATA] to [MEDICAL_DATA] Increase [MEDICAL_DATA] to 20 mg/day Re…" at bounding box center [476, 274] width 721 height 173
click at [341, 286] on ul "Change [MEDICAL_DATA] to [MEDICAL_DATA] Increase [MEDICAL_DATA] to 20 mg/day Re…" at bounding box center [476, 274] width 721 height 173
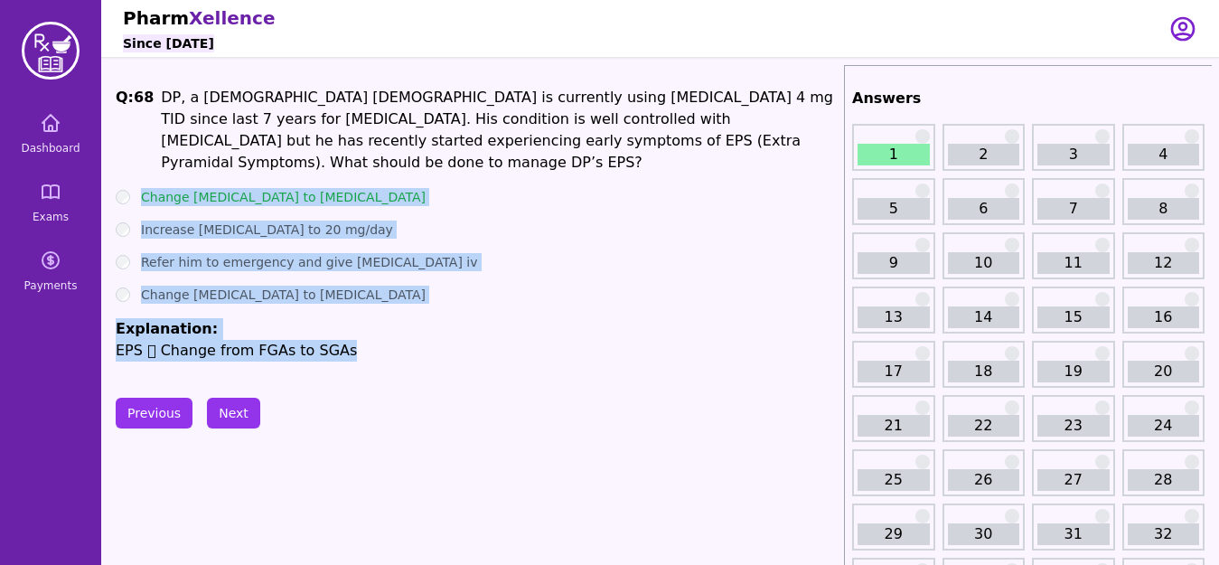
drag, startPoint x: 129, startPoint y: 168, endPoint x: 375, endPoint y: 323, distance: 290.3
click at [375, 323] on ul "Change [MEDICAL_DATA] to [MEDICAL_DATA] Increase [MEDICAL_DATA] to 20 mg/day Re…" at bounding box center [476, 274] width 721 height 173
click at [231, 407] on button "Next" at bounding box center [233, 413] width 53 height 31
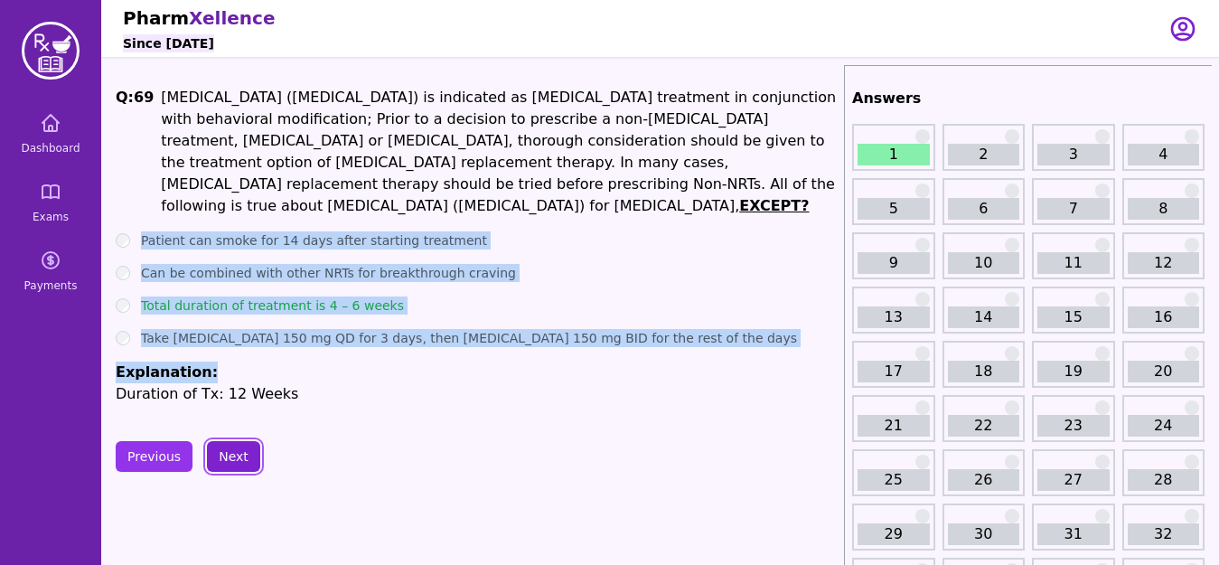
click at [232, 441] on button "Next" at bounding box center [233, 456] width 53 height 31
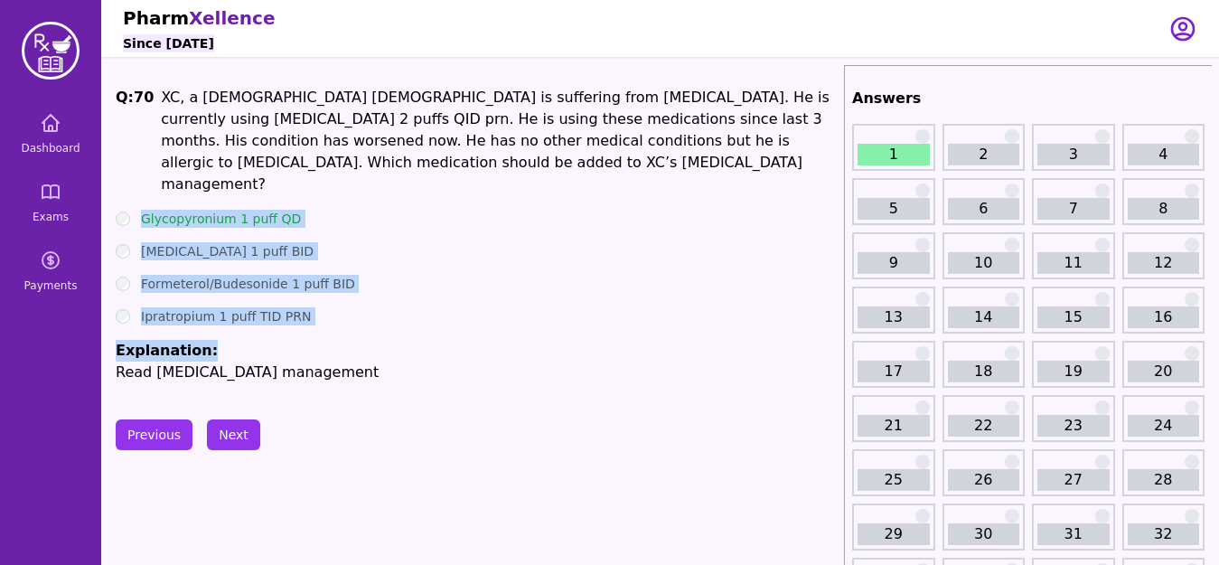
click at [202, 275] on label "Formeterol/Budesonide 1 puff BID" at bounding box center [248, 284] width 214 height 18
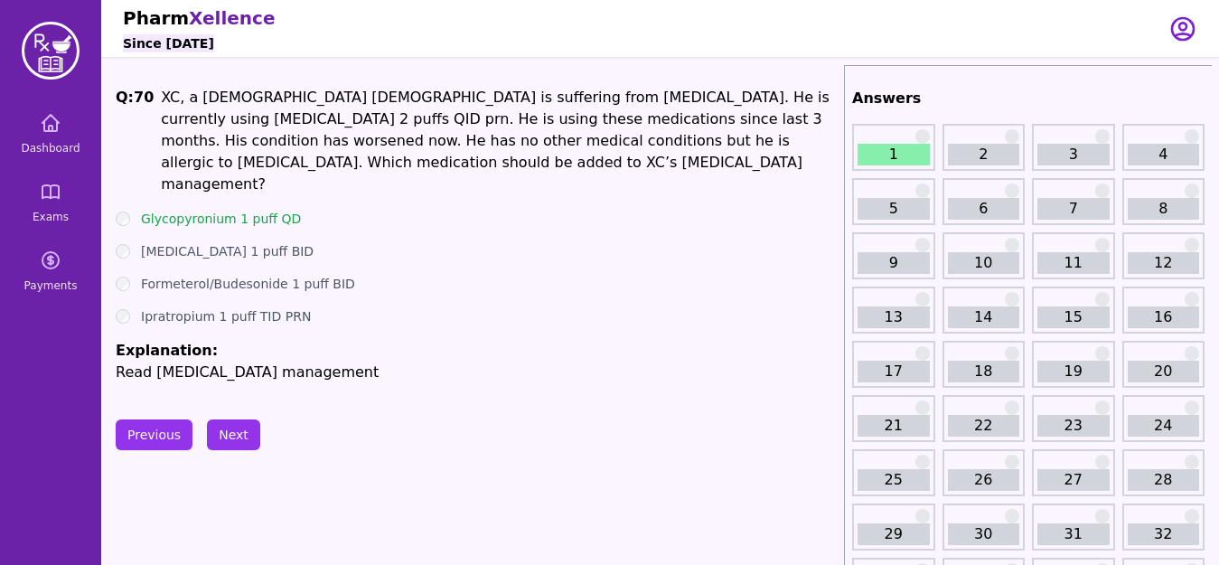
click at [202, 275] on label "Formeterol/Budesonide 1 puff BID" at bounding box center [248, 284] width 214 height 18
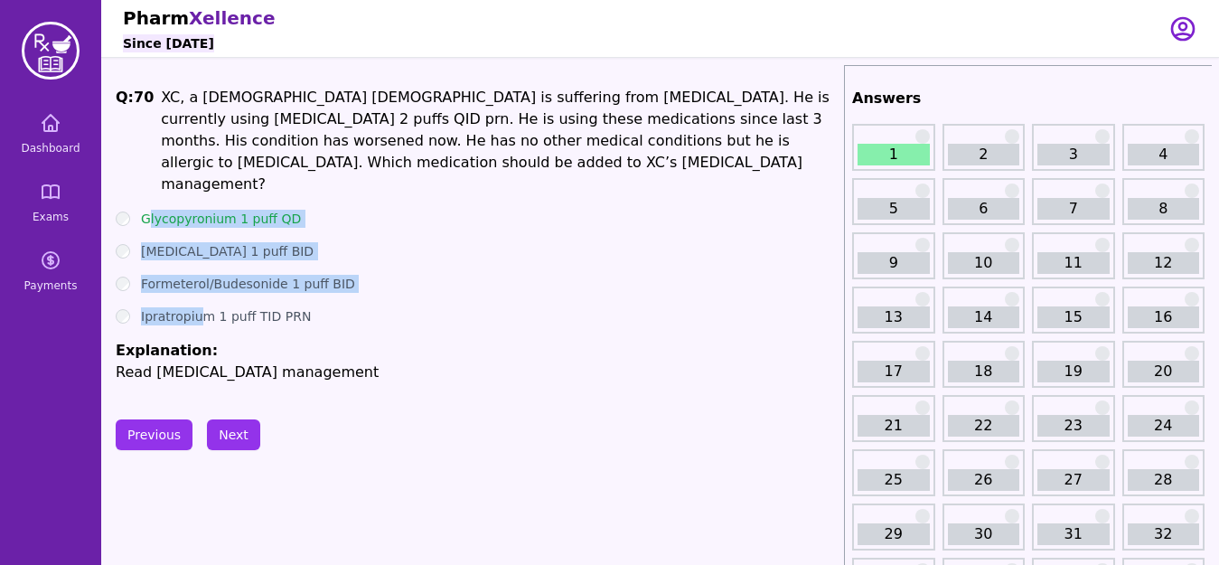
drag, startPoint x: 146, startPoint y: 191, endPoint x: 205, endPoint y: 292, distance: 117.0
click at [205, 292] on ul "Glycopyronium 1 puff QD [MEDICAL_DATA] 1 puff BID Formeterol/Budesonide 1 puff …" at bounding box center [476, 296] width 721 height 173
click at [141, 210] on label "Glycopyronium 1 puff QD" at bounding box center [221, 219] width 160 height 18
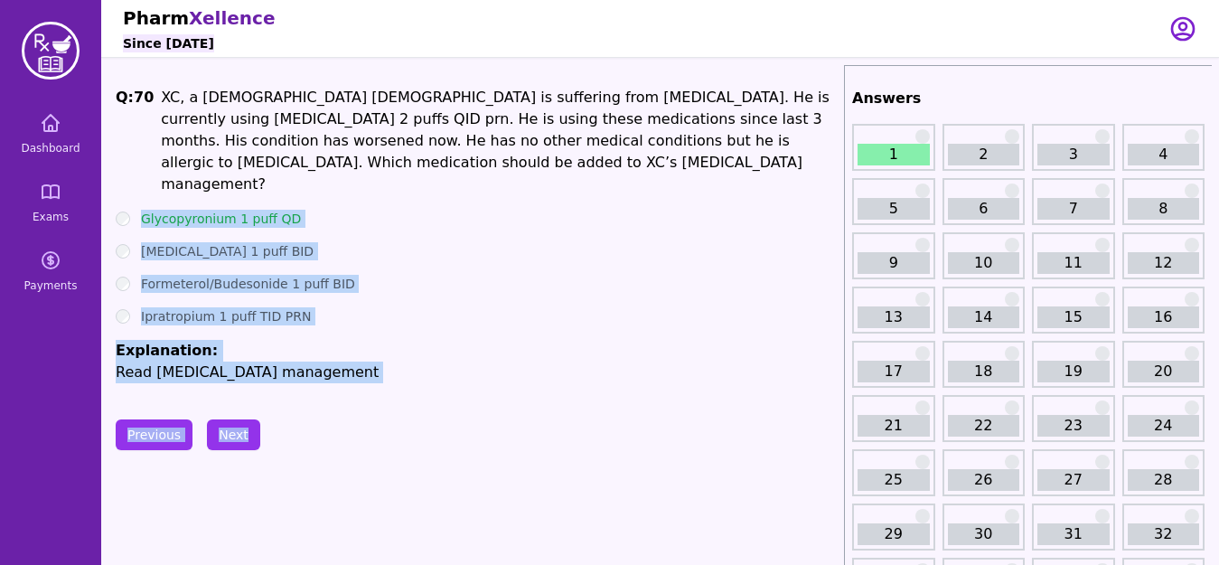
drag, startPoint x: 128, startPoint y: 183, endPoint x: 286, endPoint y: 364, distance: 240.1
click at [228, 419] on button "Next" at bounding box center [233, 434] width 53 height 31
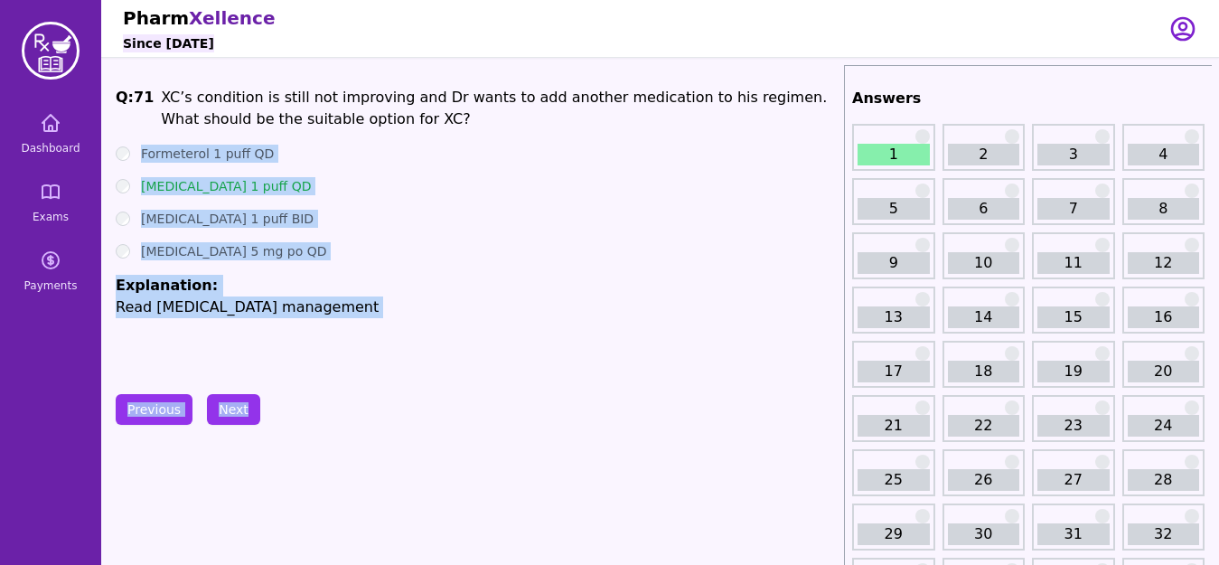
click at [230, 243] on label "[MEDICAL_DATA] 5 mg po QD" at bounding box center [233, 251] width 185 height 18
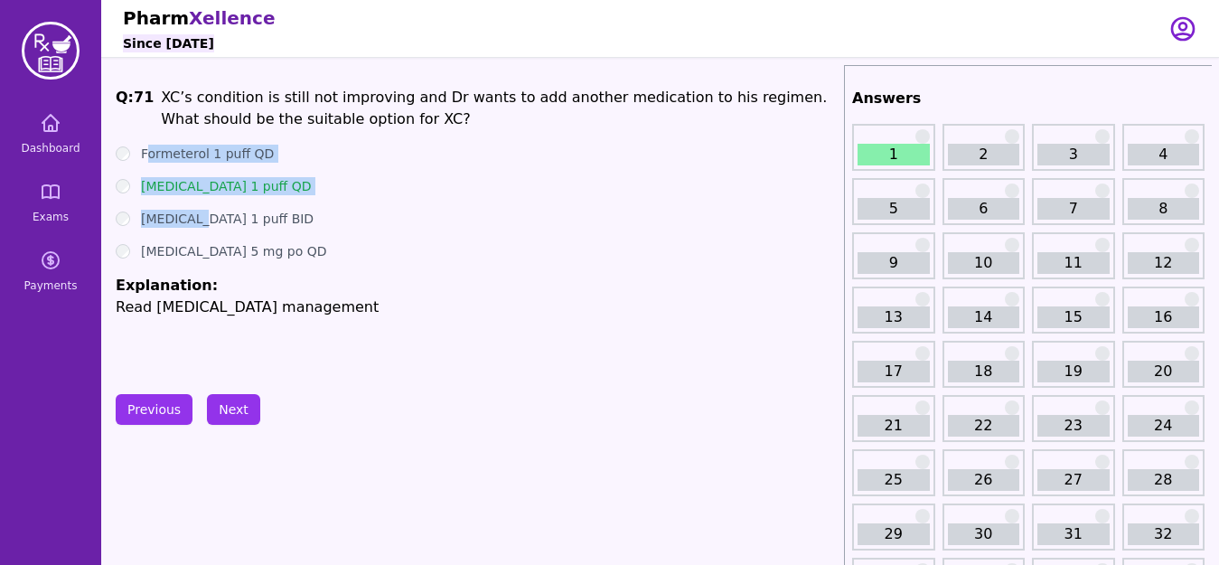
drag, startPoint x: 145, startPoint y: 152, endPoint x: 203, endPoint y: 204, distance: 78.7
click at [203, 204] on ul "Formeterol 1 puff QD [MEDICAL_DATA] 1 puff QD [MEDICAL_DATA] 1 puff BID [MEDICA…" at bounding box center [476, 231] width 721 height 173
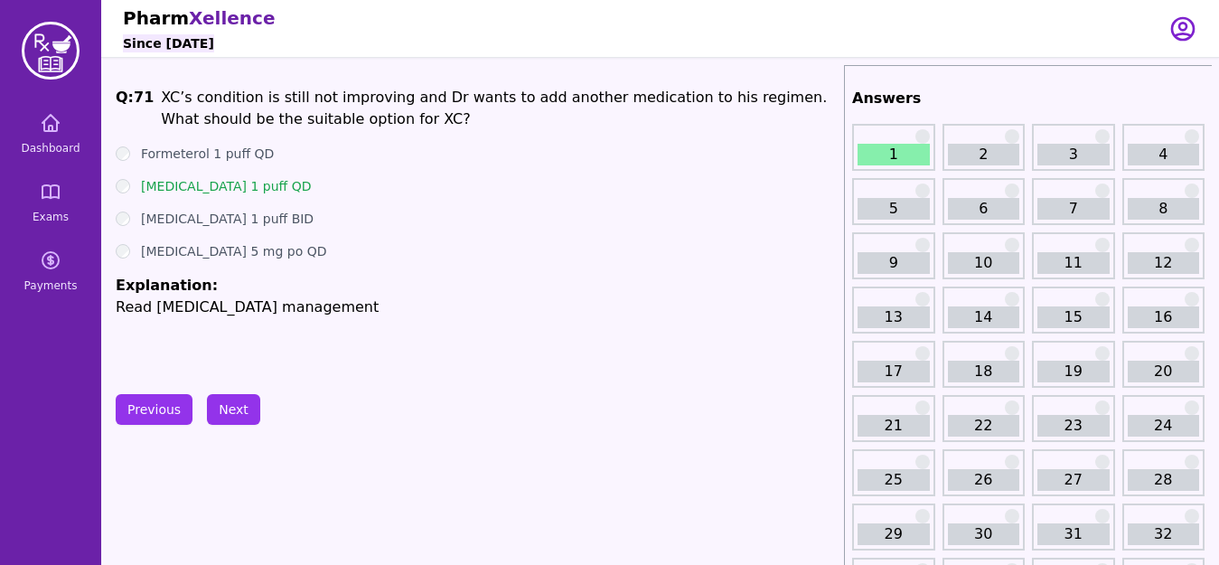
click at [129, 149] on div "Formeterol 1 puff QD" at bounding box center [476, 154] width 721 height 18
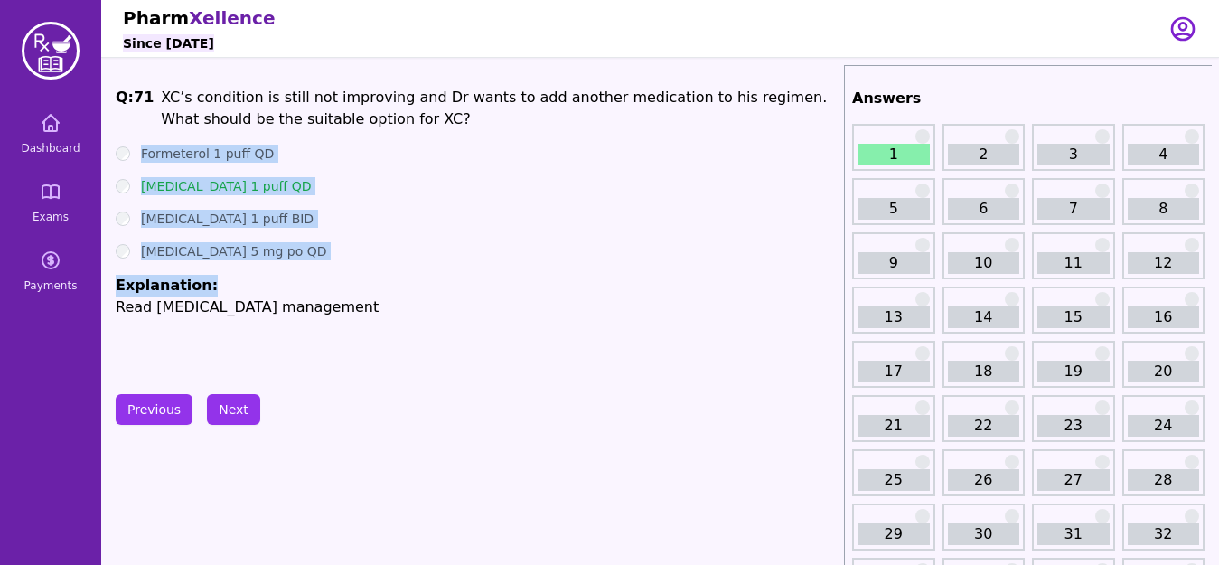
drag, startPoint x: 129, startPoint y: 149, endPoint x: 243, endPoint y: 283, distance: 175.6
click at [243, 283] on ul "Formeterol 1 puff QD [MEDICAL_DATA] 1 puff QD [MEDICAL_DATA] 1 puff BID [MEDICA…" at bounding box center [476, 231] width 721 height 173
click at [231, 414] on button "Next" at bounding box center [233, 409] width 53 height 31
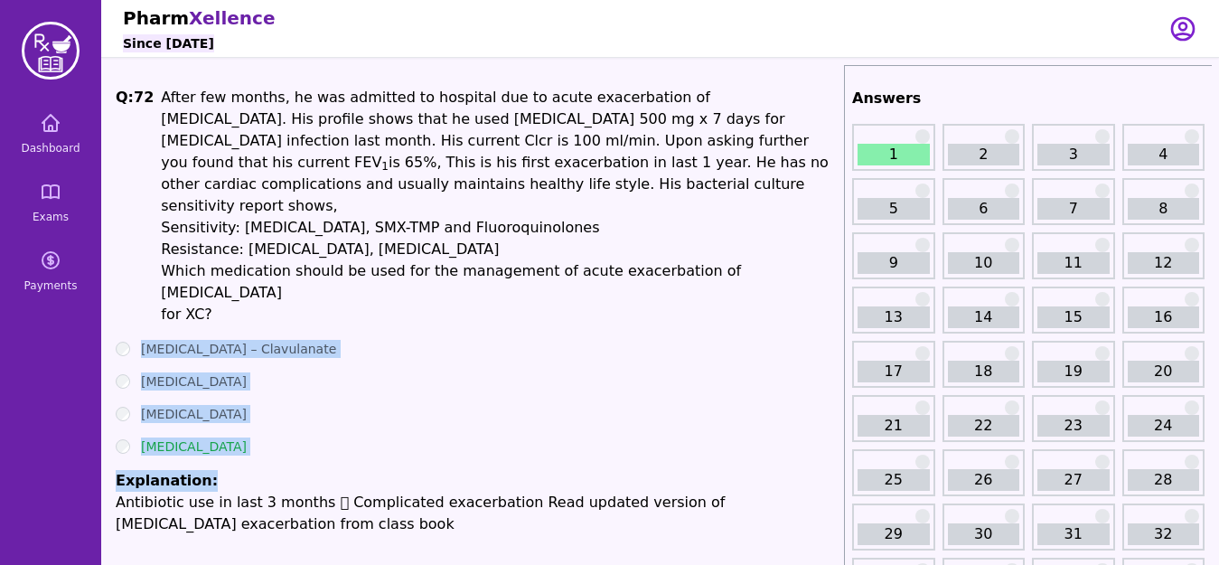
click at [234, 437] on div "[MEDICAL_DATA]" at bounding box center [476, 446] width 721 height 18
drag, startPoint x: 145, startPoint y: 303, endPoint x: 223, endPoint y: 416, distance: 137.6
click at [223, 416] on ul "[MEDICAL_DATA] – Clavulanate [MEDICAL_DATA] [MEDICAL_DATA] [MEDICAL_DATA] Expla…" at bounding box center [476, 437] width 721 height 195
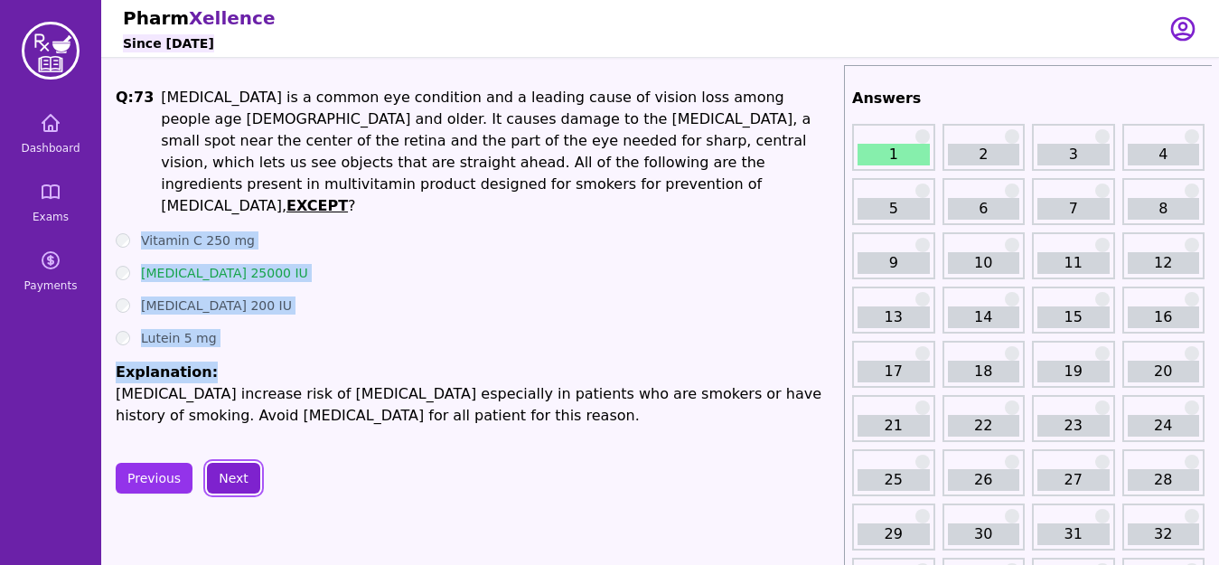
click at [243, 463] on button "Next" at bounding box center [233, 478] width 53 height 31
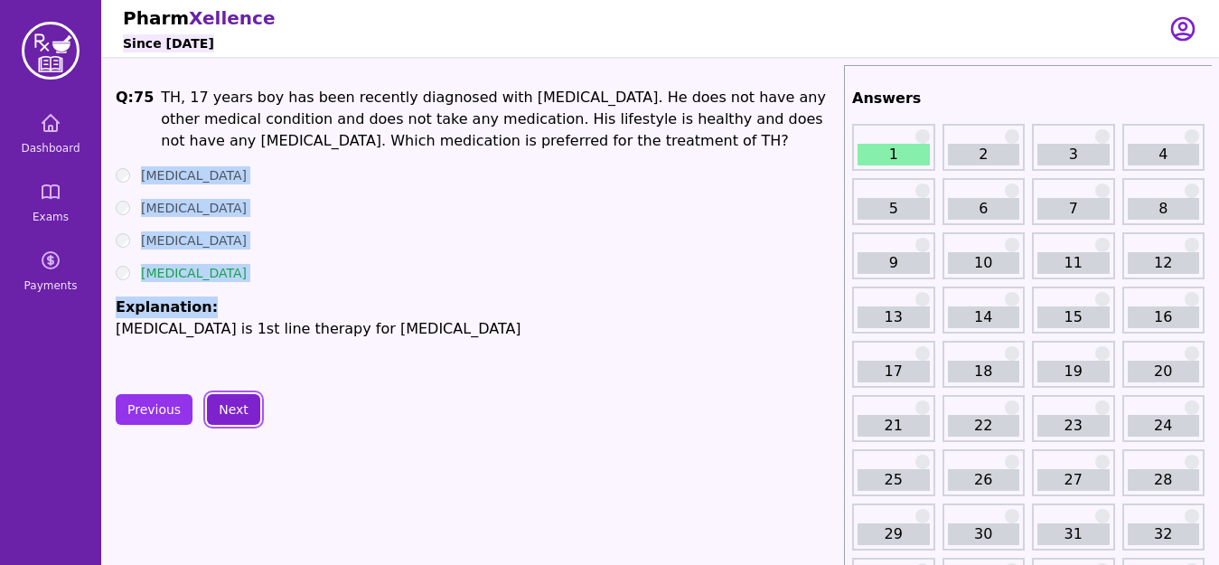
click at [211, 405] on button "Next" at bounding box center [233, 409] width 53 height 31
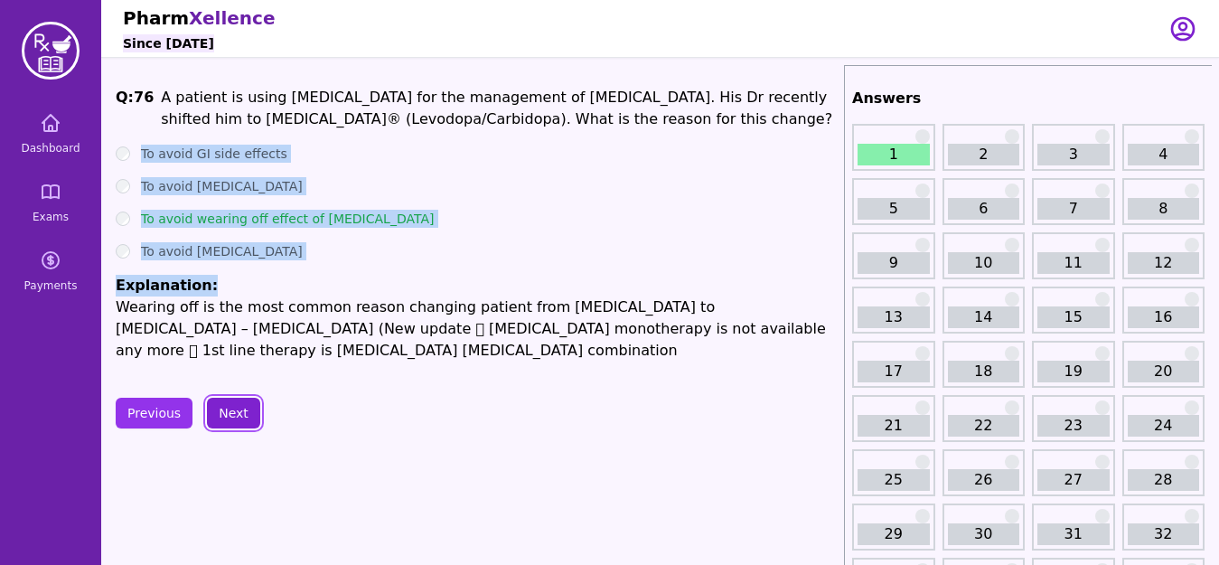
click at [230, 403] on button "Next" at bounding box center [233, 413] width 53 height 31
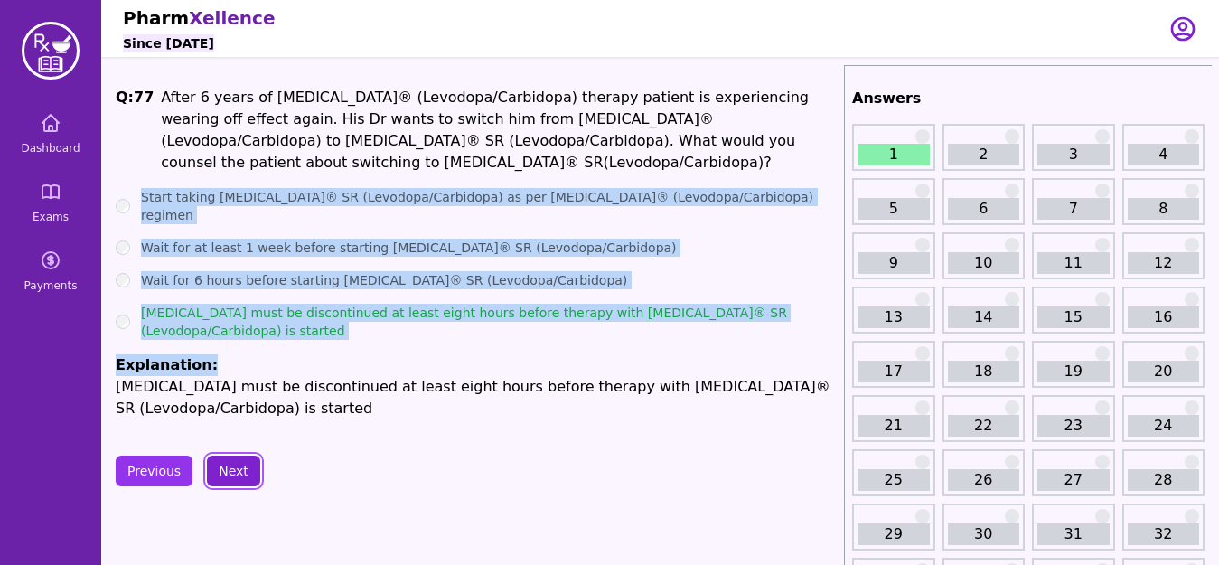
click at [228, 455] on button "Next" at bounding box center [233, 470] width 53 height 31
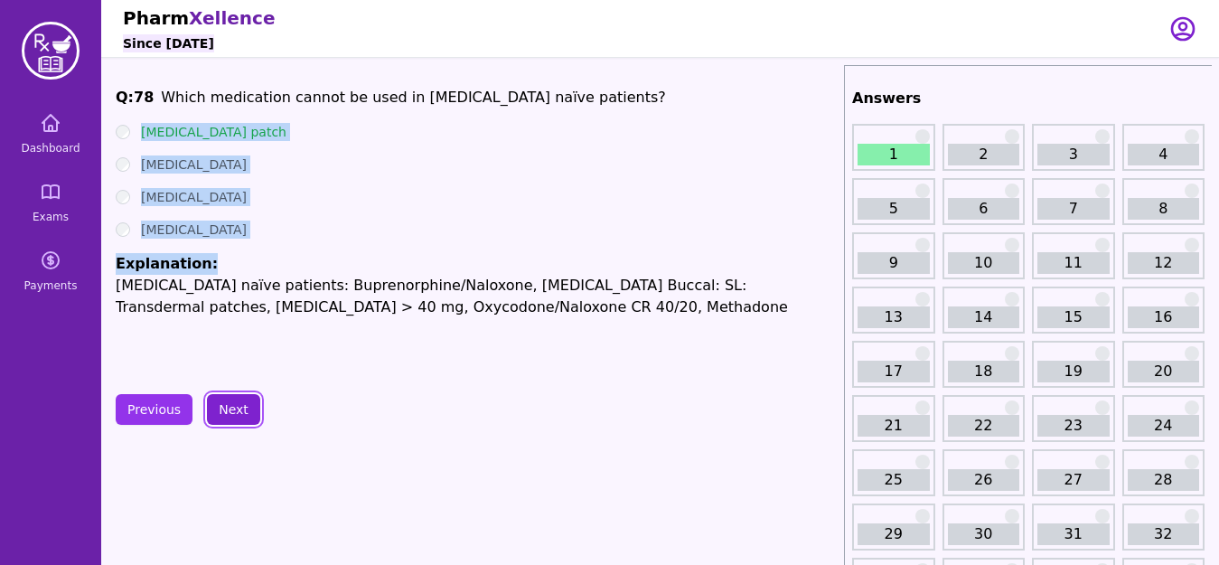
click at [228, 406] on button "Next" at bounding box center [233, 409] width 53 height 31
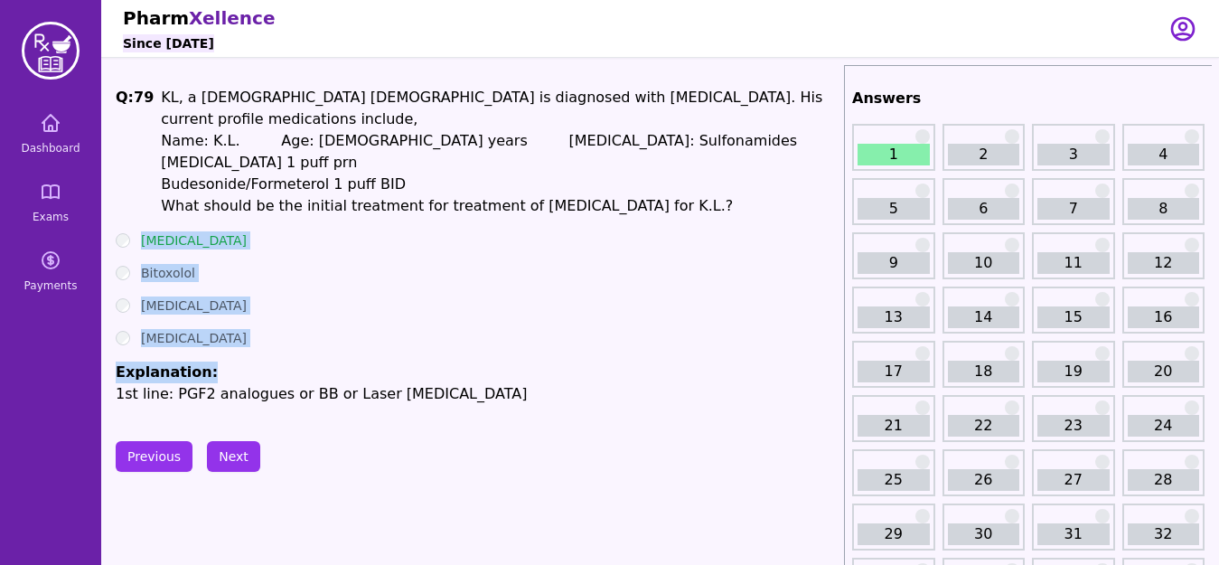
click at [253, 328] on ul "[MEDICAL_DATA] Bitoxolol [MEDICAL_DATA] [MEDICAL_DATA] Explanation: 1st line: P…" at bounding box center [476, 317] width 721 height 173
drag, startPoint x: 131, startPoint y: 217, endPoint x: 201, endPoint y: 345, distance: 146.0
click at [201, 345] on ul "[MEDICAL_DATA] Bitoxolol [MEDICAL_DATA] [MEDICAL_DATA] Explanation: 1st line: P…" at bounding box center [476, 317] width 721 height 173
click at [233, 441] on button "Next" at bounding box center [233, 456] width 53 height 31
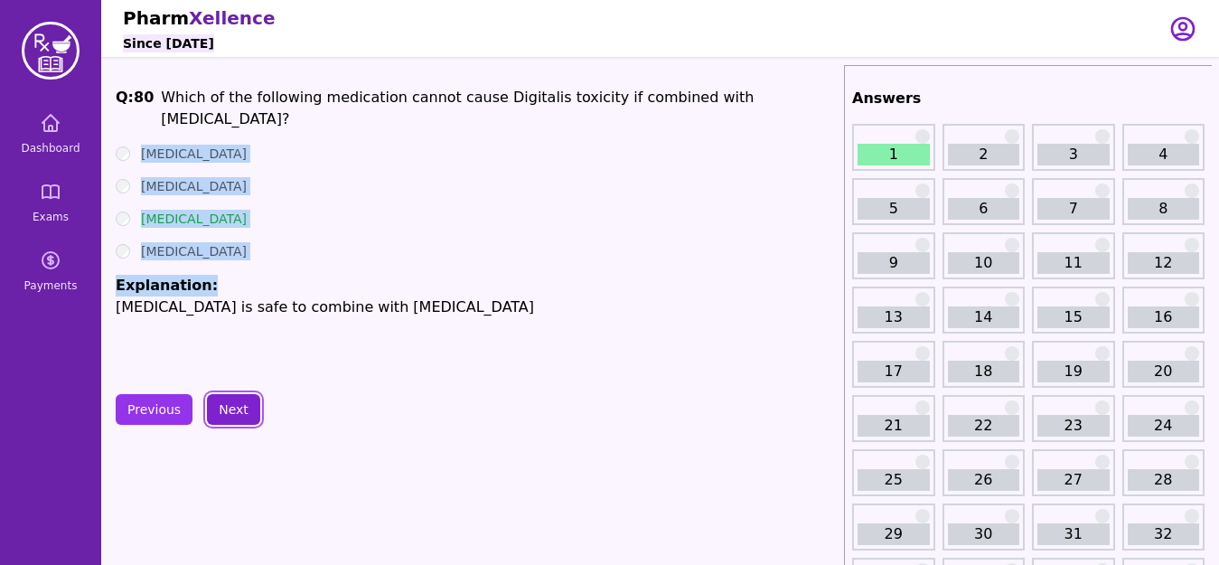
click at [239, 419] on button "Next" at bounding box center [233, 409] width 53 height 31
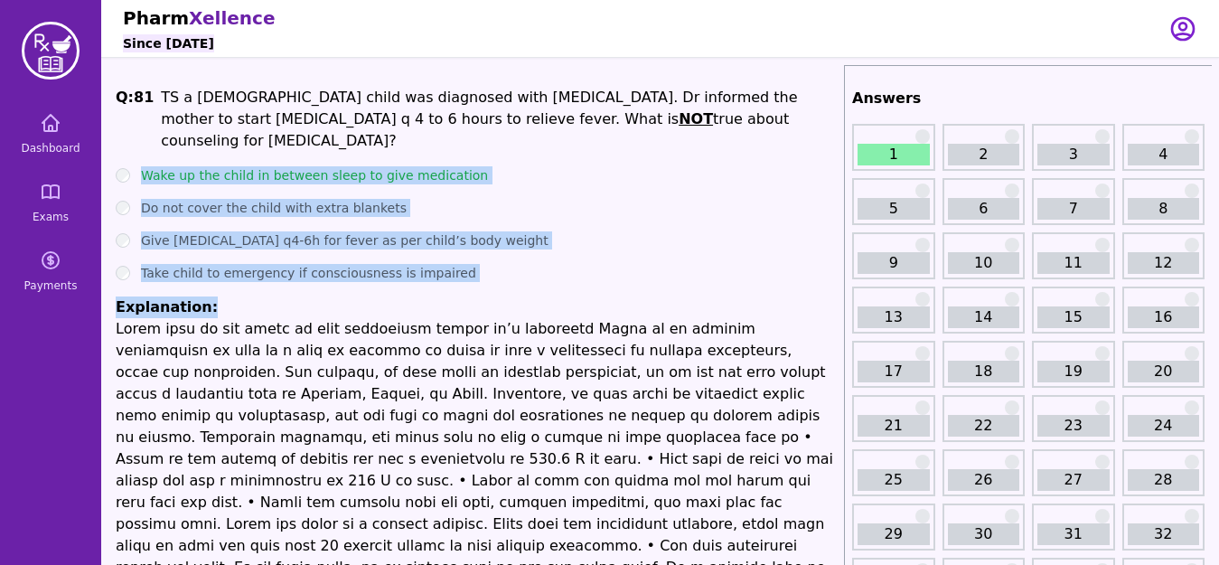
click at [321, 296] on li "Explanation:" at bounding box center [476, 448] width 721 height 304
drag, startPoint x: 141, startPoint y: 149, endPoint x: 371, endPoint y: 278, distance: 264.2
click at [371, 278] on ul "Wake up the child in between sleep to give medication Do not cover the child wi…" at bounding box center [476, 383] width 721 height 434
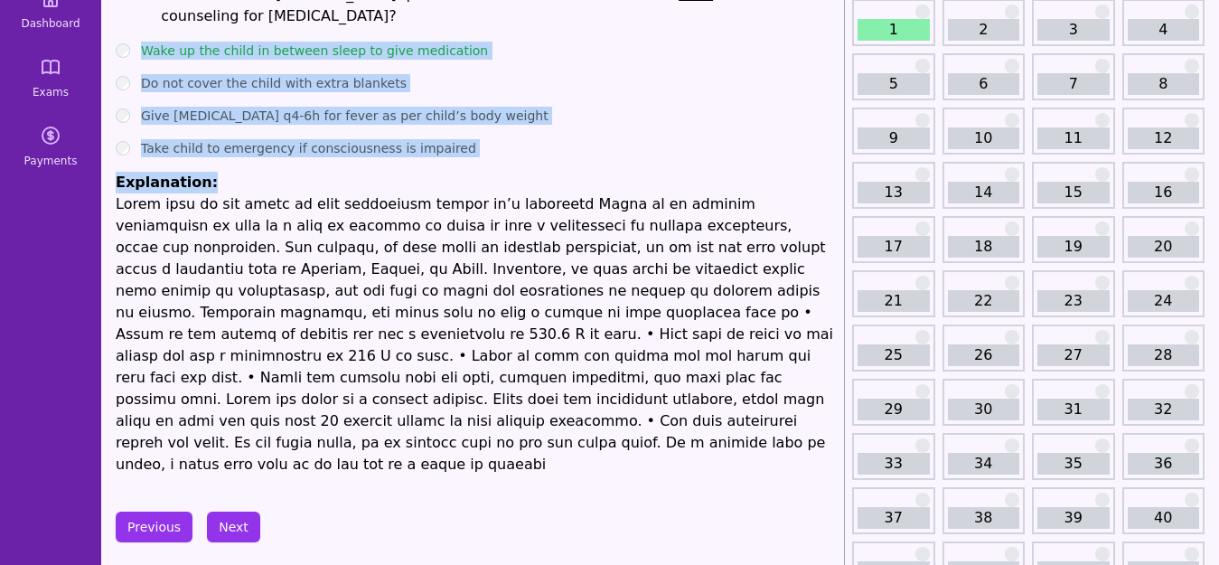
scroll to position [139, 0]
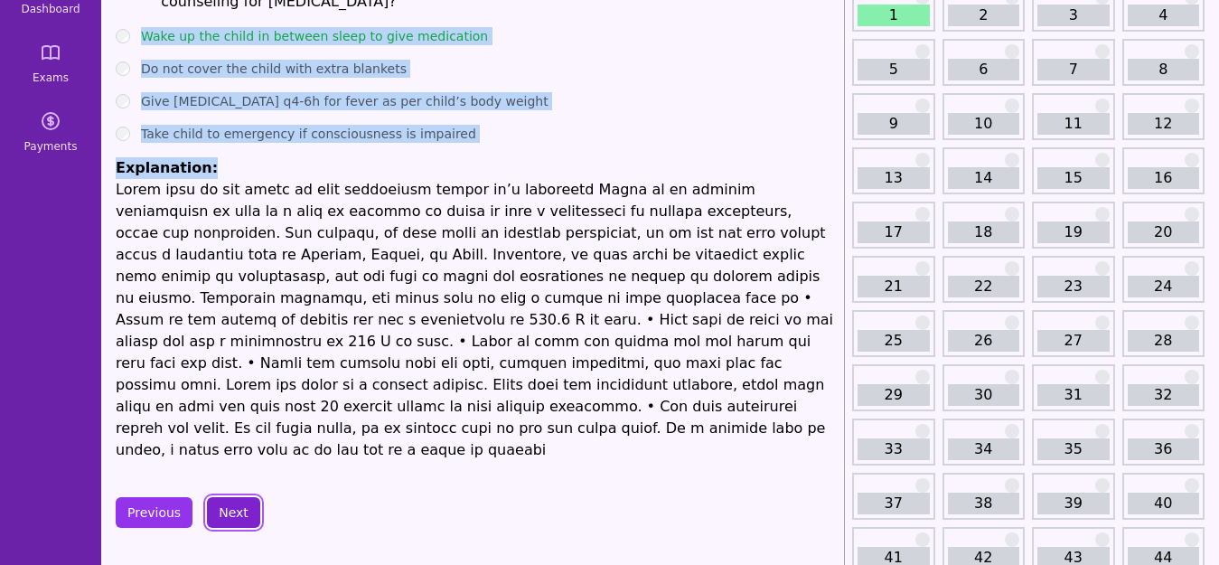
click at [239, 497] on button "Next" at bounding box center [233, 512] width 53 height 31
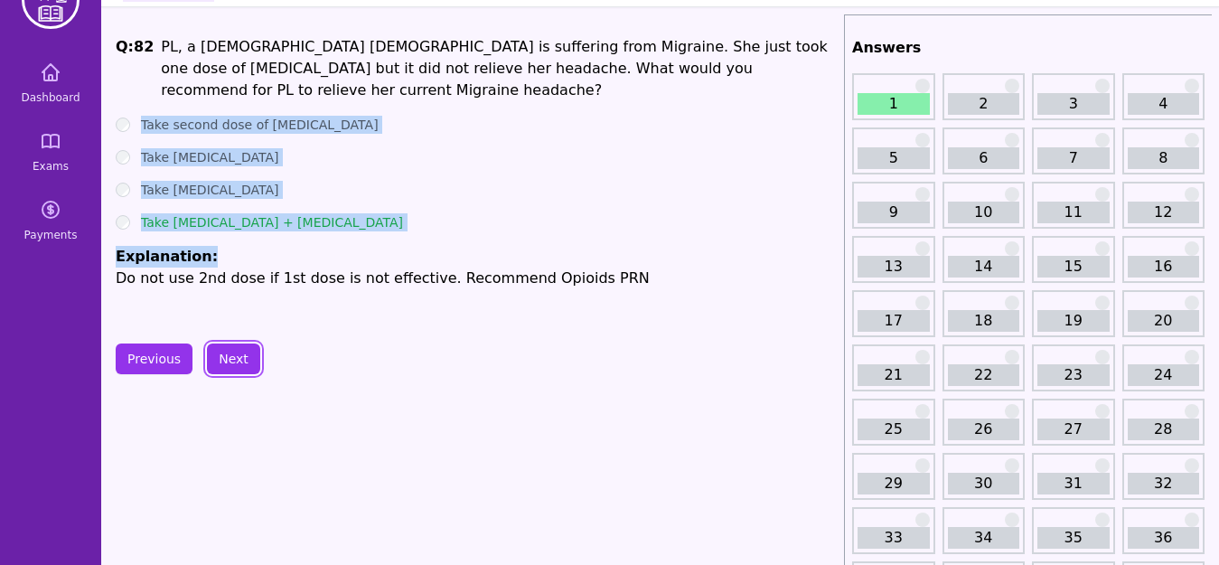
scroll to position [74, 0]
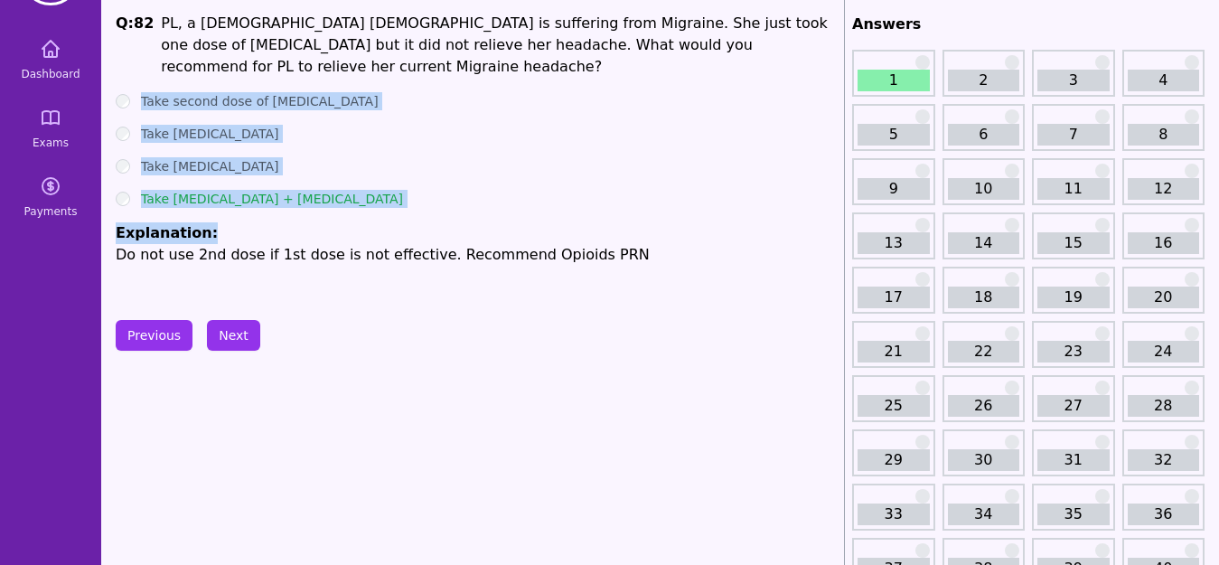
click at [222, 251] on div "Q: 82 PL, a [DEMOGRAPHIC_DATA] [DEMOGRAPHIC_DATA] is suffering from Migraine. S…" at bounding box center [476, 148] width 721 height 271
drag, startPoint x: 145, startPoint y: 72, endPoint x: 366, endPoint y: 205, distance: 258.2
click at [366, 205] on ul "Take second dose of [MEDICAL_DATA] Take [MEDICAL_DATA] Take [MEDICAL_DATA] Take…" at bounding box center [476, 178] width 721 height 173
click at [237, 340] on button "Next" at bounding box center [233, 335] width 53 height 31
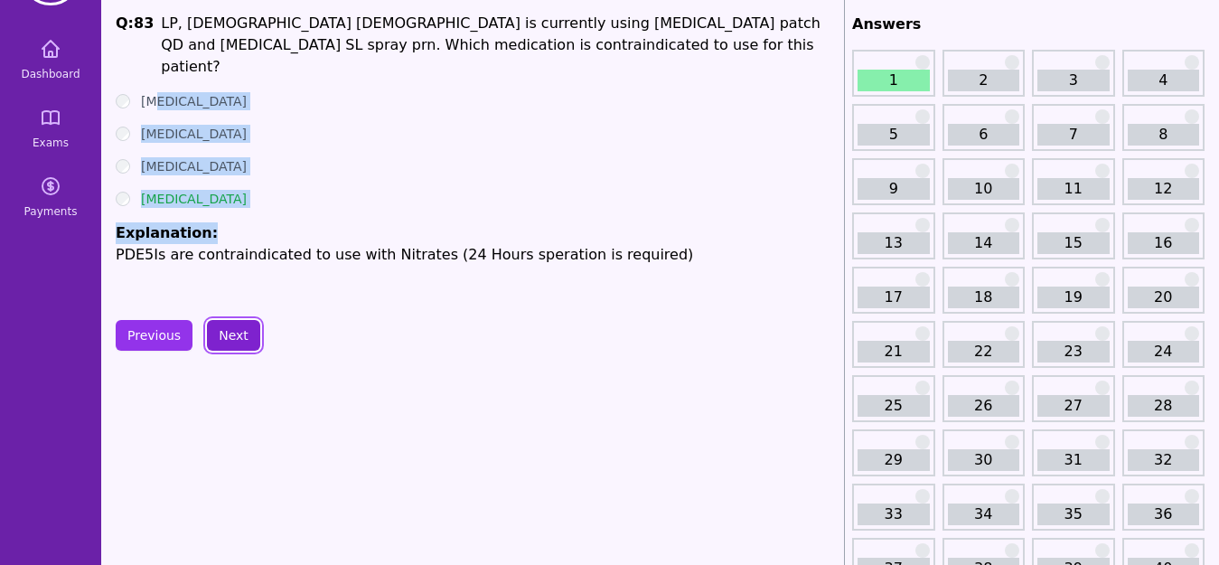
click at [238, 339] on button "Next" at bounding box center [233, 335] width 53 height 31
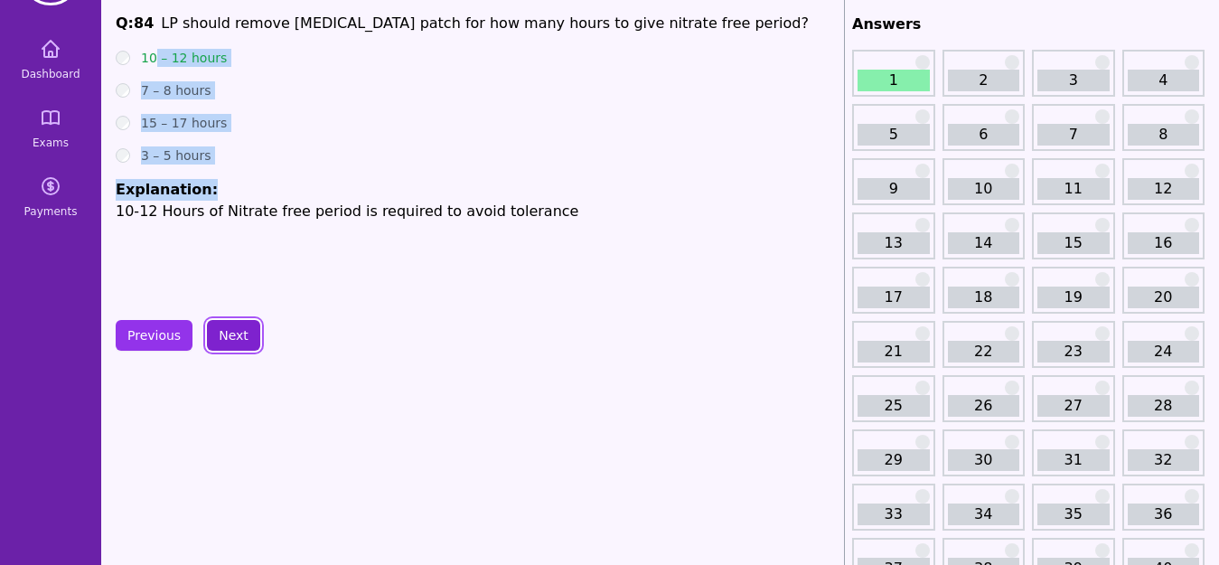
click at [233, 333] on button "Next" at bounding box center [233, 335] width 53 height 31
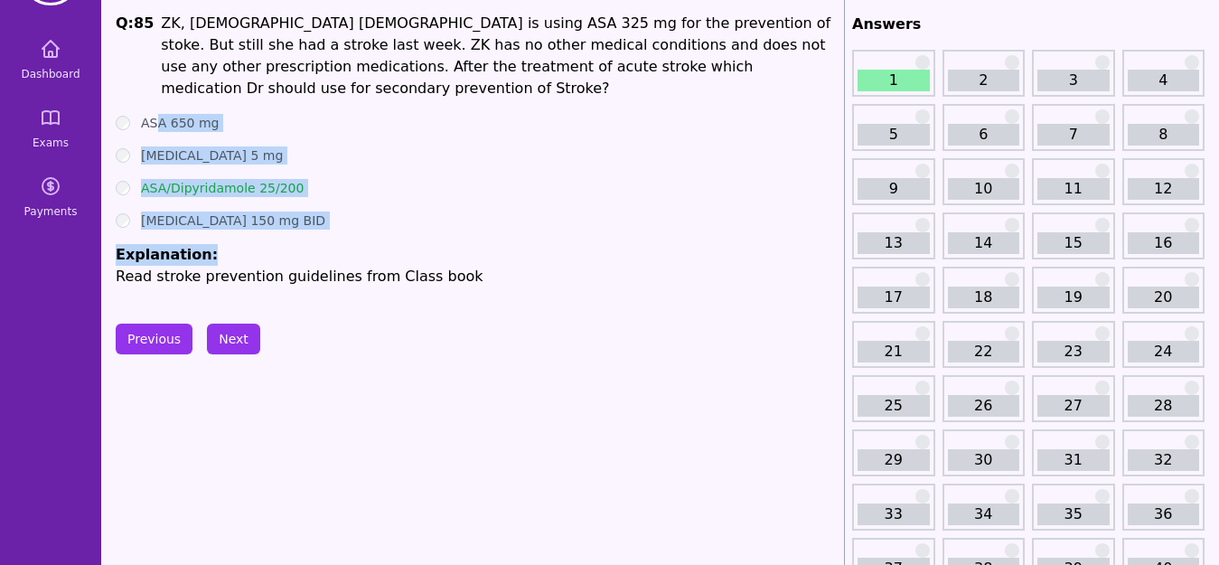
click at [325, 211] on div "[MEDICAL_DATA] 150 mg BID" at bounding box center [476, 220] width 721 height 18
drag, startPoint x: 141, startPoint y: 97, endPoint x: 355, endPoint y: 210, distance: 242.1
click at [355, 210] on ul "ASA 650 mg [MEDICAL_DATA] 5 mg ASA/Dipyridamole 25/200 [MEDICAL_DATA] 150 mg BI…" at bounding box center [476, 200] width 721 height 173
click at [235, 342] on button "Next" at bounding box center [233, 338] width 53 height 31
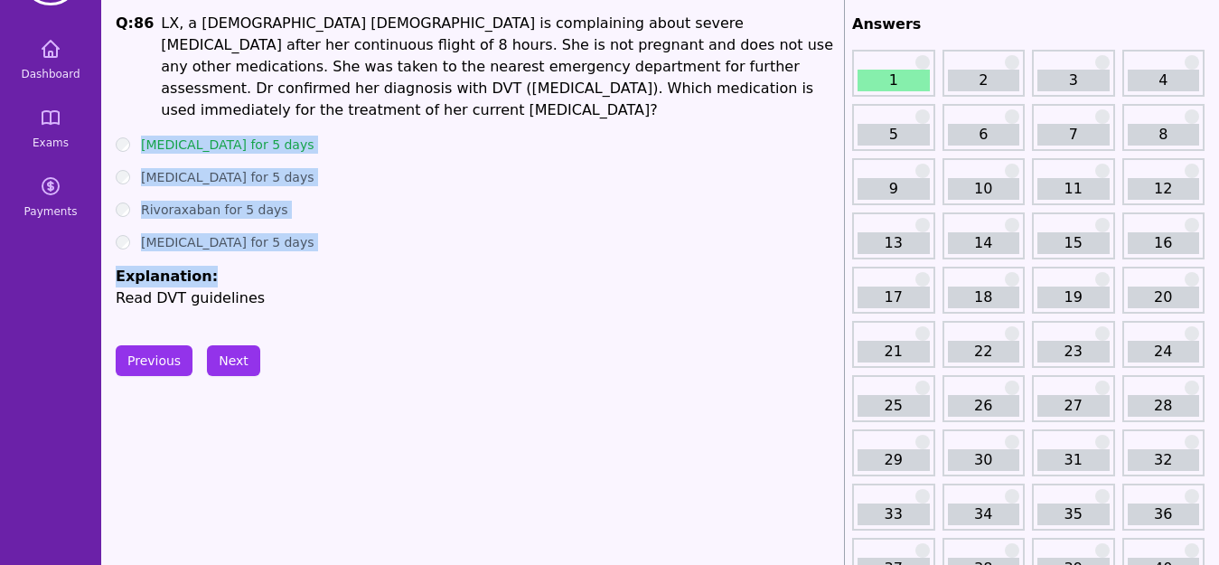
click at [295, 287] on p "Read DVT guidelines" at bounding box center [476, 298] width 721 height 22
drag, startPoint x: 145, startPoint y: 118, endPoint x: 278, endPoint y: 258, distance: 193.0
click at [278, 258] on ul "[MEDICAL_DATA] for 5 days [MEDICAL_DATA] for 5 days [GEOGRAPHIC_DATA] for 5 day…" at bounding box center [476, 222] width 721 height 173
click at [237, 345] on button "Next" at bounding box center [233, 360] width 53 height 31
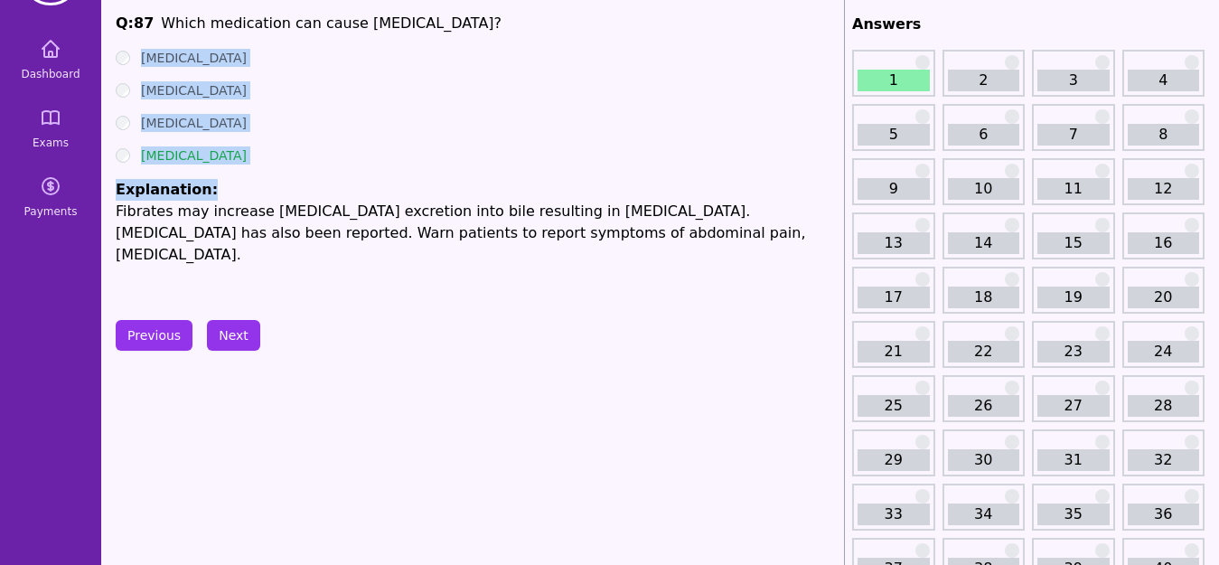
drag, startPoint x: 134, startPoint y: 49, endPoint x: 231, endPoint y: 177, distance: 161.2
click at [231, 177] on ul "[MEDICAL_DATA] [MEDICAL_DATA] [MEDICAL_DATA] [MEDICAL_DATA] Explanation: Fibrat…" at bounding box center [476, 157] width 721 height 217
click at [232, 335] on button "Next" at bounding box center [233, 335] width 53 height 31
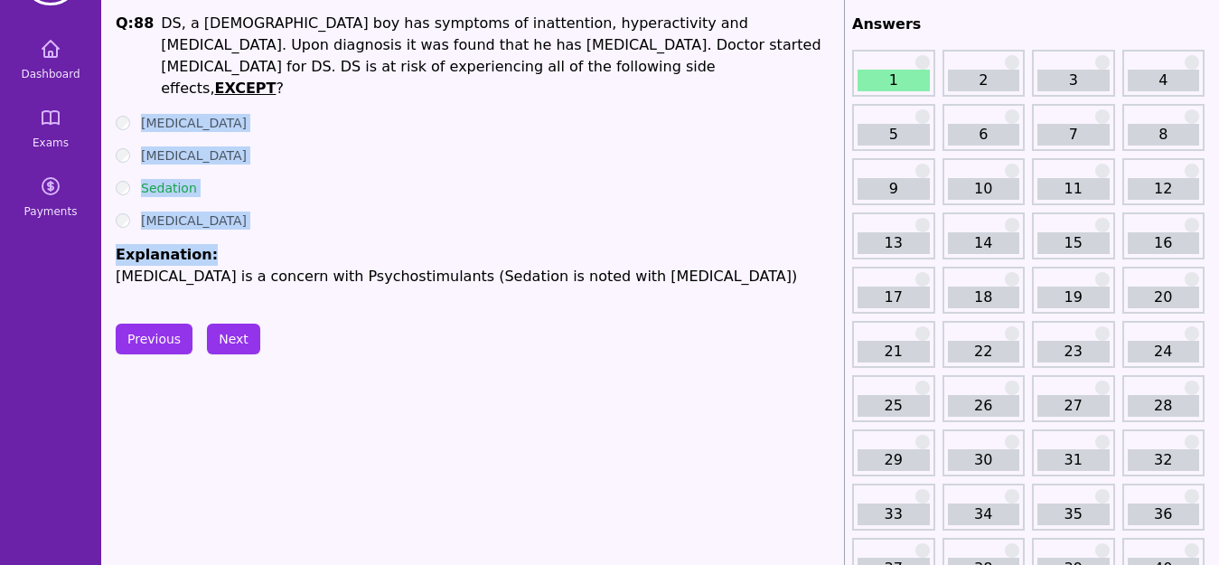
drag, startPoint x: 144, startPoint y: 104, endPoint x: 226, endPoint y: 197, distance: 124.2
click at [226, 197] on ul "[MEDICAL_DATA] [MEDICAL_DATA] Sedation [MEDICAL_DATA] Explanation: [MEDICAL_DAT…" at bounding box center [476, 200] width 721 height 173
click at [239, 340] on button "Next" at bounding box center [233, 338] width 53 height 31
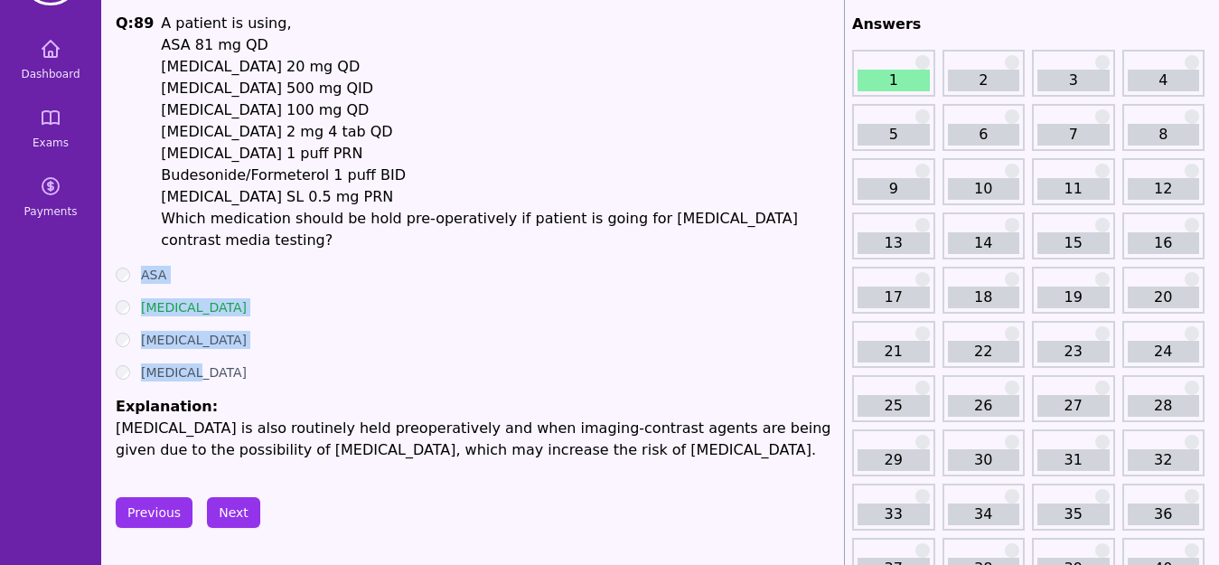
click at [229, 334] on ul "ASA [MEDICAL_DATA] [MEDICAL_DATA] [MEDICAL_DATA] Explanation: [MEDICAL_DATA] is…" at bounding box center [476, 363] width 721 height 195
drag, startPoint x: 137, startPoint y: 247, endPoint x: 214, endPoint y: 377, distance: 151.1
click at [214, 377] on ul "ASA [MEDICAL_DATA] [MEDICAL_DATA] [MEDICAL_DATA] Explanation: [MEDICAL_DATA] is…" at bounding box center [476, 363] width 721 height 195
click at [230, 500] on button "Next" at bounding box center [233, 512] width 53 height 31
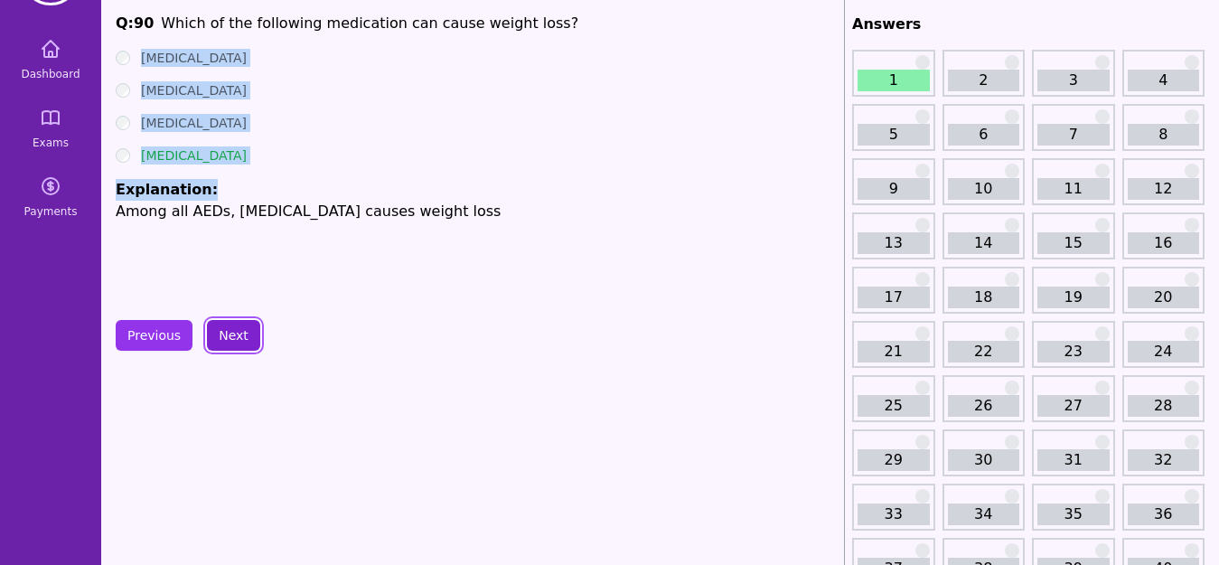
click at [237, 350] on button "Next" at bounding box center [233, 335] width 53 height 31
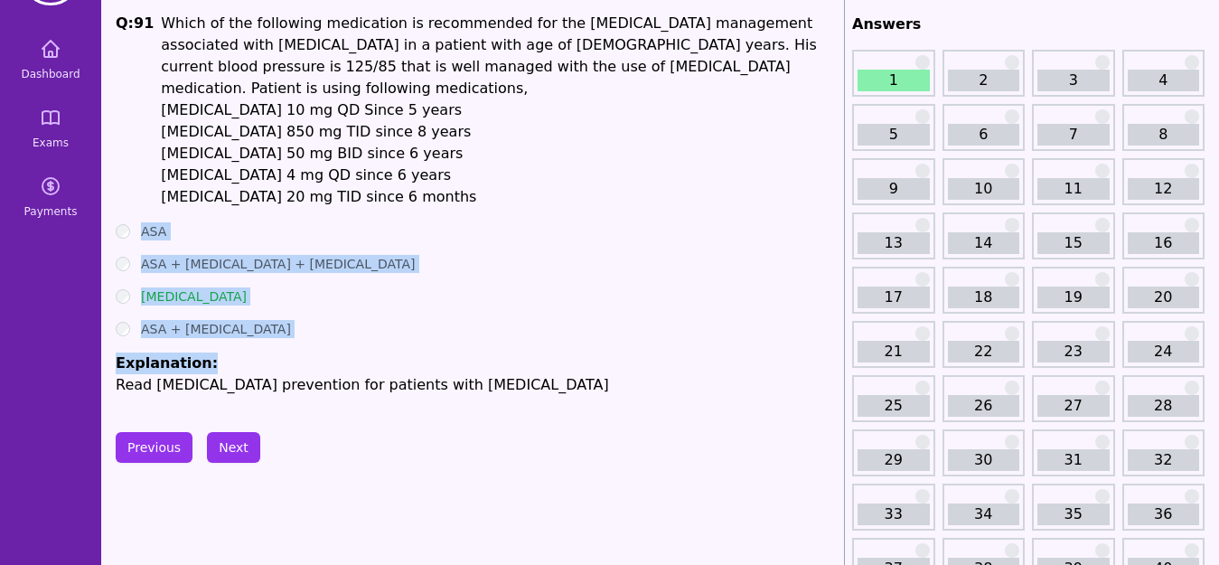
click at [392, 320] on div "ASA + [MEDICAL_DATA]" at bounding box center [476, 329] width 721 height 18
drag, startPoint x: 136, startPoint y: 202, endPoint x: 271, endPoint y: 314, distance: 175.2
click at [271, 314] on ul "ASA ASA + [MEDICAL_DATA] + [MEDICAL_DATA] [MEDICAL_DATA] ASA + [MEDICAL_DATA] E…" at bounding box center [476, 308] width 721 height 173
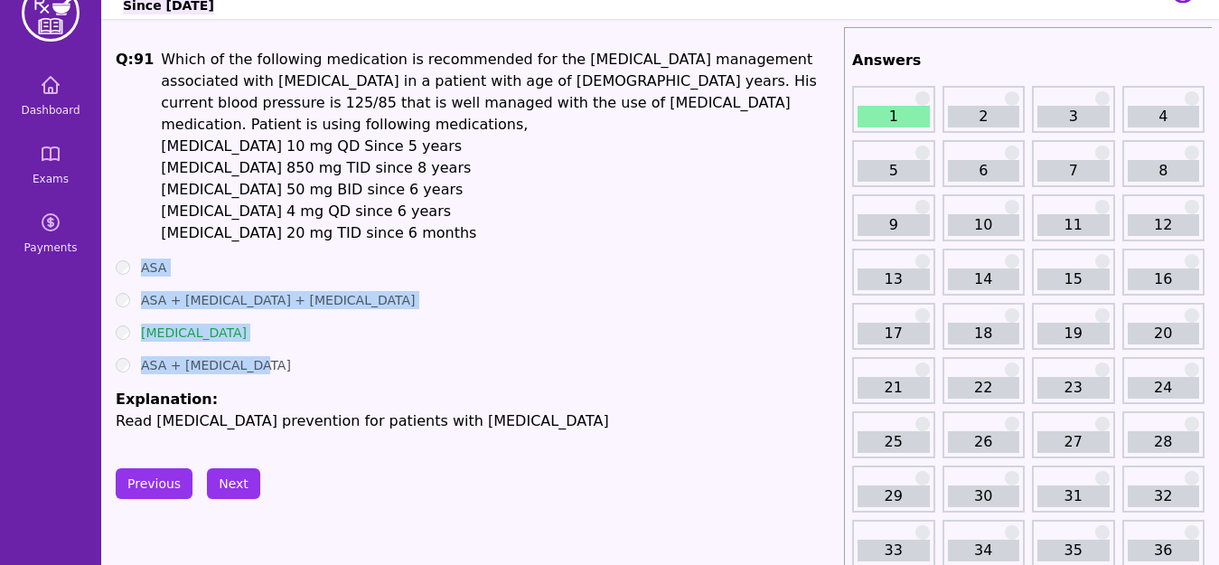
scroll to position [74, 0]
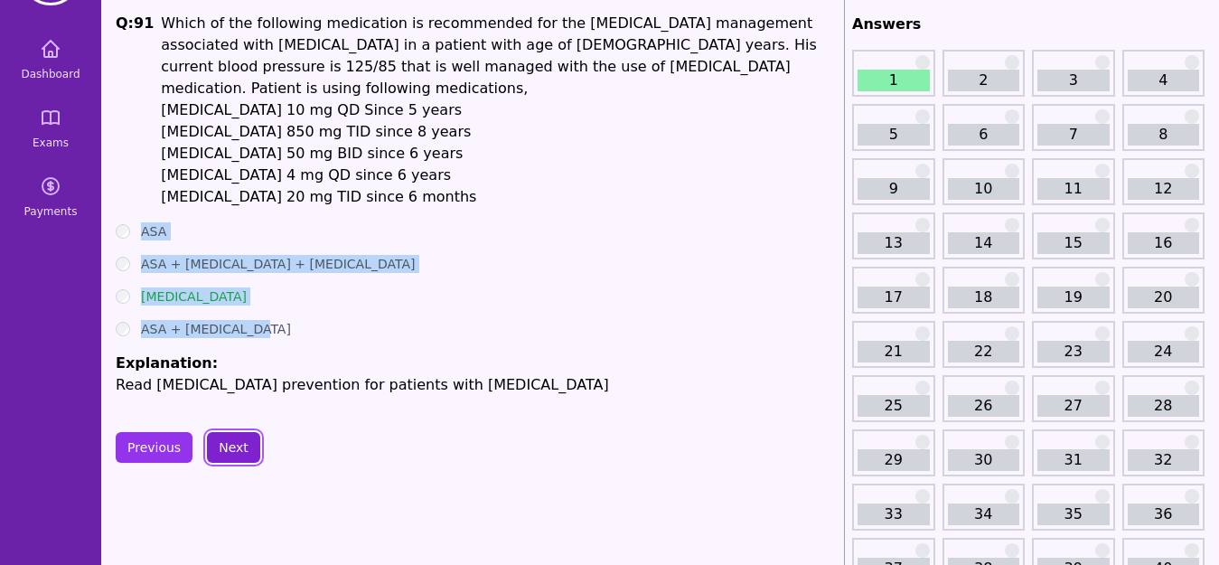
click at [220, 432] on button "Next" at bounding box center [233, 447] width 53 height 31
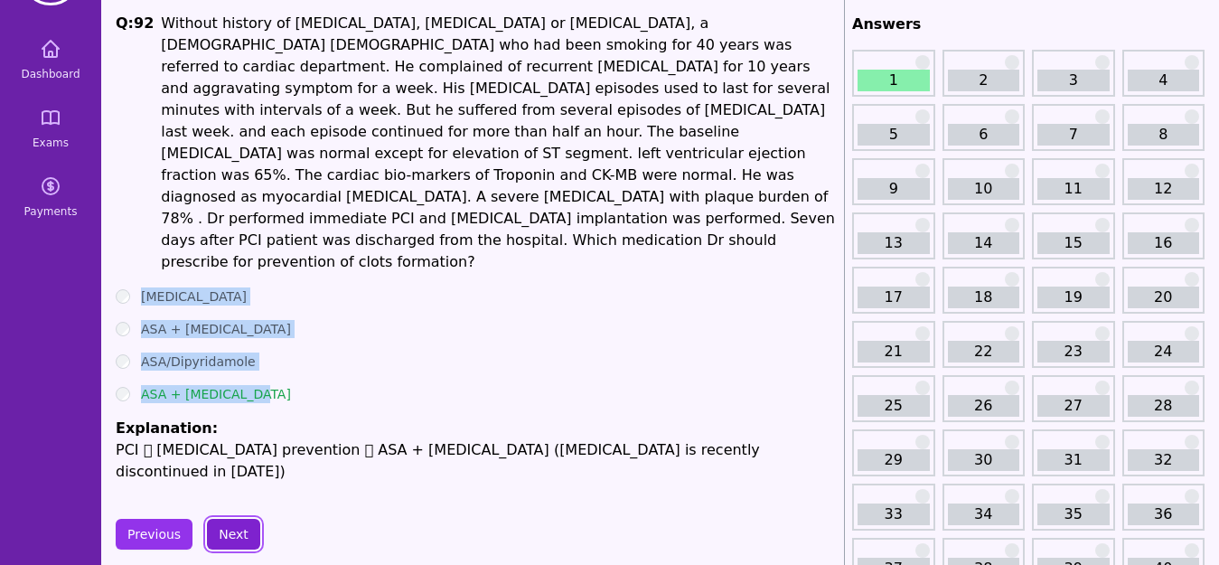
click at [220, 519] on button "Next" at bounding box center [233, 534] width 53 height 31
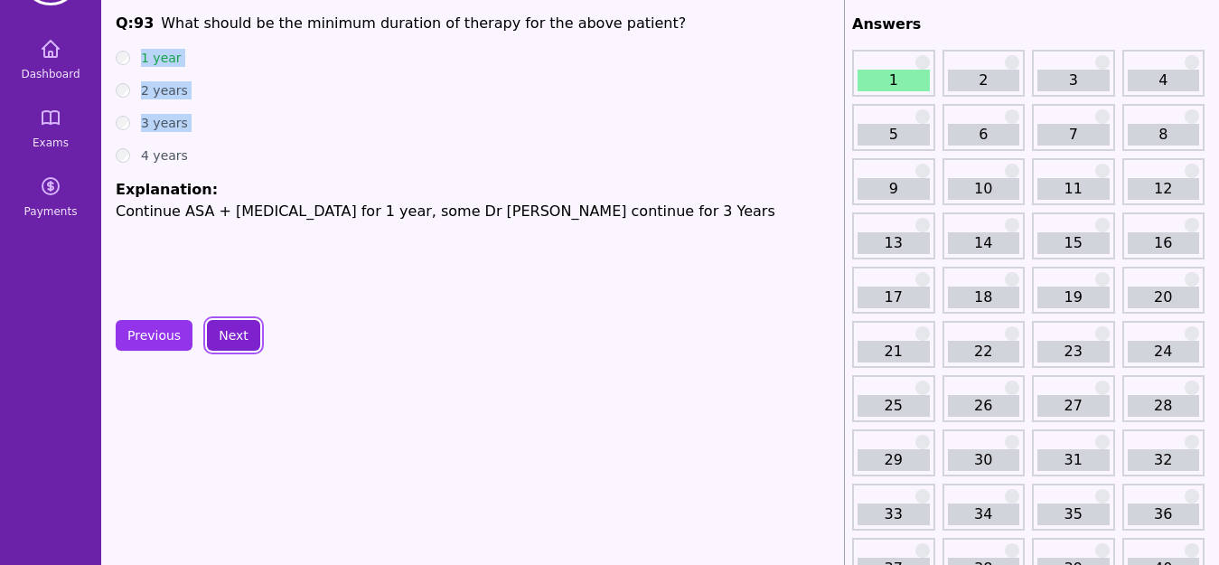
click at [229, 325] on button "Next" at bounding box center [233, 335] width 53 height 31
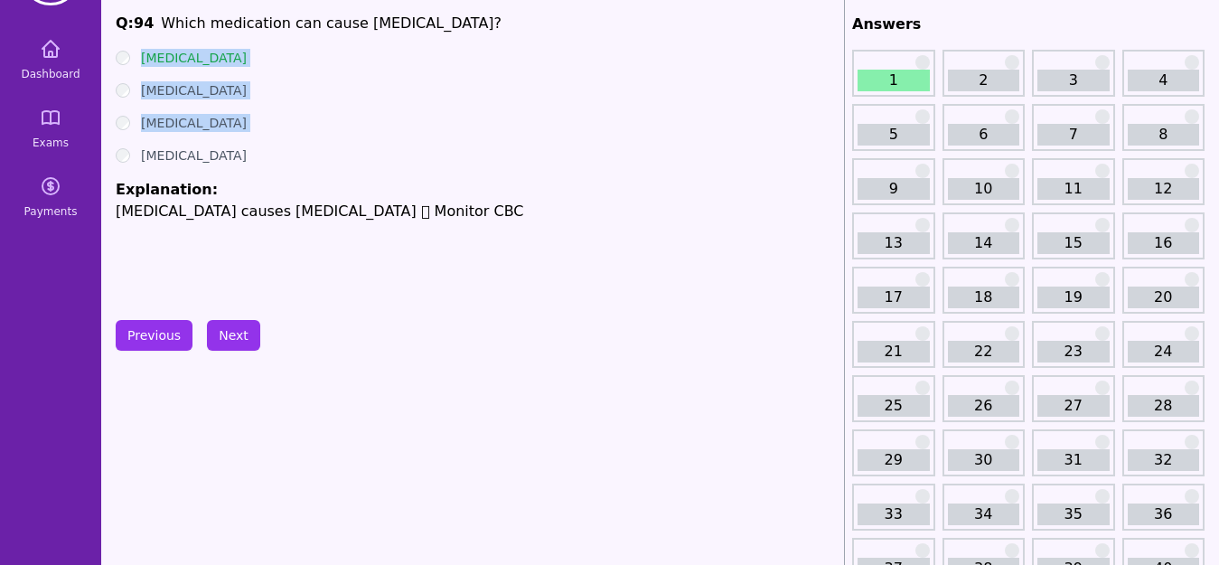
click at [264, 183] on li "Explanation: [MEDICAL_DATA] causes [MEDICAL_DATA]  Monitor CBC" at bounding box center [476, 200] width 721 height 43
drag, startPoint x: 139, startPoint y: 58, endPoint x: 214, endPoint y: 181, distance: 144.0
click at [214, 181] on ul "[MEDICAL_DATA] [MEDICAL_DATA] [MEDICAL_DATA] [MEDICAL_DATA] Explanation: [MEDIC…" at bounding box center [476, 135] width 721 height 173
click at [242, 333] on button "Next" at bounding box center [233, 335] width 53 height 31
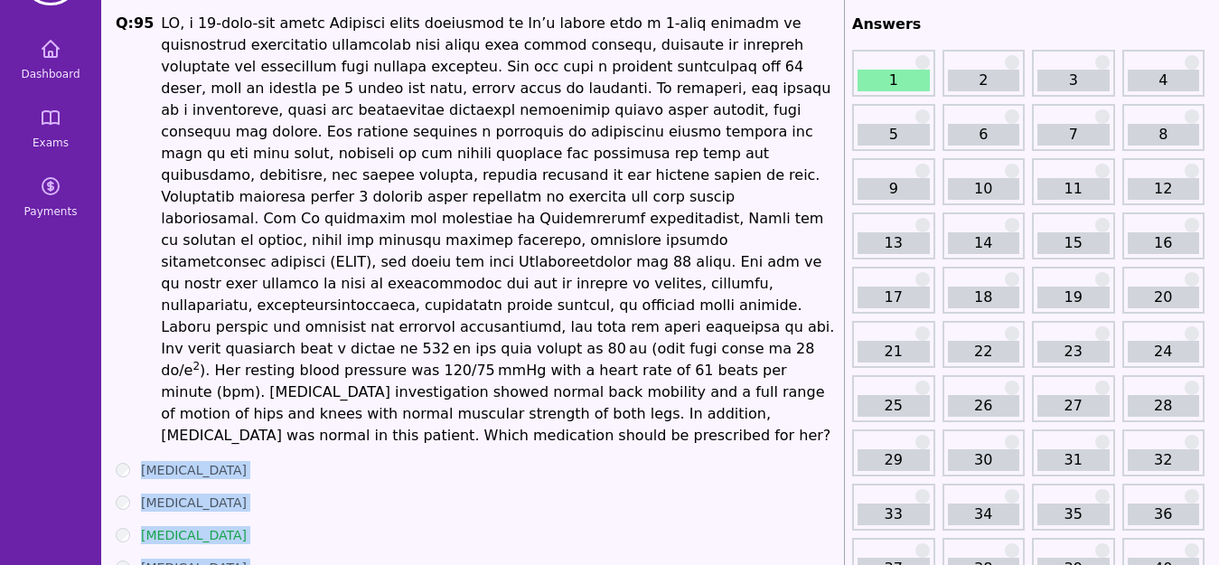
click at [513, 461] on div "[MEDICAL_DATA]" at bounding box center [476, 470] width 721 height 18
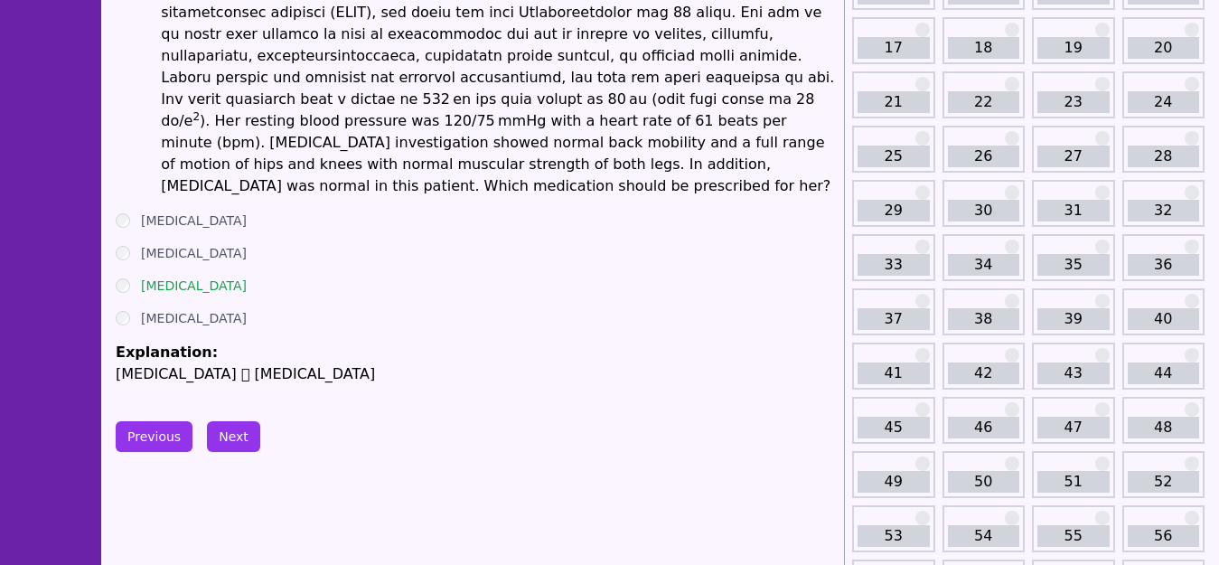
scroll to position [333, 0]
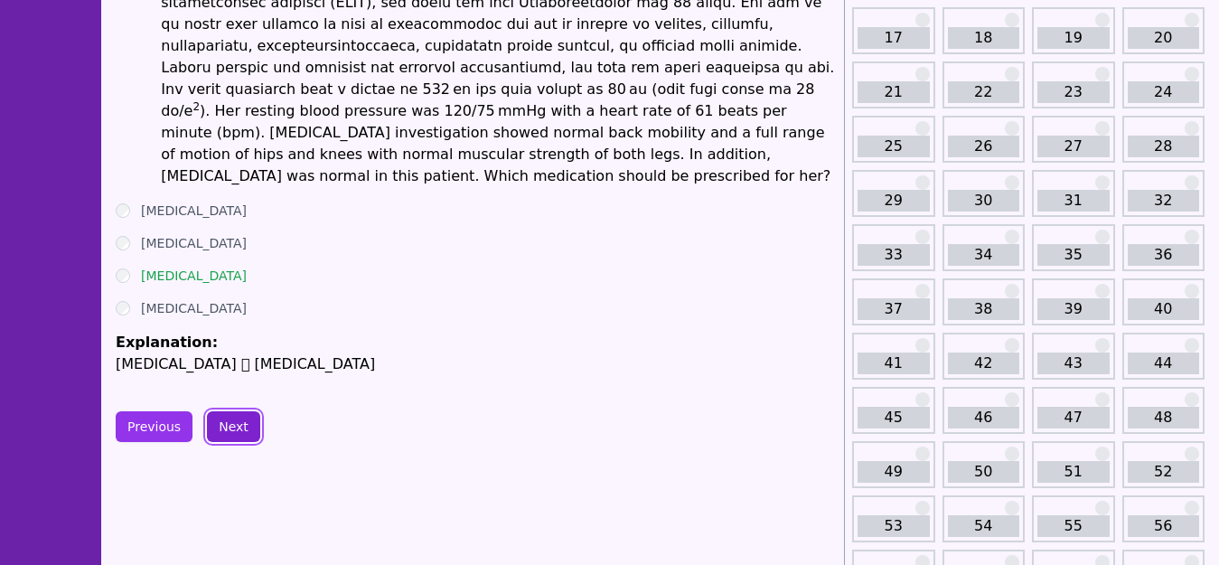
click at [236, 411] on button "Next" at bounding box center [233, 426] width 53 height 31
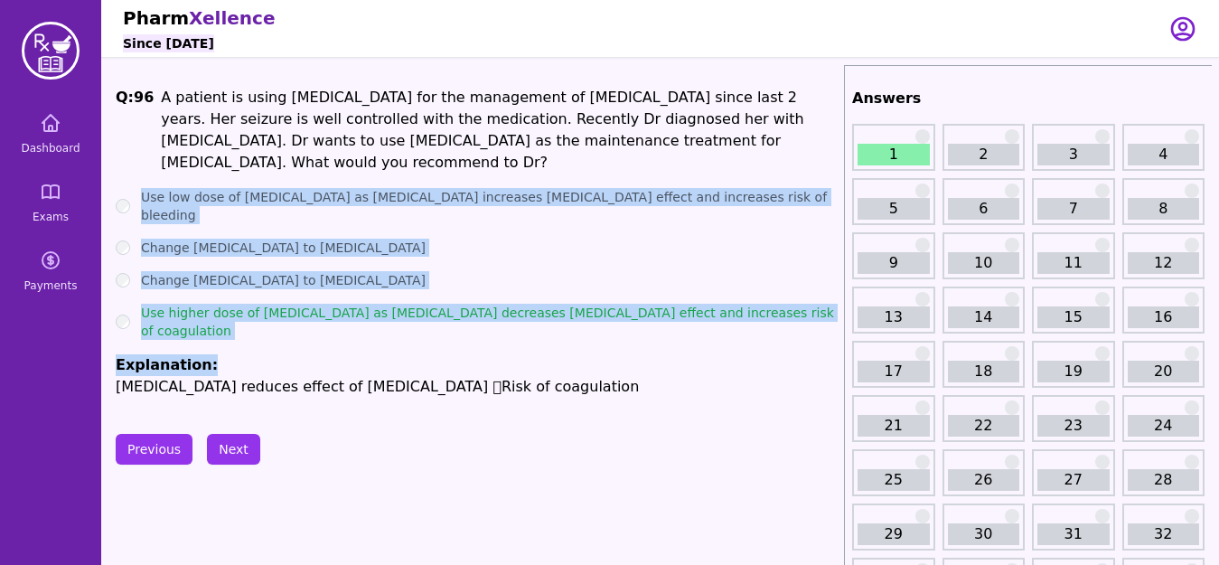
drag, startPoint x: 139, startPoint y: 193, endPoint x: 268, endPoint y: 325, distance: 184.7
click at [268, 325] on ul "Use low dose of [MEDICAL_DATA] as [MEDICAL_DATA] increases [MEDICAL_DATA] effec…" at bounding box center [476, 293] width 721 height 210
click at [327, 354] on li "Explanation: [MEDICAL_DATA] reduces effect of [MEDICAL_DATA] Risk of coagulati…" at bounding box center [476, 375] width 721 height 43
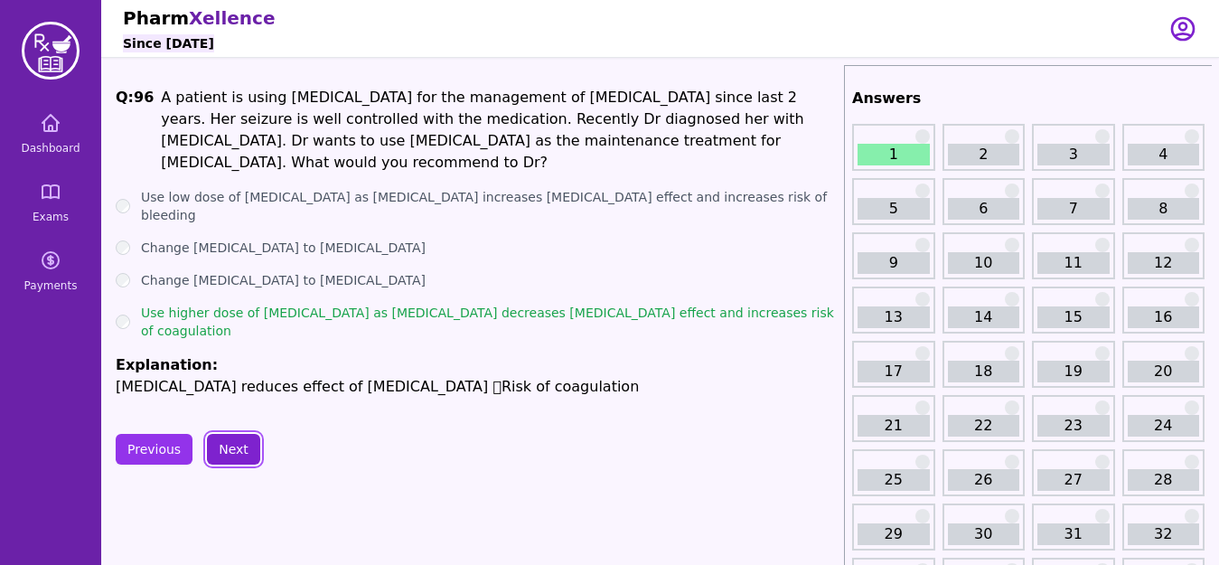
click at [222, 434] on button "Next" at bounding box center [233, 449] width 53 height 31
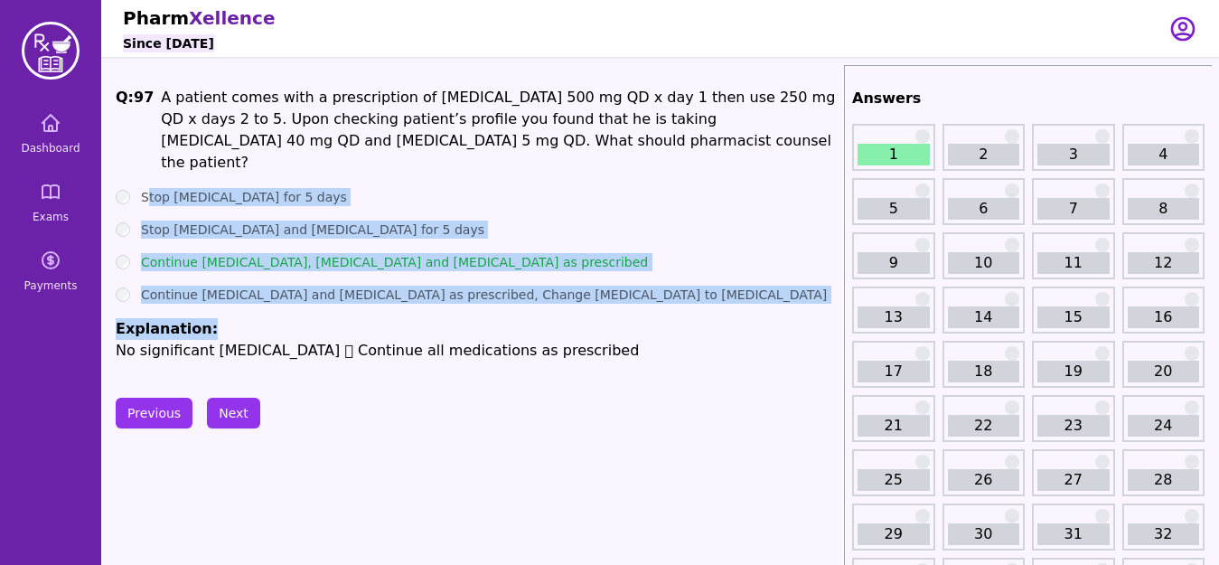
drag, startPoint x: 148, startPoint y: 174, endPoint x: 327, endPoint y: 301, distance: 219.1
click at [327, 301] on ul "Stop [MEDICAL_DATA] for 5 days Stop [MEDICAL_DATA] and [MEDICAL_DATA] for 5 day…" at bounding box center [476, 274] width 721 height 173
click at [359, 357] on div "Q: 97 A patient comes with a prescription of [MEDICAL_DATA] 500 mg QD x day 1 t…" at bounding box center [476, 224] width 721 height 275
drag, startPoint x: 139, startPoint y: 171, endPoint x: 211, endPoint y: 294, distance: 142.6
click at [211, 294] on ul "Stop [MEDICAL_DATA] for 5 days Stop [MEDICAL_DATA] and [MEDICAL_DATA] for 5 day…" at bounding box center [476, 274] width 721 height 173
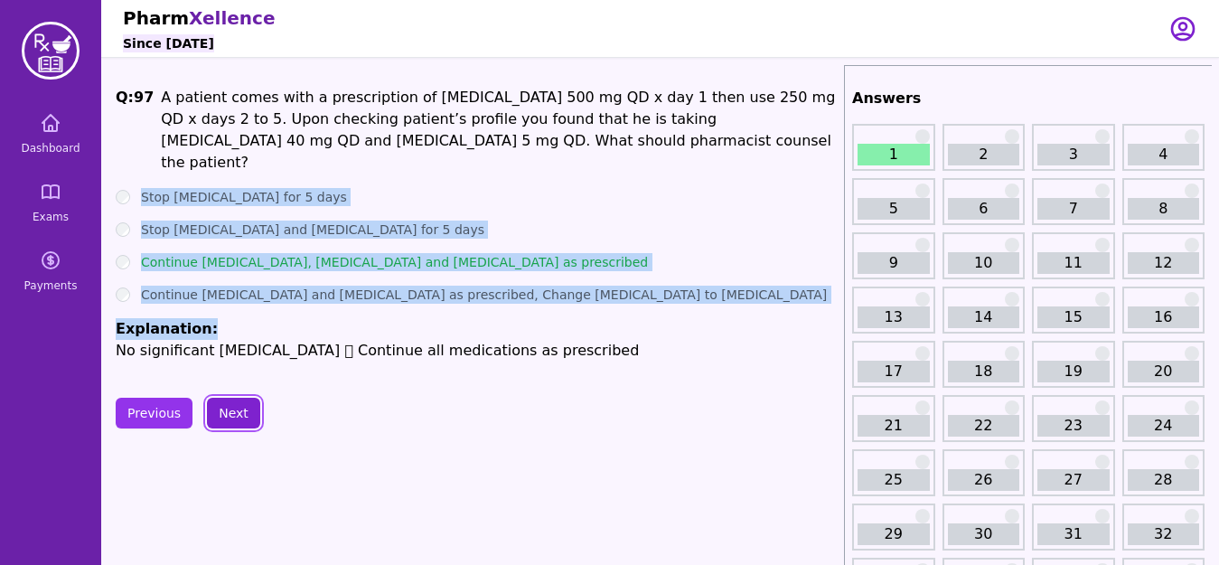
click at [228, 412] on button "Next" at bounding box center [233, 413] width 53 height 31
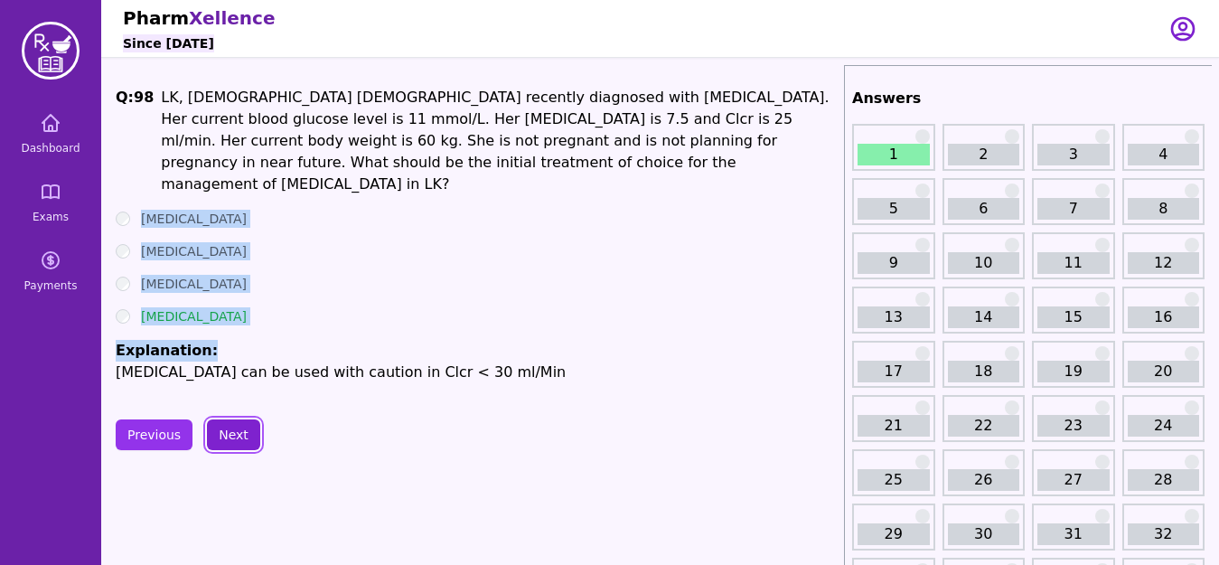
click at [235, 419] on button "Next" at bounding box center [233, 434] width 53 height 31
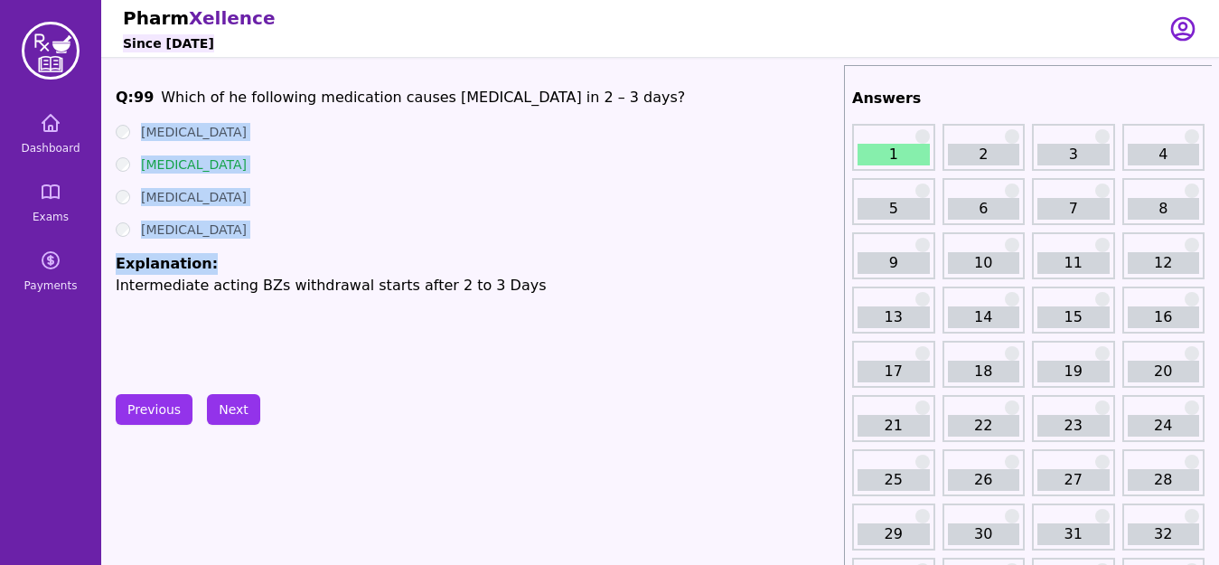
click at [323, 214] on ul "[MEDICAL_DATA] [MEDICAL_DATA] [MEDICAL_DATA] [MEDICAL_DATA] Explanation: Interm…" at bounding box center [476, 209] width 721 height 173
drag, startPoint x: 140, startPoint y: 119, endPoint x: 233, endPoint y: 241, distance: 153.4
click at [233, 241] on div "Q: 99 Which of he following medication causes [MEDICAL_DATA] in 2 – 3 days? [ME…" at bounding box center [476, 222] width 721 height 271
click at [217, 415] on button "Next" at bounding box center [233, 409] width 53 height 31
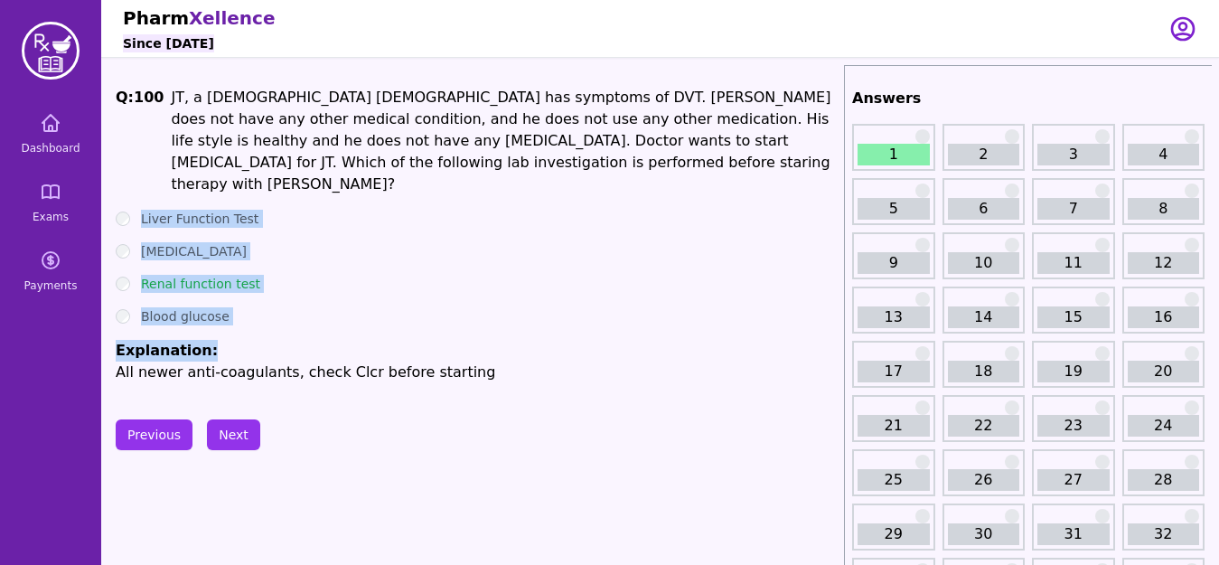
click at [443, 274] on ul "Liver Function Test [MEDICAL_DATA] Renal function test Blood glucose Explanatio…" at bounding box center [476, 296] width 721 height 173
